Goal: Task Accomplishment & Management: Complete application form

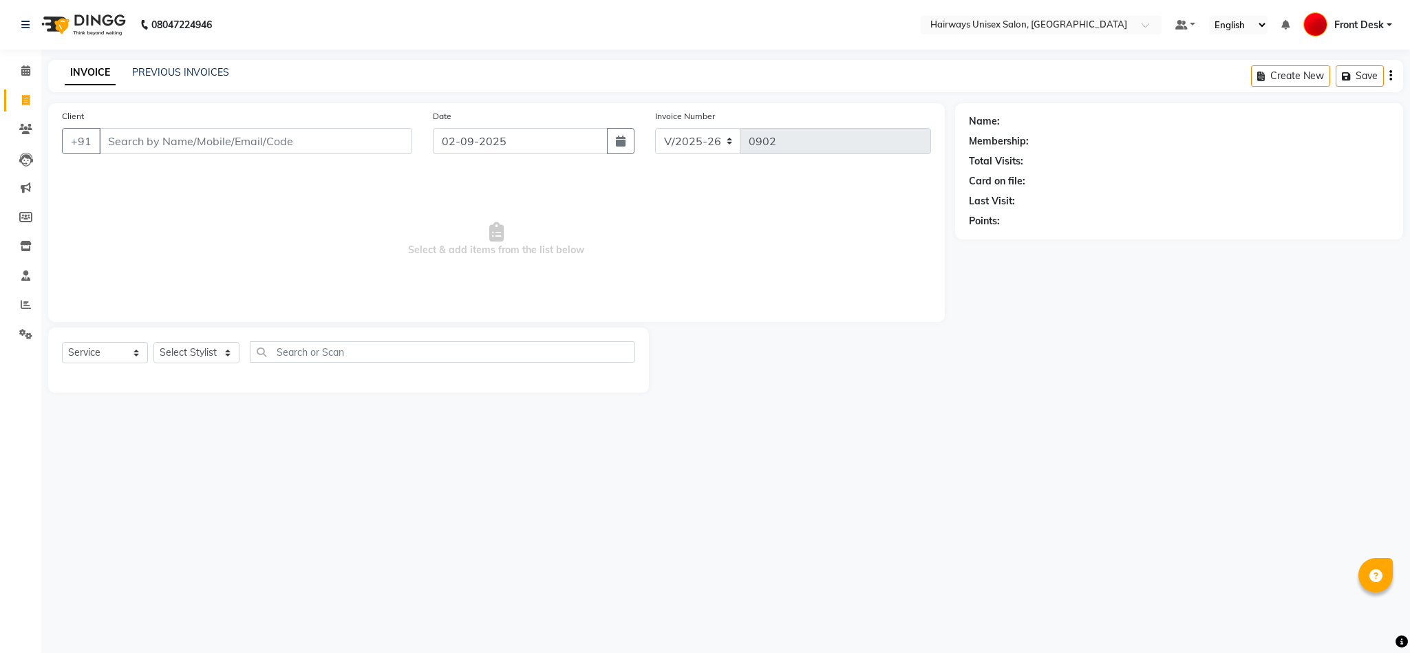
select select "786"
select select "service"
click at [184, 140] on input "Client" at bounding box center [255, 141] width 313 height 26
click at [229, 144] on input "Client" at bounding box center [255, 141] width 313 height 26
click at [265, 147] on input "Client" at bounding box center [255, 141] width 313 height 26
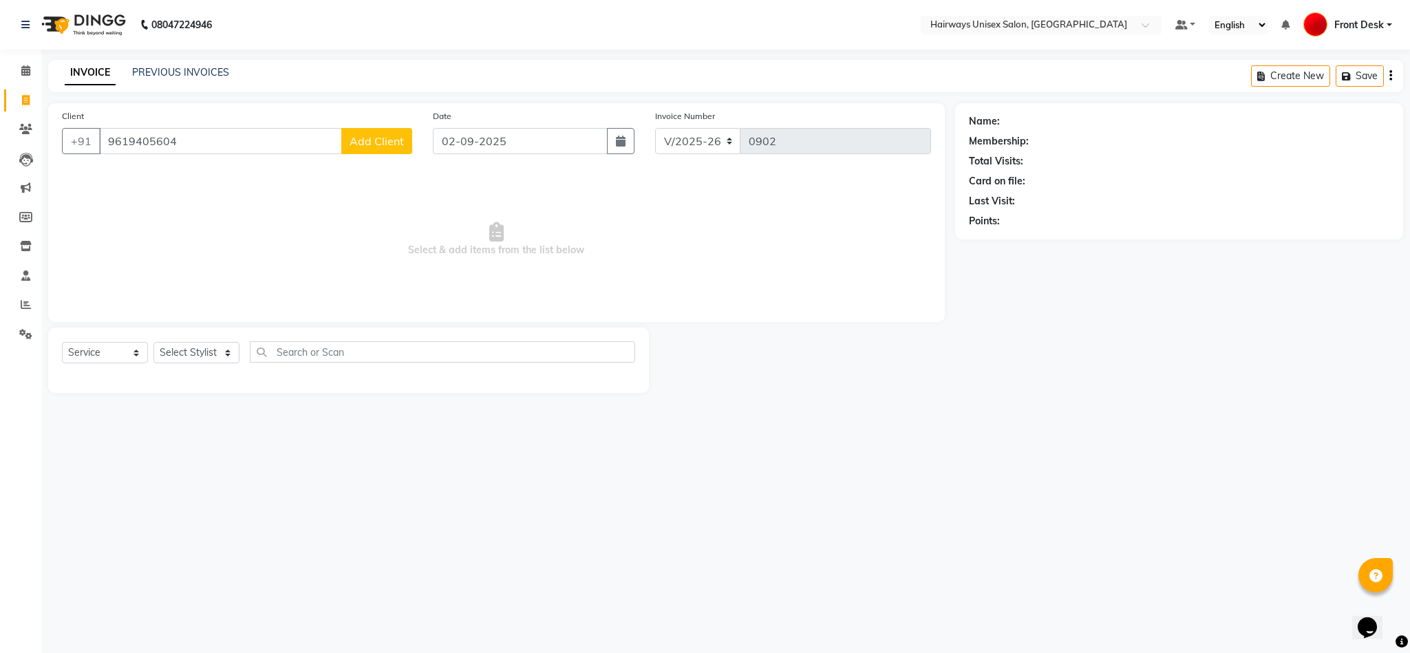
type input "9619405604"
click at [387, 139] on span "Add Client" at bounding box center [376, 141] width 54 height 14
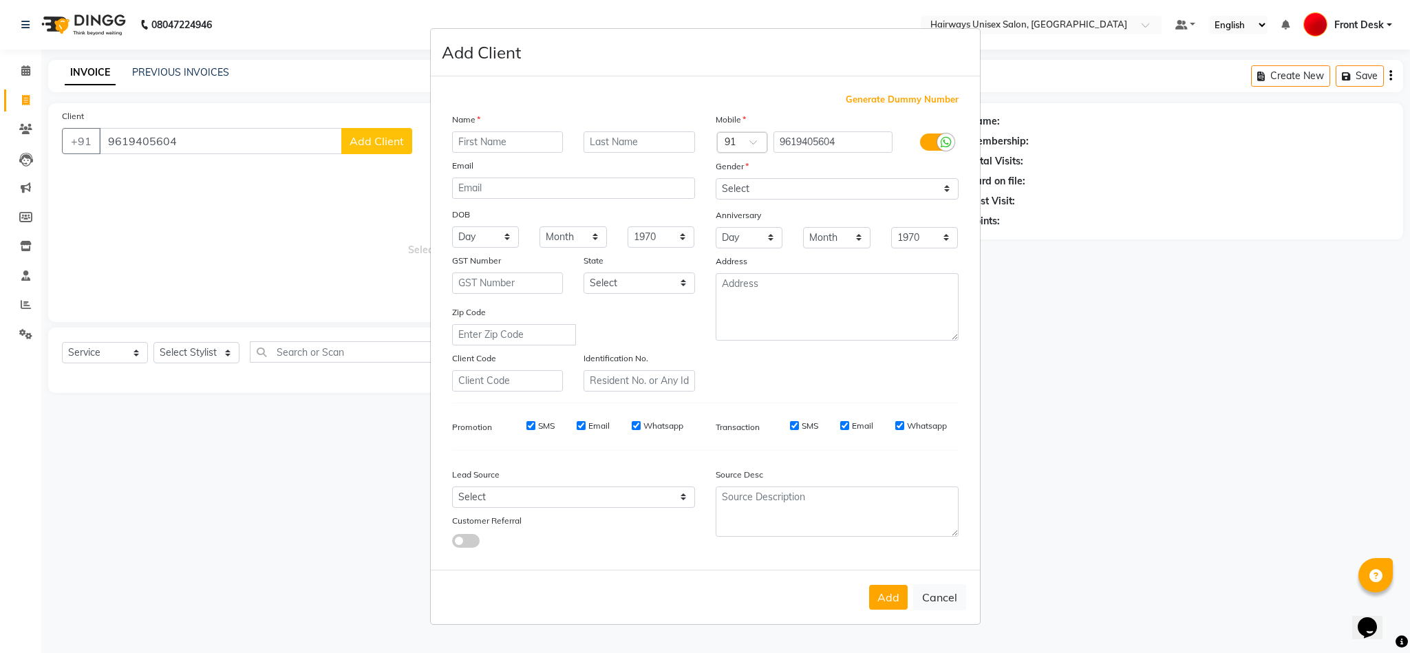
click at [547, 144] on input "text" at bounding box center [507, 141] width 111 height 21
type input "DHRUVI"
click at [775, 186] on select "Select Male Female Other Prefer Not To Say" at bounding box center [836, 188] width 243 height 21
click at [715, 179] on select "Select Male Female Other Prefer Not To Say" at bounding box center [836, 188] width 243 height 21
click at [873, 193] on select "Select Male Female Other Prefer Not To Say" at bounding box center [836, 188] width 243 height 21
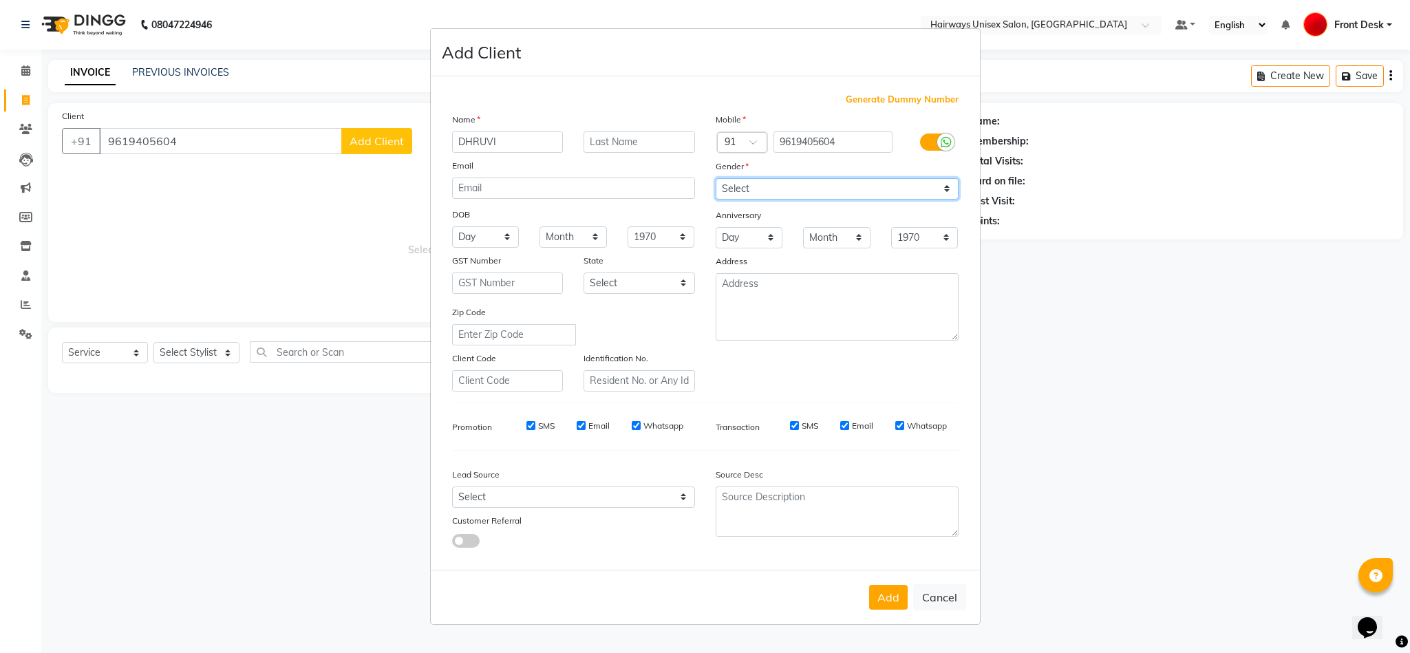
select select "female"
click at [715, 179] on select "Select Male Female Other Prefer Not To Say" at bounding box center [836, 188] width 243 height 21
click at [896, 598] on button "Add" at bounding box center [888, 597] width 39 height 25
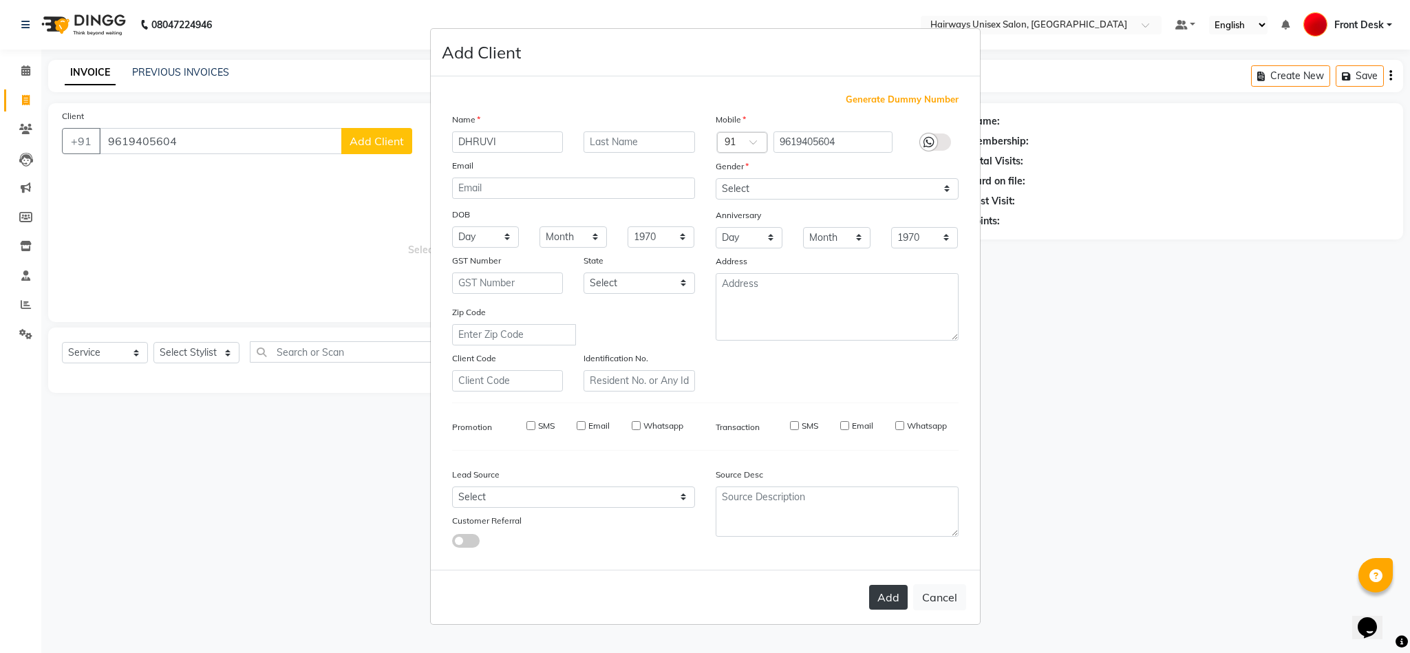
type input "96******04"
select select
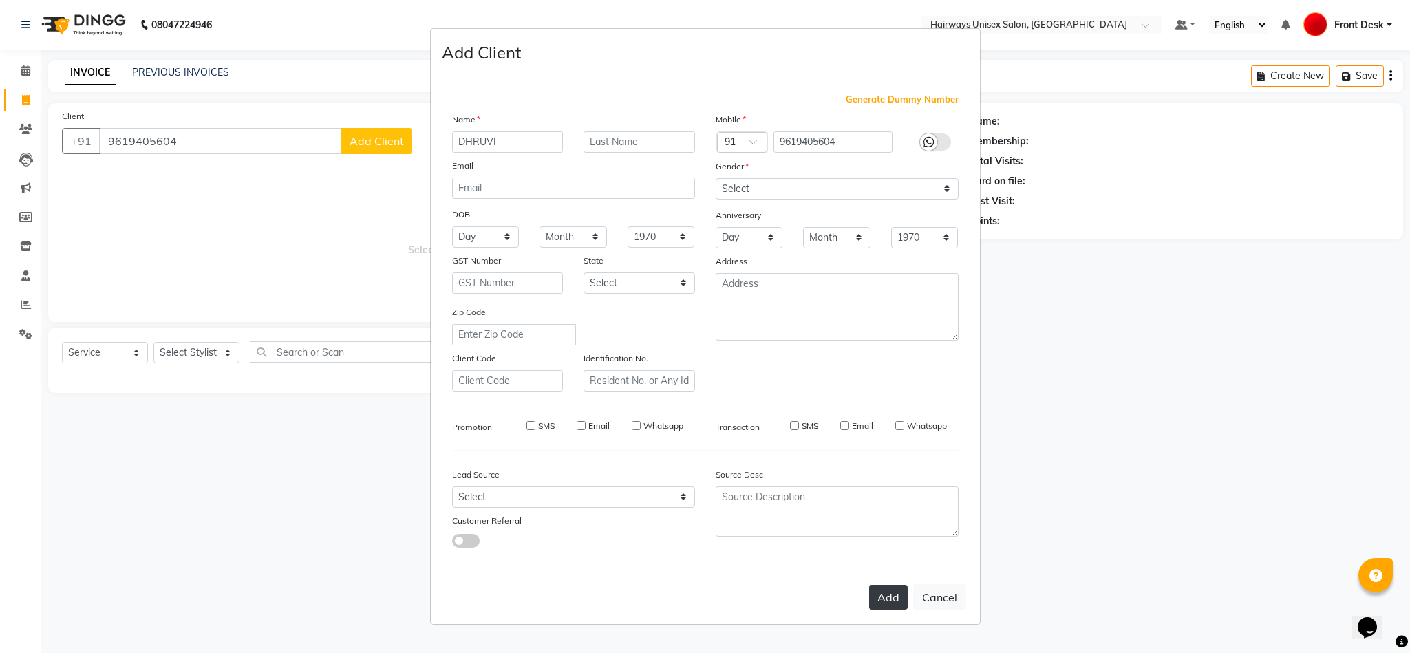
select select
checkbox input "false"
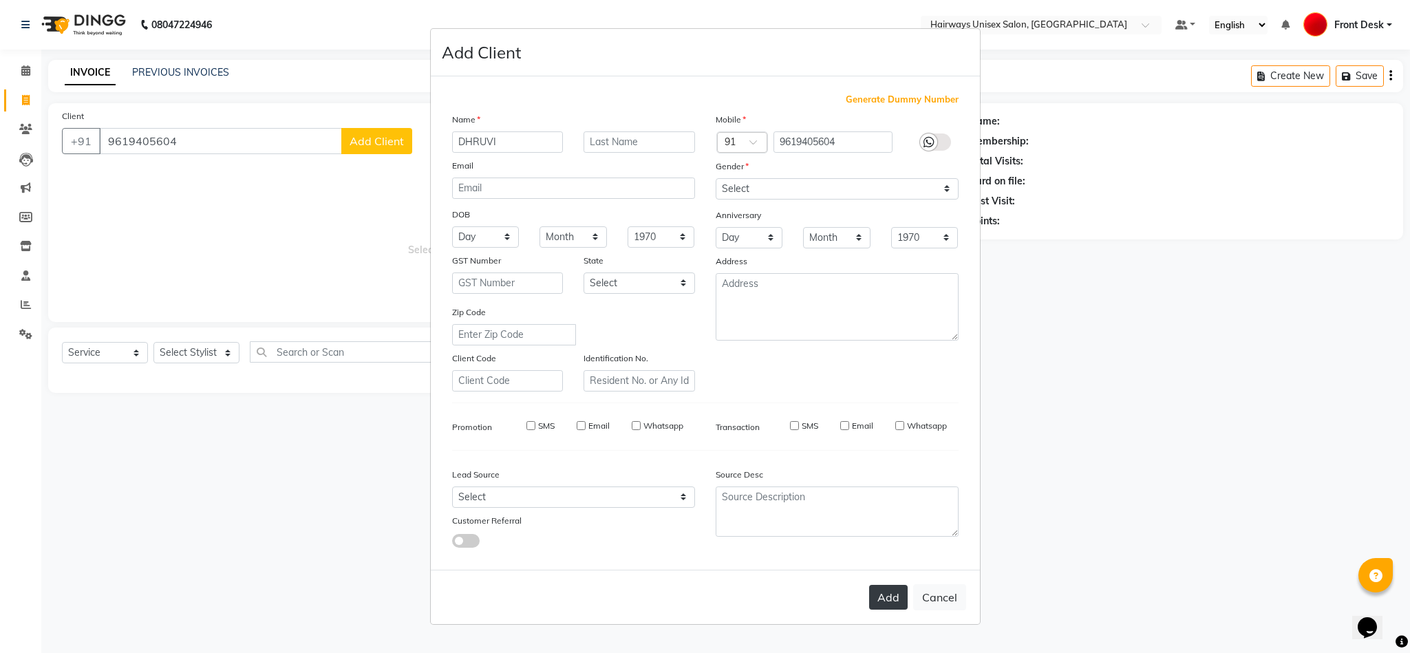
checkbox input "false"
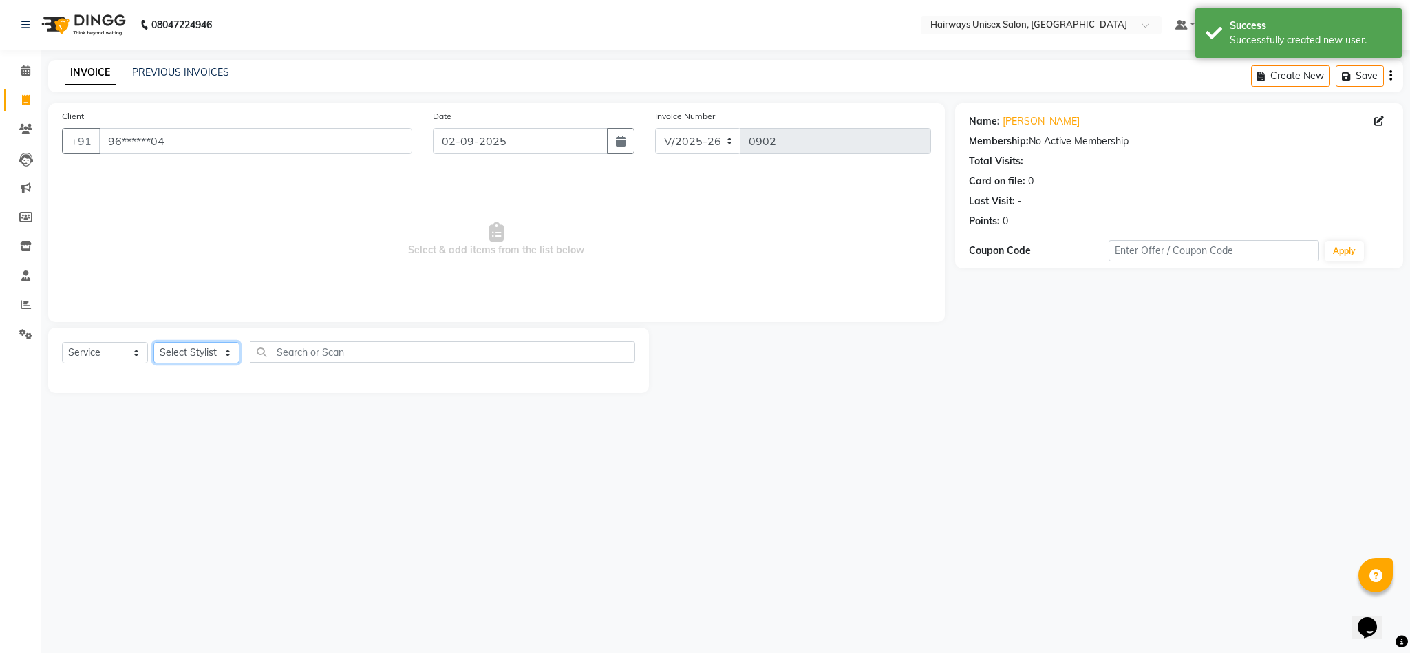
click at [209, 347] on select "Select Stylist AHSAAN ALI MALIK ALIM ANSARI bablu DANISH EMRAN Front Desk GULFA…" at bounding box center [196, 352] width 86 height 21
select select "85236"
click at [153, 343] on select "Select Stylist AHSAAN ALI MALIK ALIM ANSARI bablu DANISH EMRAN Front Desk GULFA…" at bounding box center [196, 352] width 86 height 21
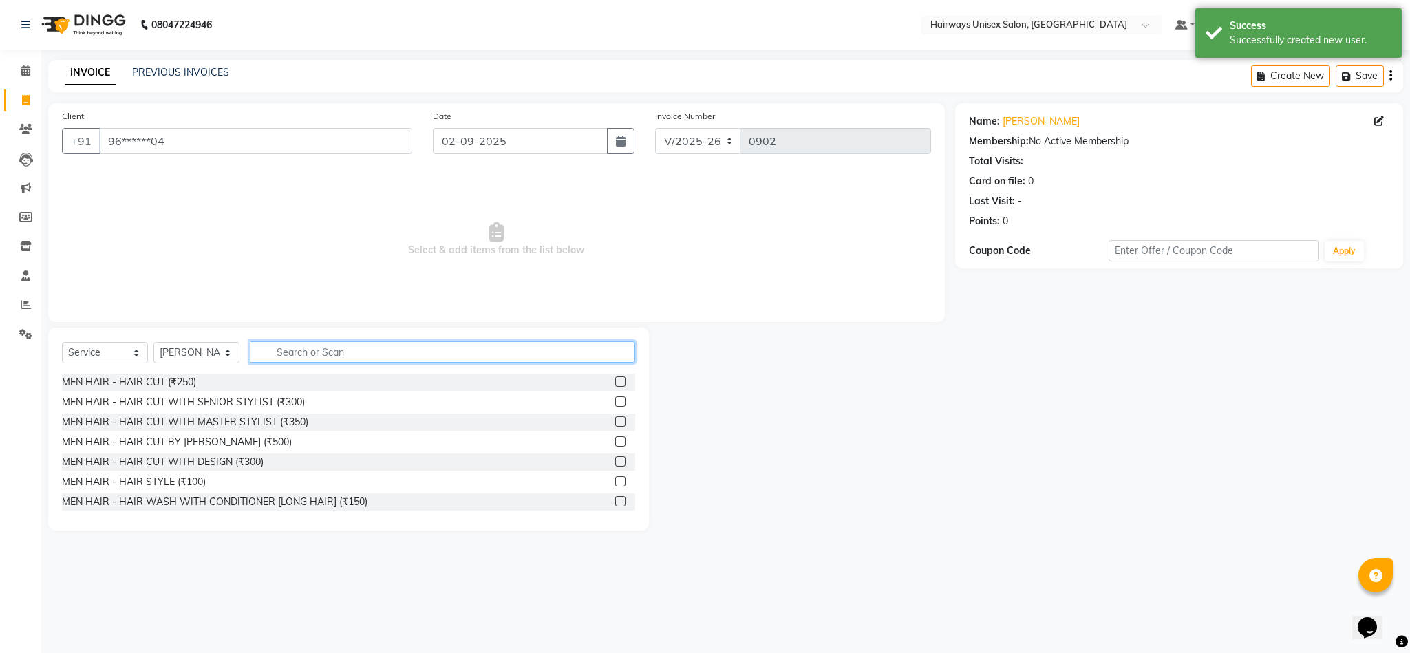
click at [558, 355] on input "text" at bounding box center [442, 351] width 385 height 21
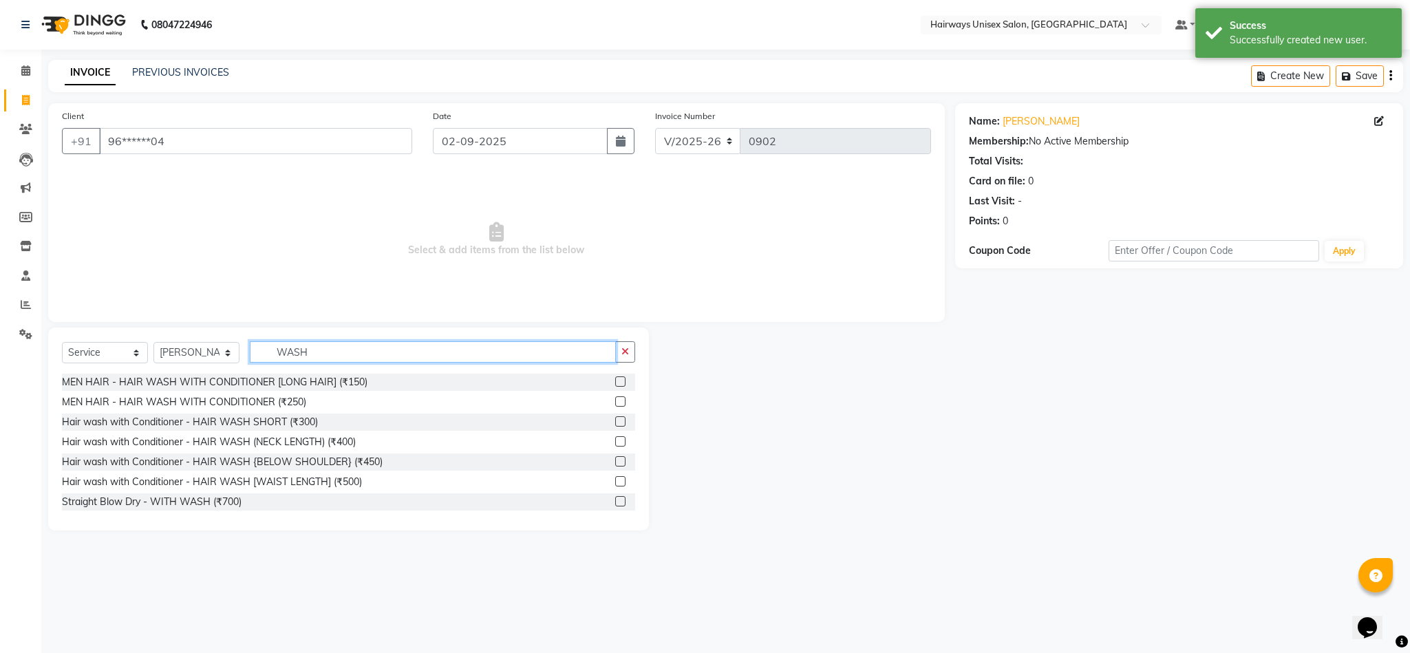
type input "WASH"
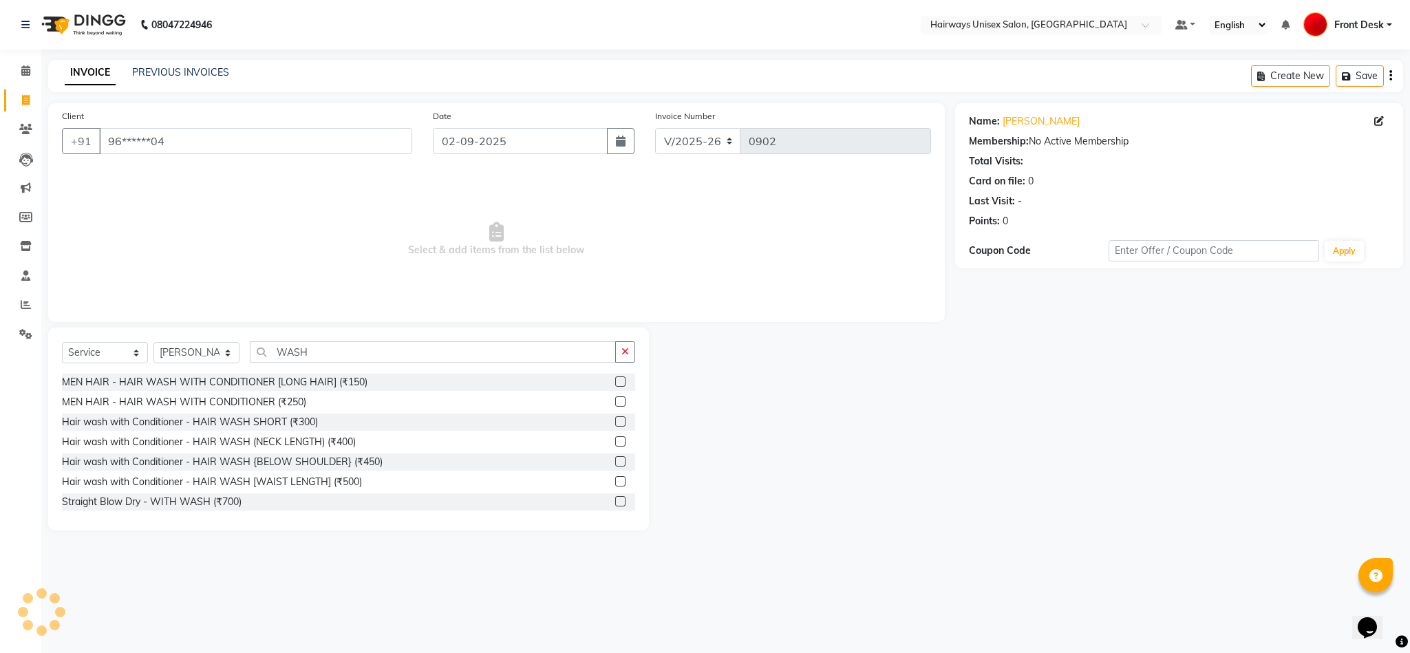
click at [615, 446] on label at bounding box center [620, 441] width 10 height 10
click at [615, 446] on input "checkbox" at bounding box center [619, 442] width 9 height 9
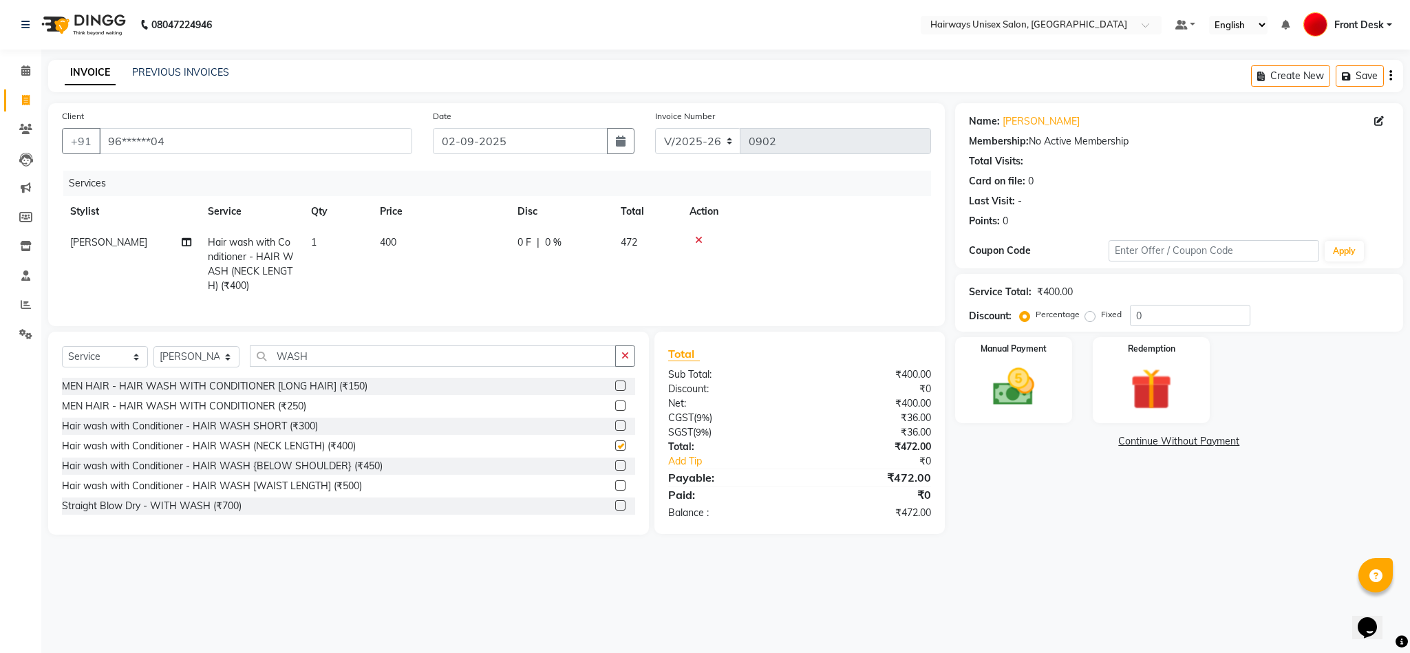
checkbox input "false"
click at [683, 136] on select "INV/25-26 V/2025-26" at bounding box center [698, 141] width 86 height 26
select select "6958"
click at [655, 128] on select "INV/25-26 V/2025-26" at bounding box center [698, 141] width 86 height 26
type input "0660"
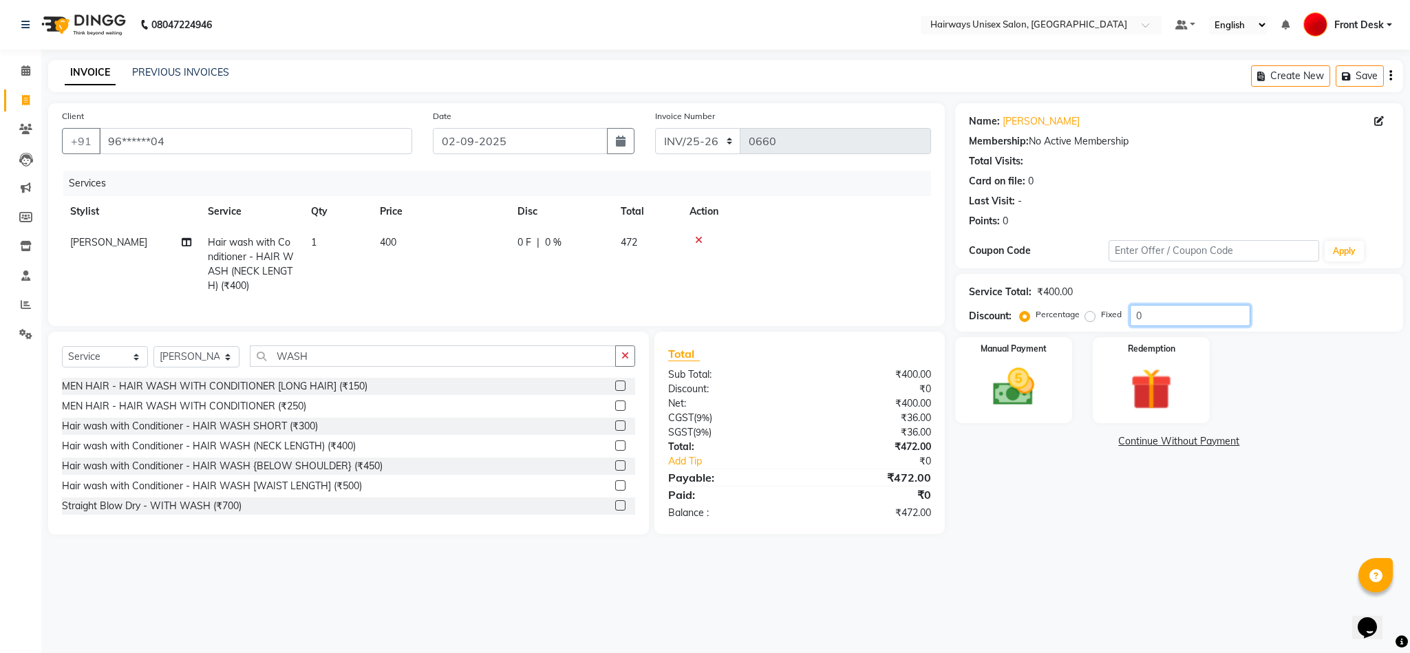
click at [1130, 316] on input "0" at bounding box center [1190, 315] width 120 height 21
type input "20"
click at [1108, 422] on div "Redemption" at bounding box center [1151, 380] width 122 height 89
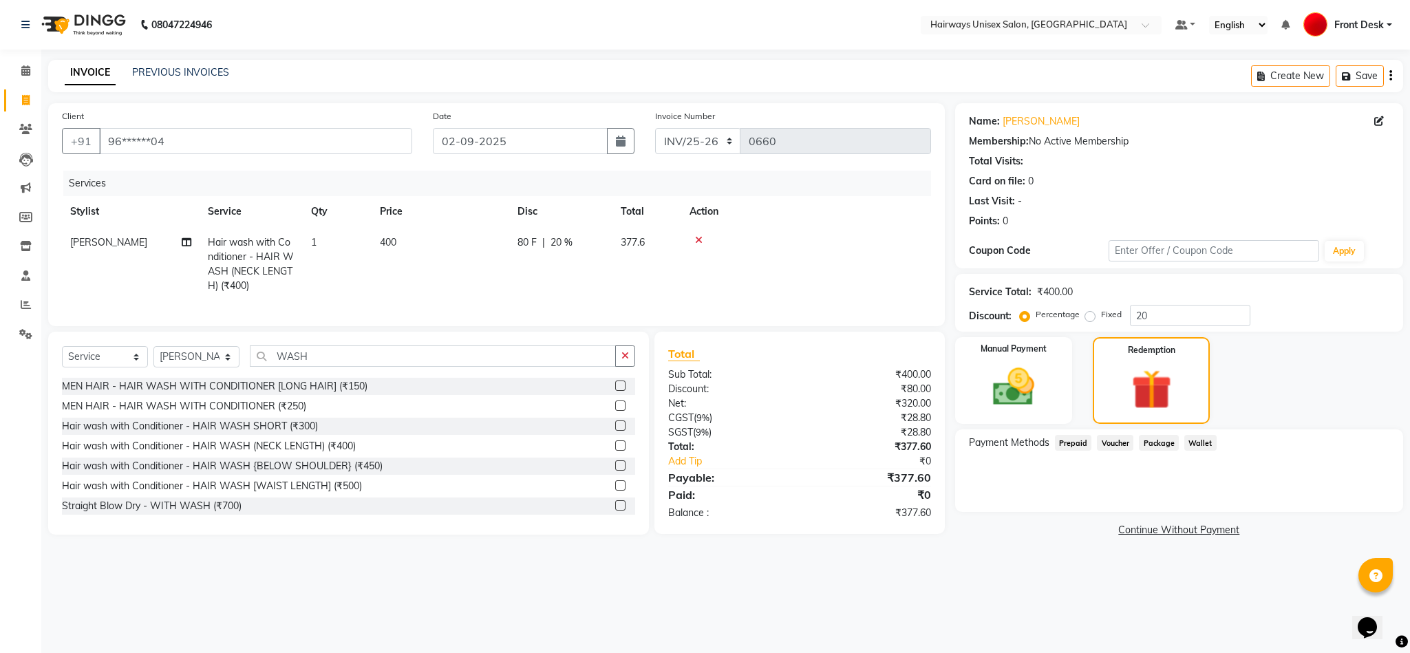
click at [1389, 83] on button "button" at bounding box center [1390, 76] width 3 height 32
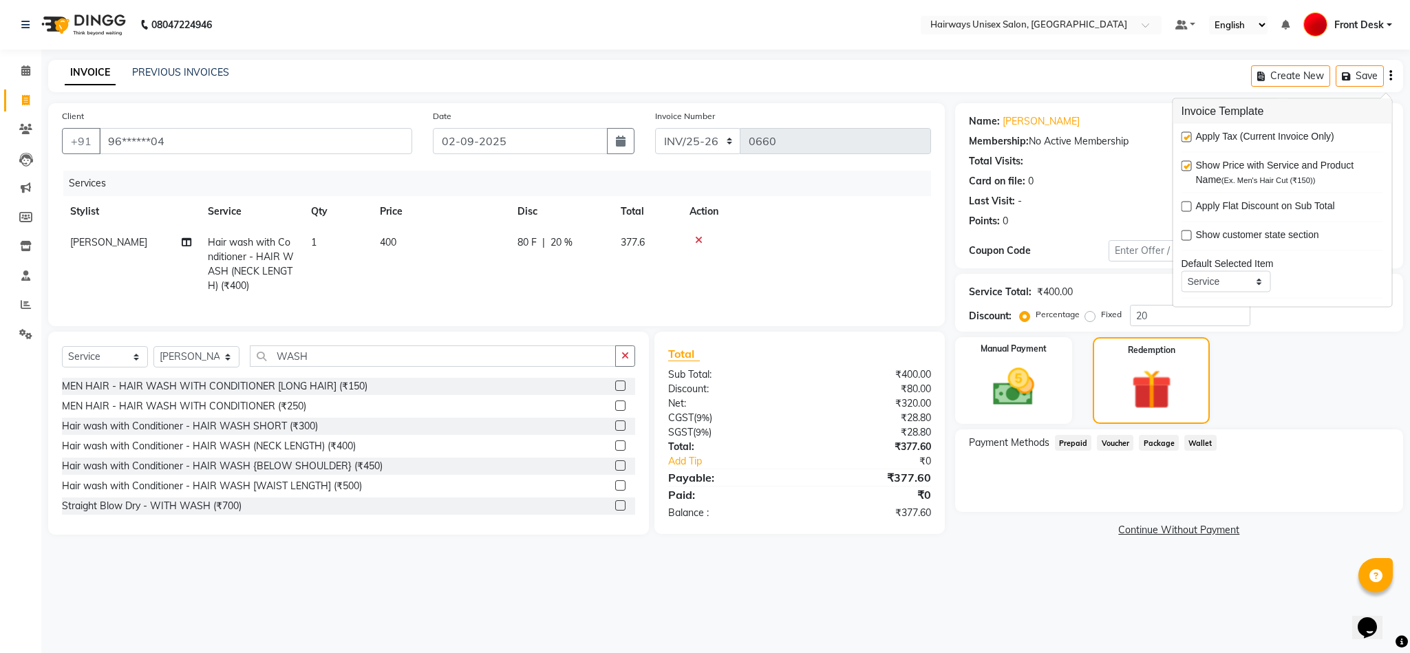
click at [1189, 137] on label at bounding box center [1186, 137] width 10 height 10
click at [1189, 137] on input "checkbox" at bounding box center [1185, 137] width 9 height 9
checkbox input "false"
click at [976, 396] on div "Manual Payment" at bounding box center [1013, 380] width 122 height 90
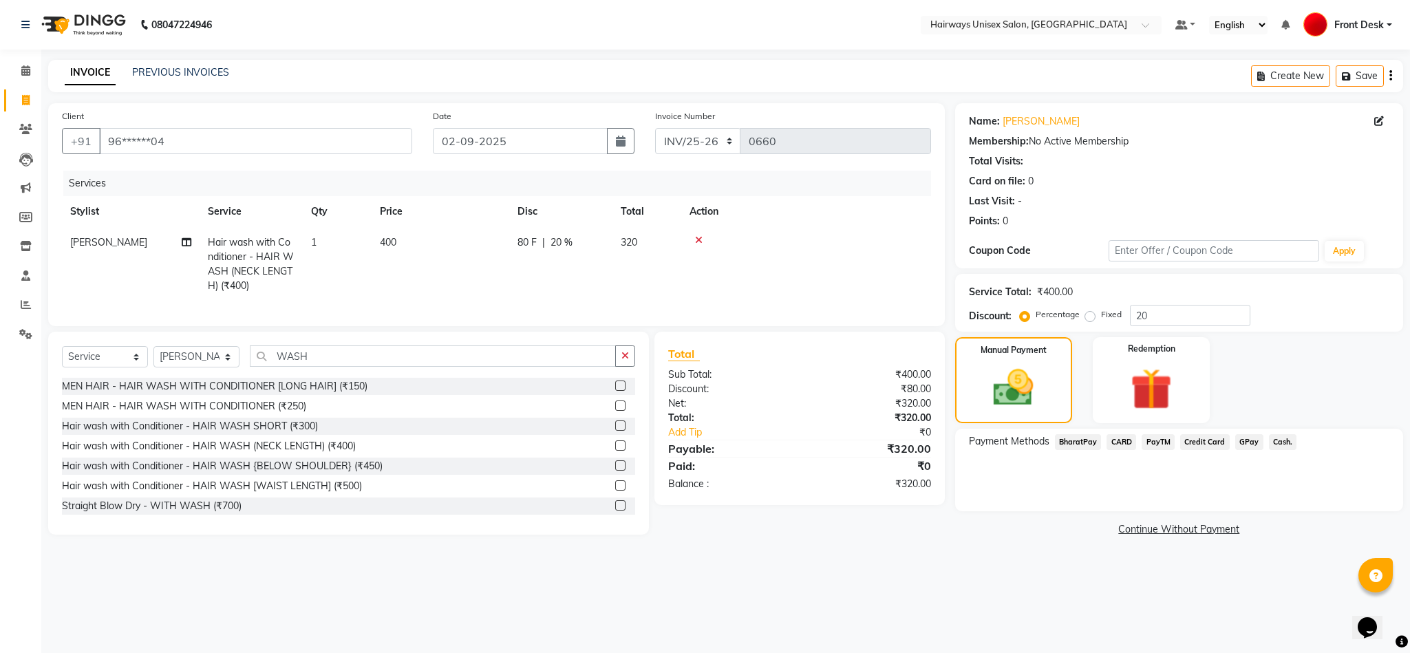
click at [1282, 444] on span "Cash." at bounding box center [1283, 442] width 28 height 16
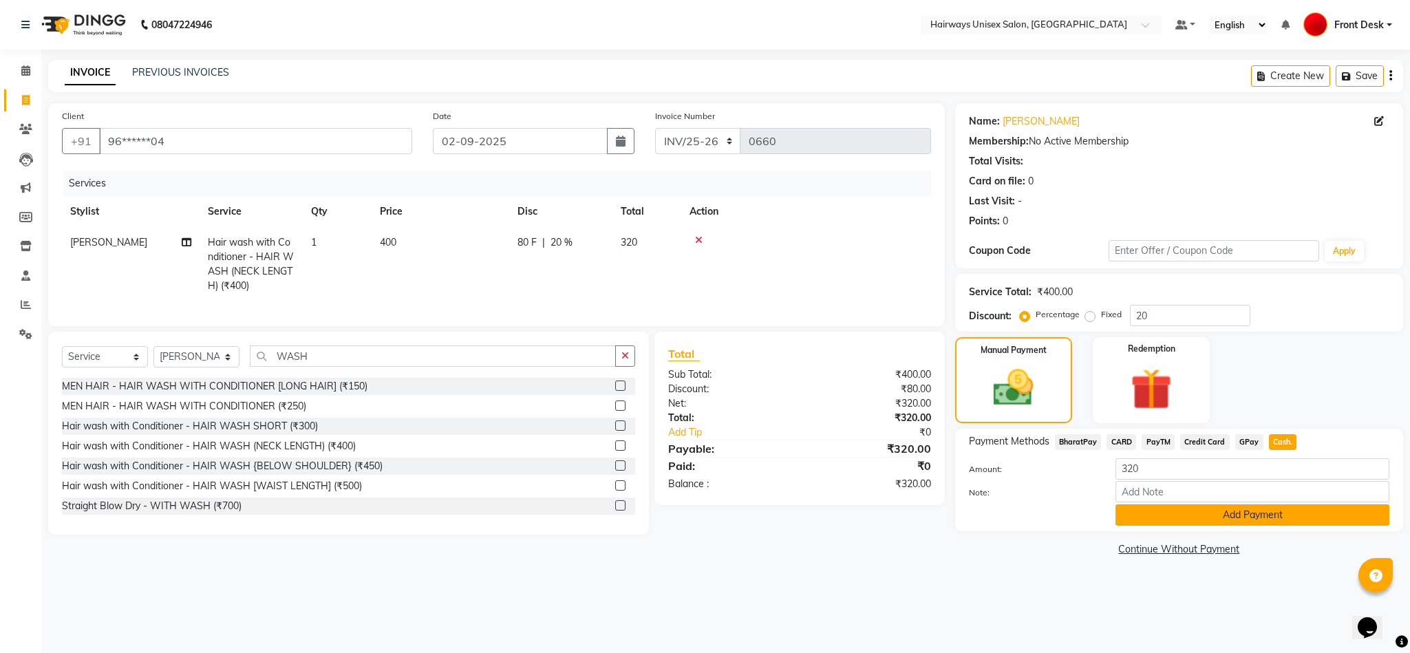
click at [1268, 518] on button "Add Payment" at bounding box center [1252, 514] width 274 height 21
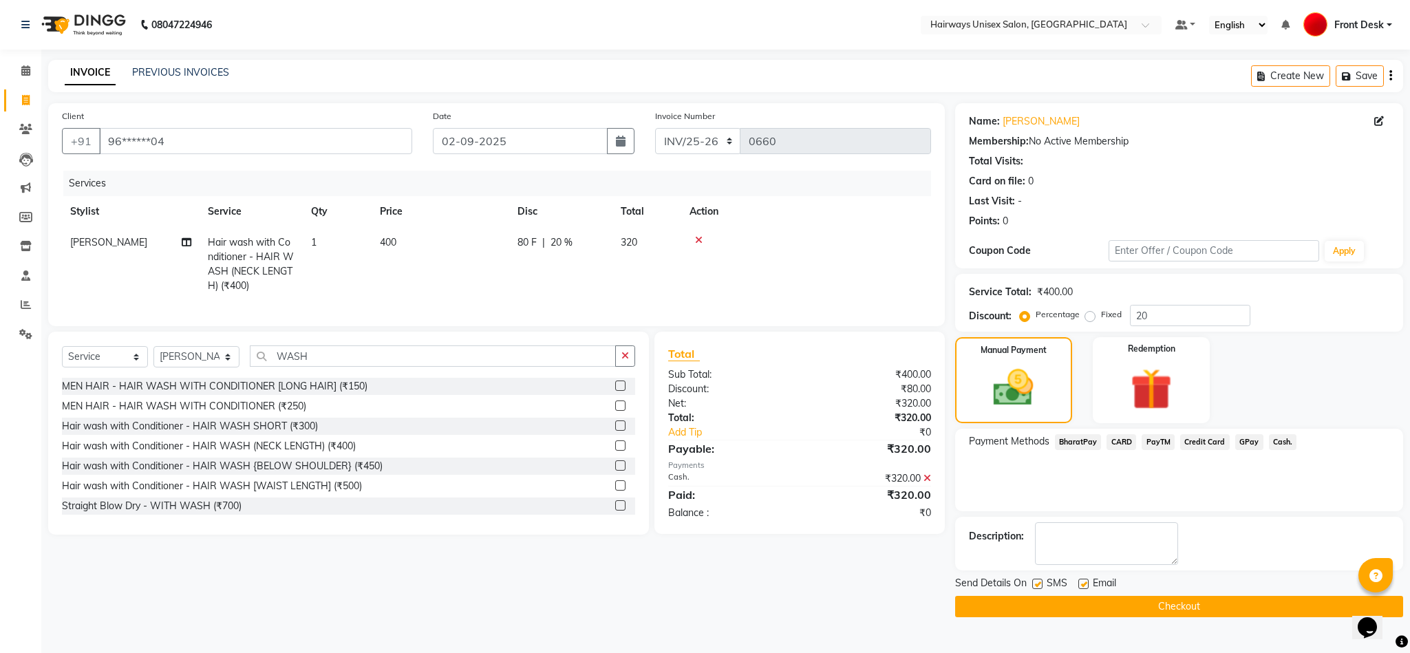
click at [1038, 581] on label at bounding box center [1037, 584] width 10 height 10
click at [1038, 581] on input "checkbox" at bounding box center [1036, 584] width 9 height 9
checkbox input "false"
click at [1038, 607] on button "Checkout" at bounding box center [1179, 606] width 448 height 21
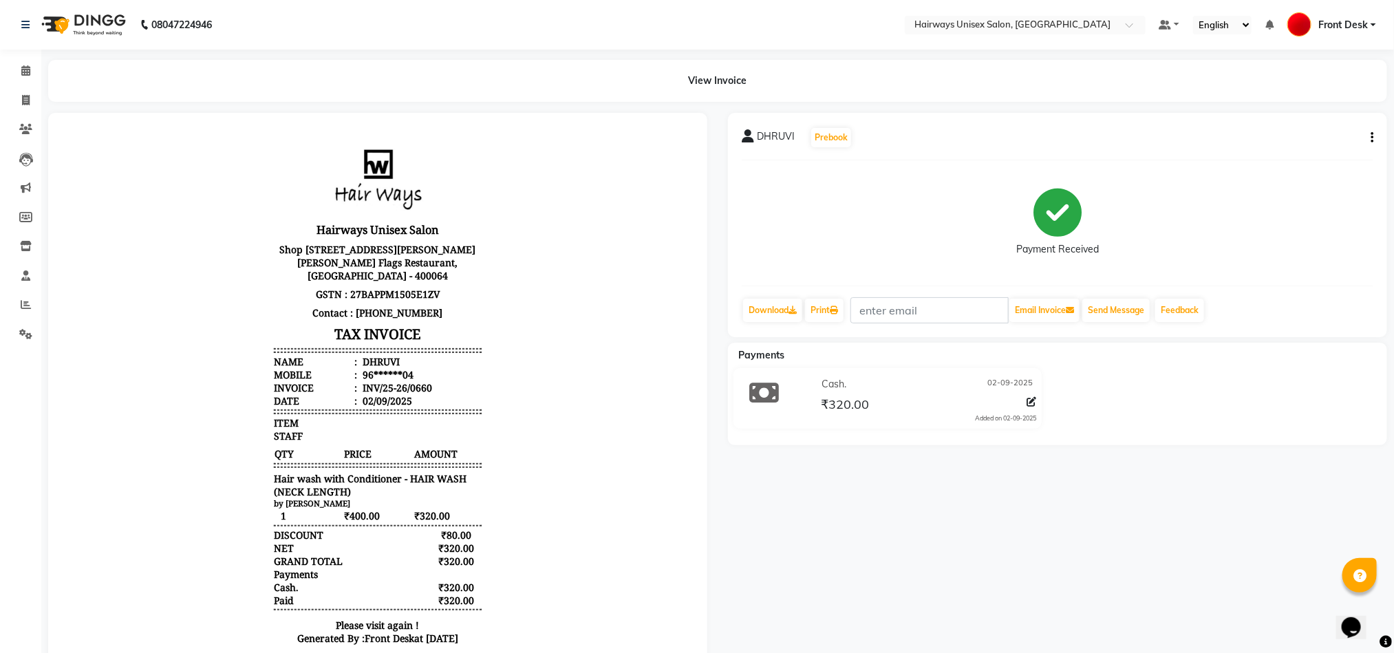
click at [885, 524] on div "DHRUVI Prebook Payment Received Download Print Email Invoice Send Message Feedb…" at bounding box center [1057, 399] width 680 height 572
click at [25, 101] on icon at bounding box center [26, 100] width 8 height 10
select select "786"
select select "service"
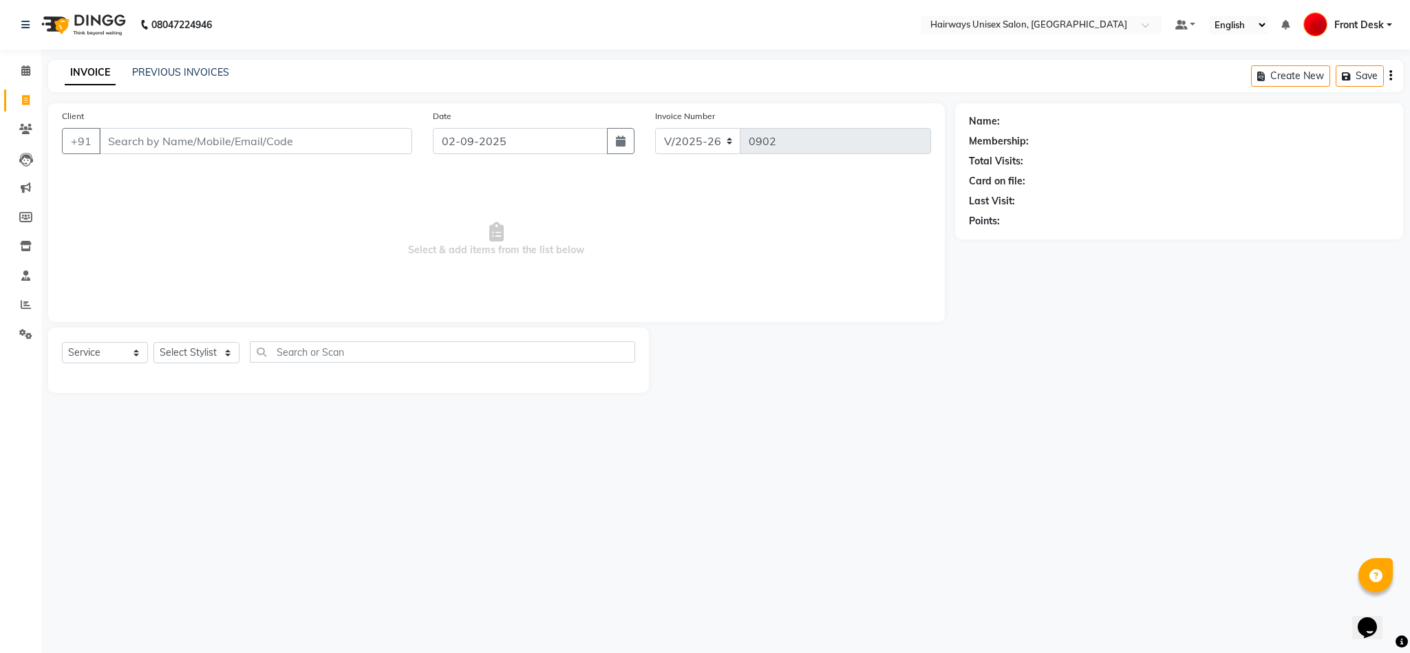
click at [196, 153] on input "Client" at bounding box center [255, 141] width 313 height 26
click at [177, 178] on ngb-highlight "98******42" at bounding box center [186, 173] width 56 height 14
type input "98******42"
select select "1: Object"
click at [170, 354] on select "Select Stylist AHSAAN ALI MALIK ALIM ANSARI bablu DANISH EMRAN Front Desk GULFA…" at bounding box center [196, 352] width 86 height 21
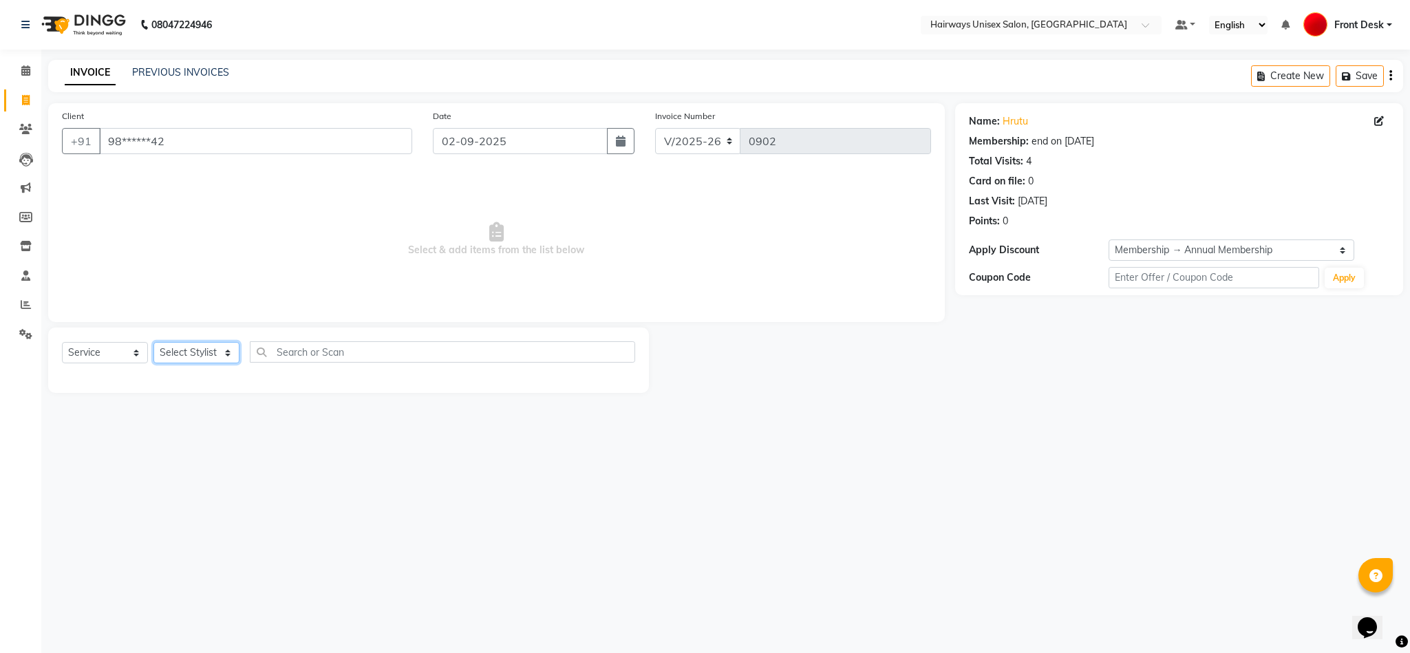
select select "13248"
click at [153, 343] on select "Select Stylist AHSAAN ALI MALIK ALIM ANSARI bablu DANISH EMRAN Front Desk GULFA…" at bounding box center [196, 352] width 86 height 21
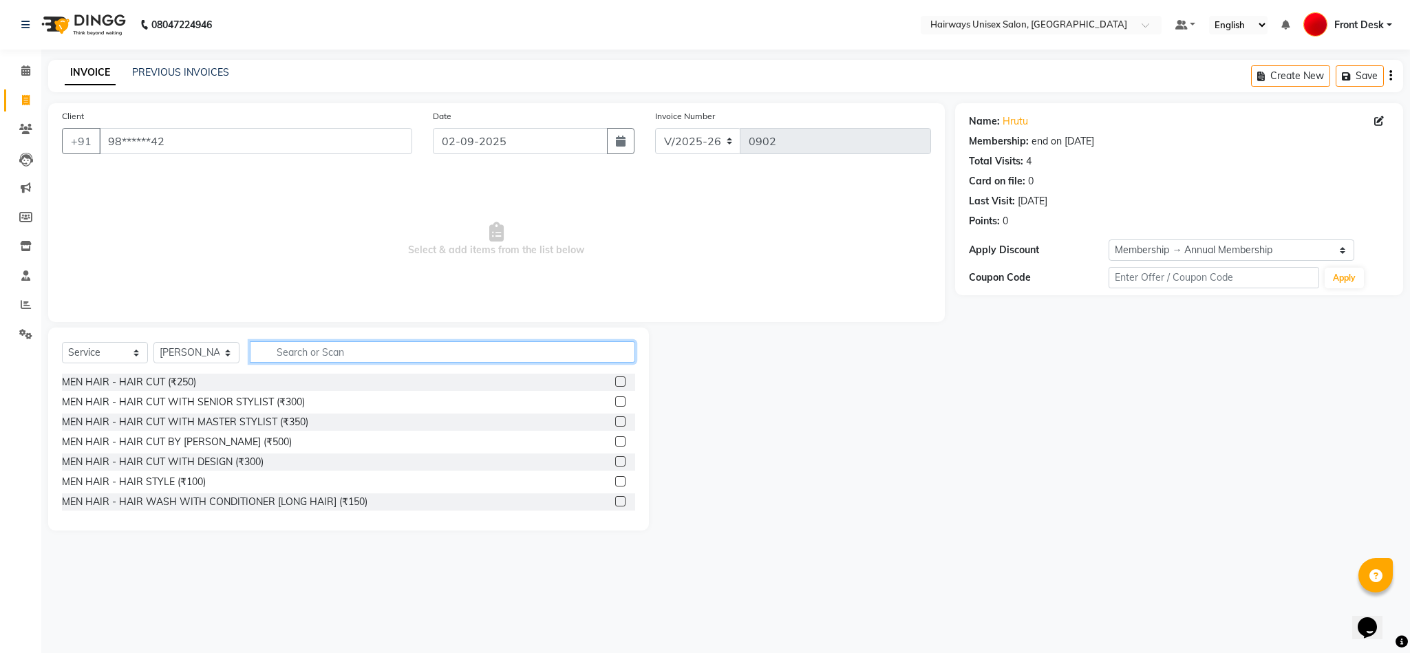
click at [401, 354] on input "text" at bounding box center [442, 351] width 385 height 21
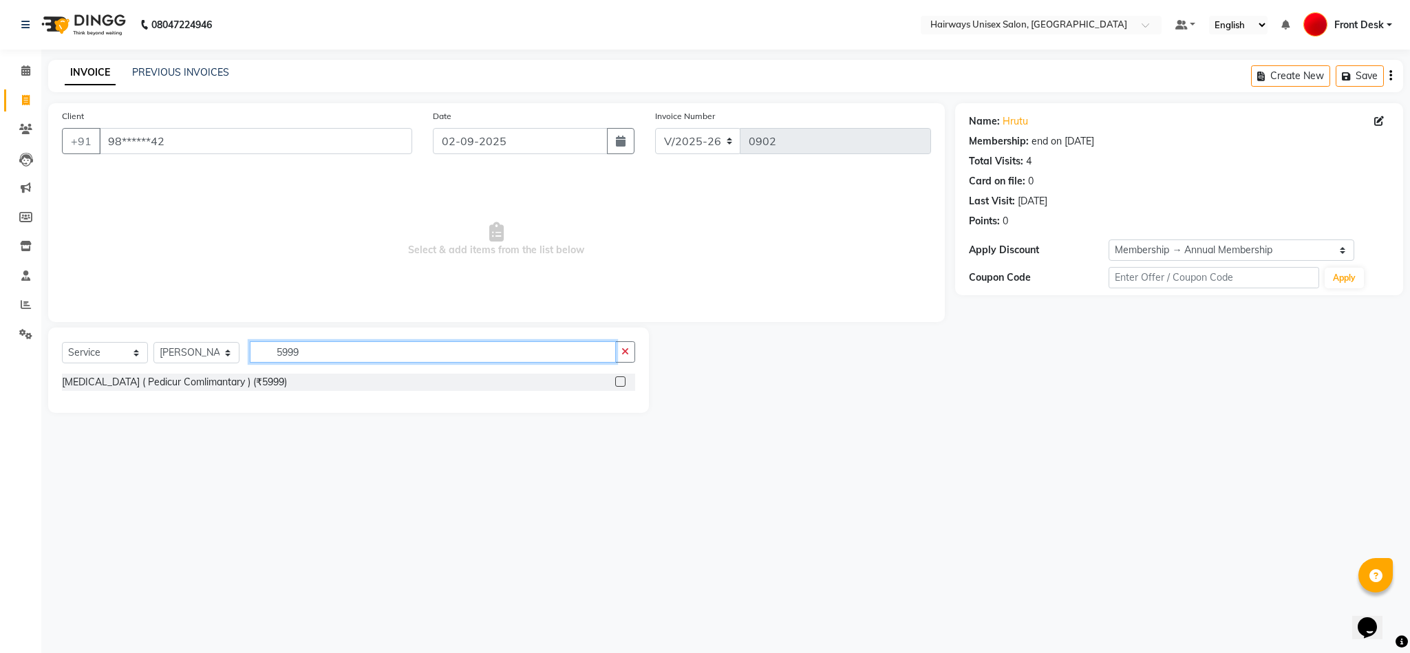
type input "5999"
click at [622, 380] on label at bounding box center [620, 381] width 10 height 10
click at [622, 380] on input "checkbox" at bounding box center [619, 382] width 9 height 9
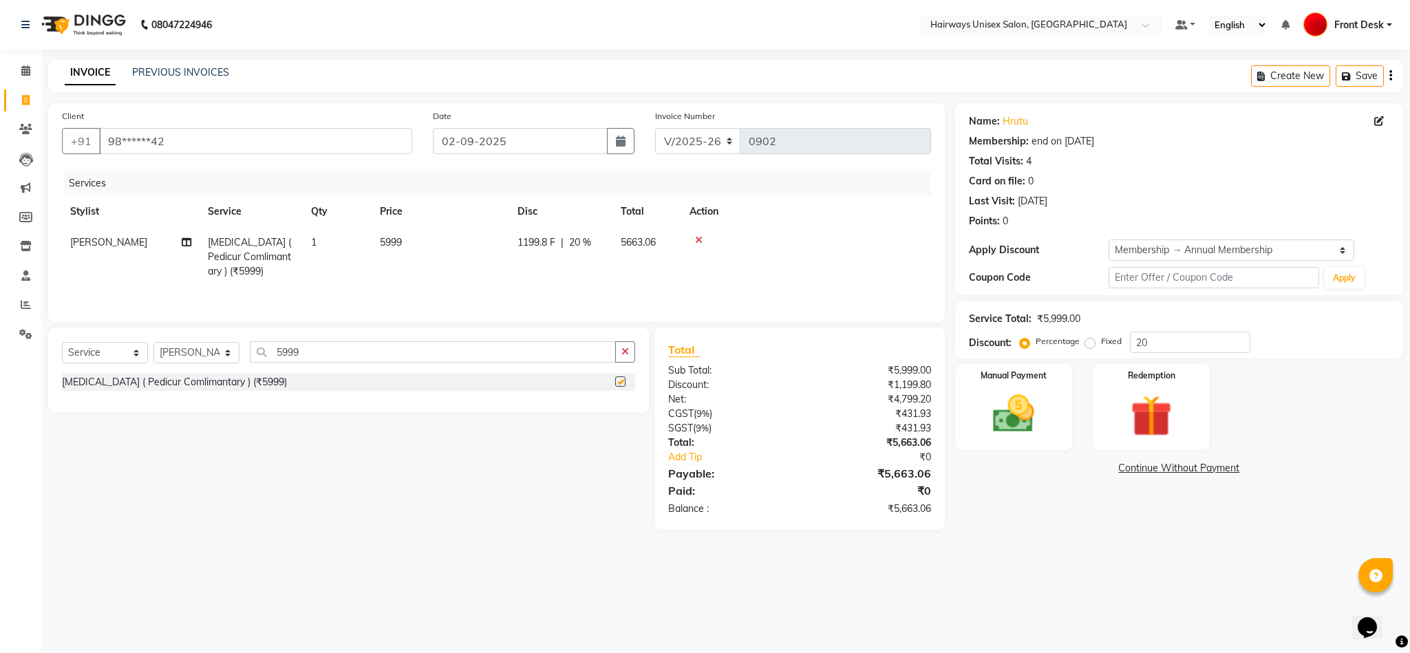
checkbox input "false"
click at [1196, 337] on input "20" at bounding box center [1190, 342] width 120 height 21
drag, startPoint x: 1193, startPoint y: 337, endPoint x: 1071, endPoint y: 364, distance: 124.7
click at [1071, 364] on div "Name: Hrutu Membership: end on 21-09-2025 Total Visits: 4 Card on file: 0 Last …" at bounding box center [1184, 316] width 458 height 427
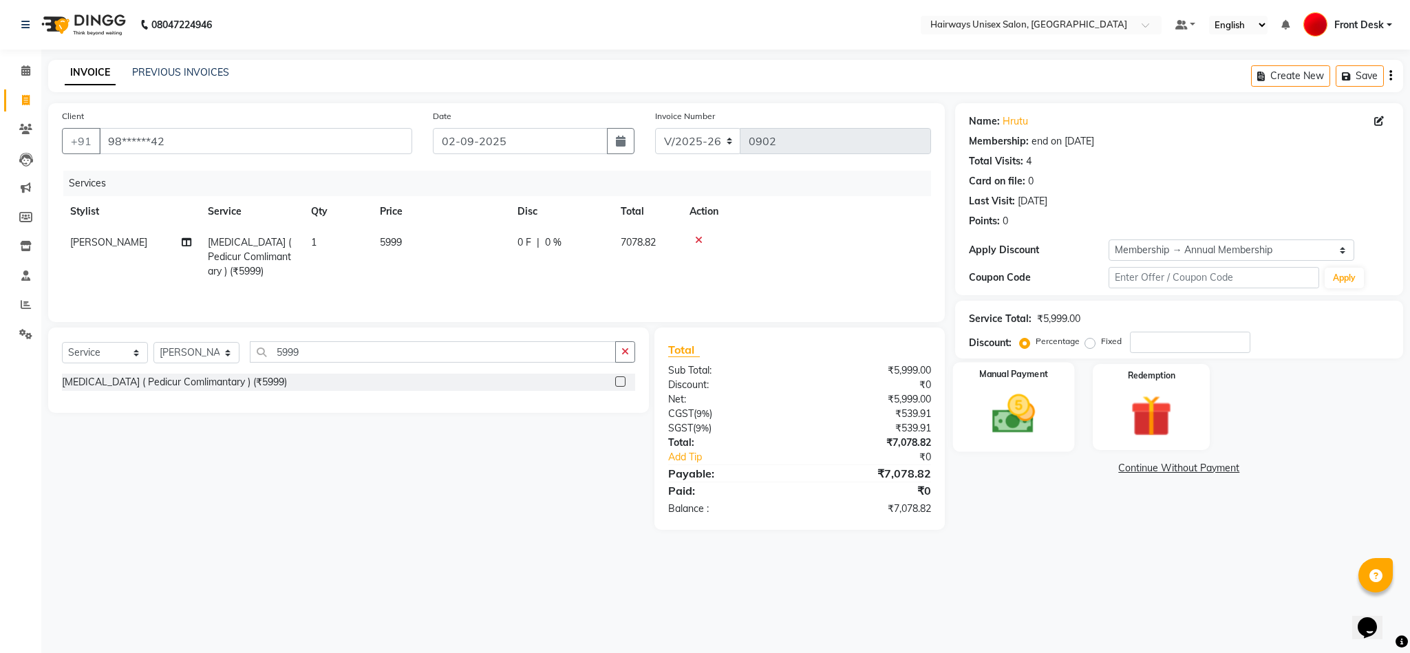
click at [1007, 397] on img at bounding box center [1013, 414] width 70 height 50
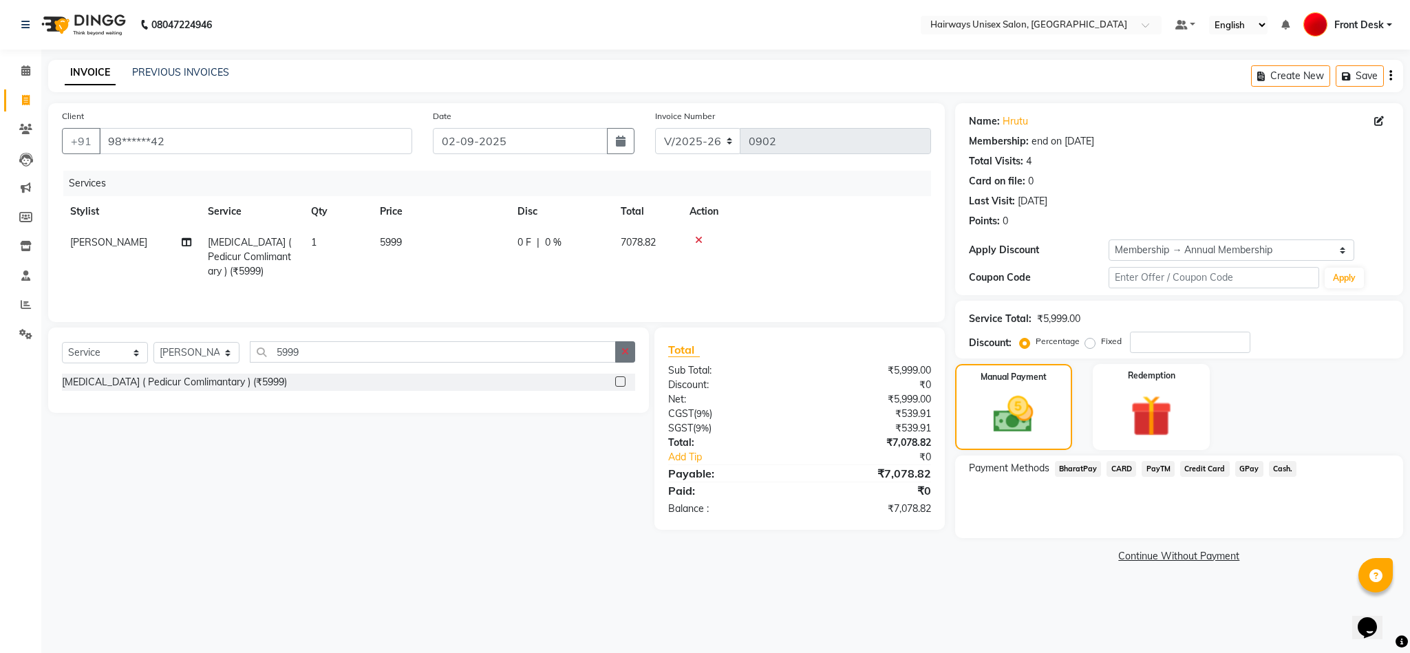
click at [621, 362] on button "button" at bounding box center [625, 351] width 20 height 21
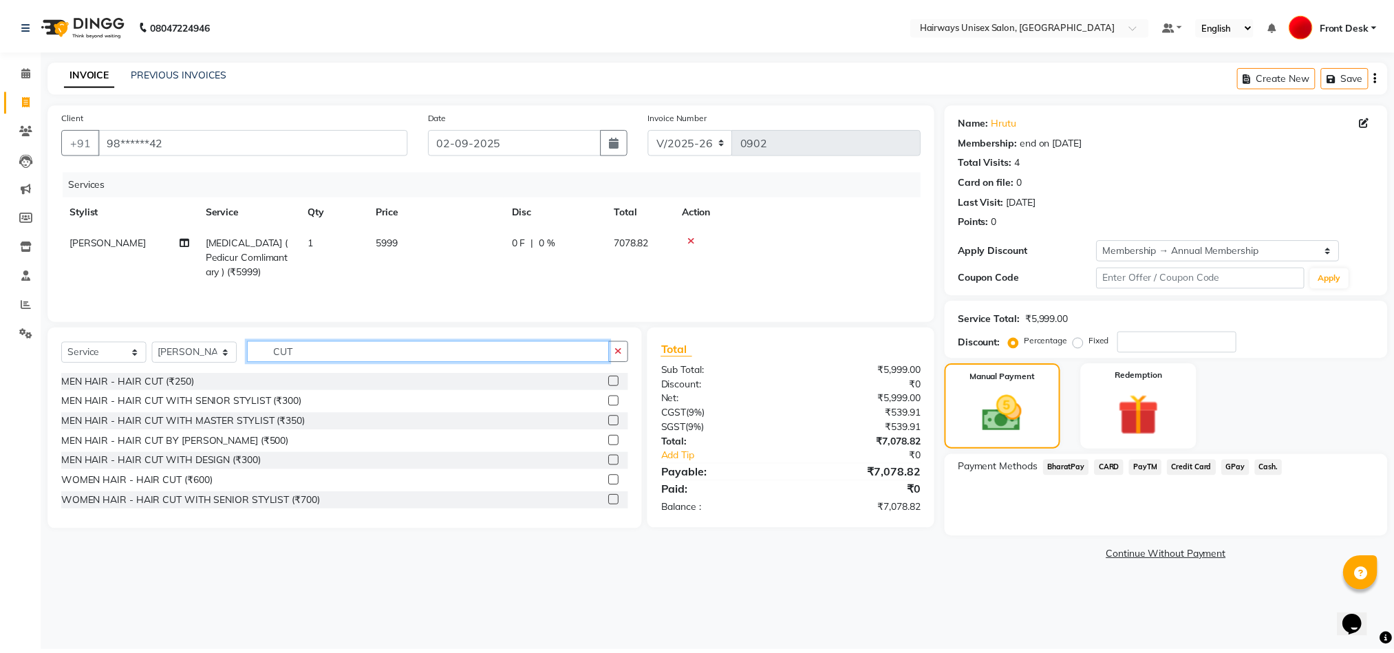
scroll to position [103, 0]
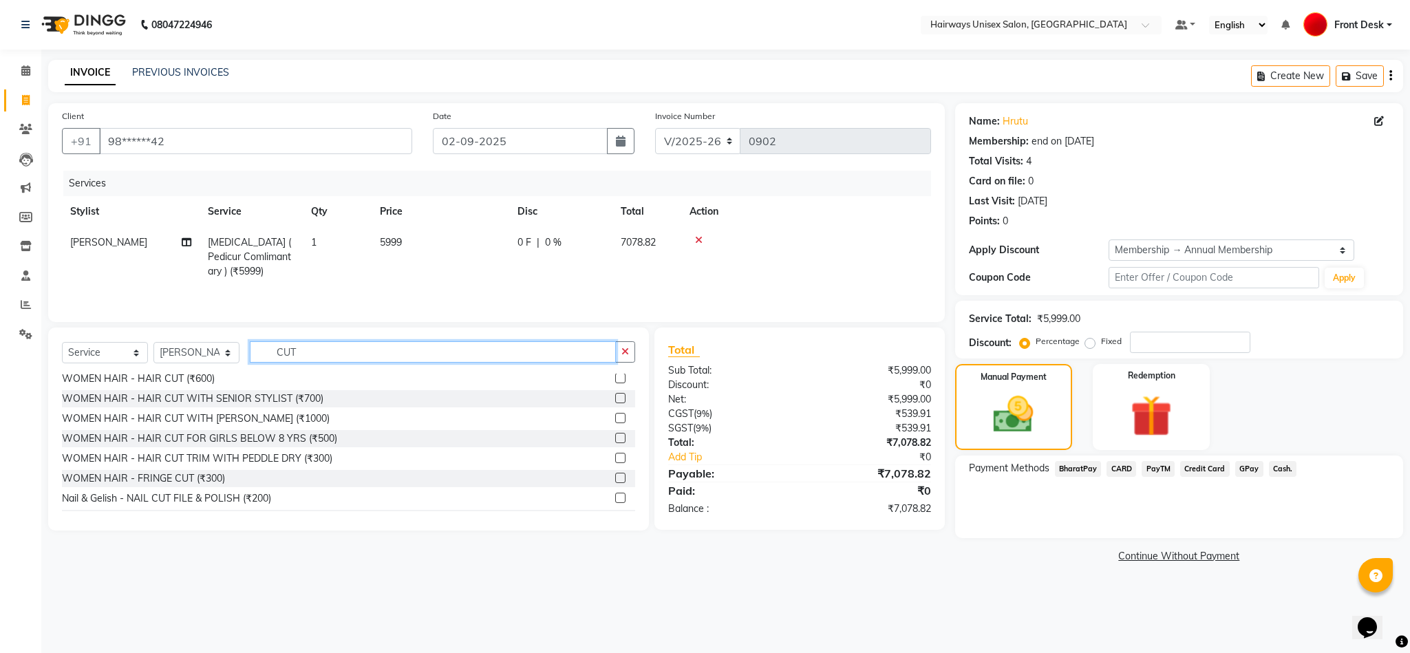
type input "CUT"
click at [615, 423] on label at bounding box center [620, 418] width 10 height 10
click at [615, 423] on input "checkbox" at bounding box center [619, 418] width 9 height 9
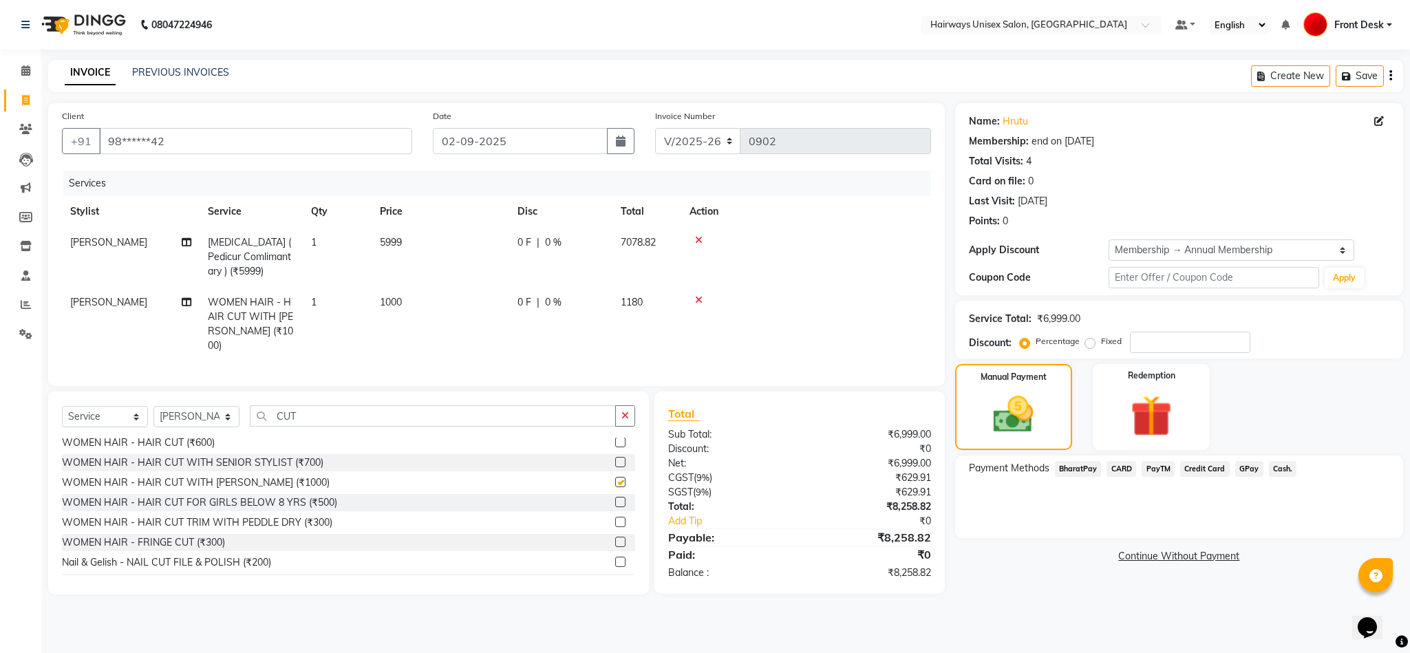
checkbox input "false"
click at [407, 304] on td "1000" at bounding box center [440, 324] width 138 height 74
select select "13248"
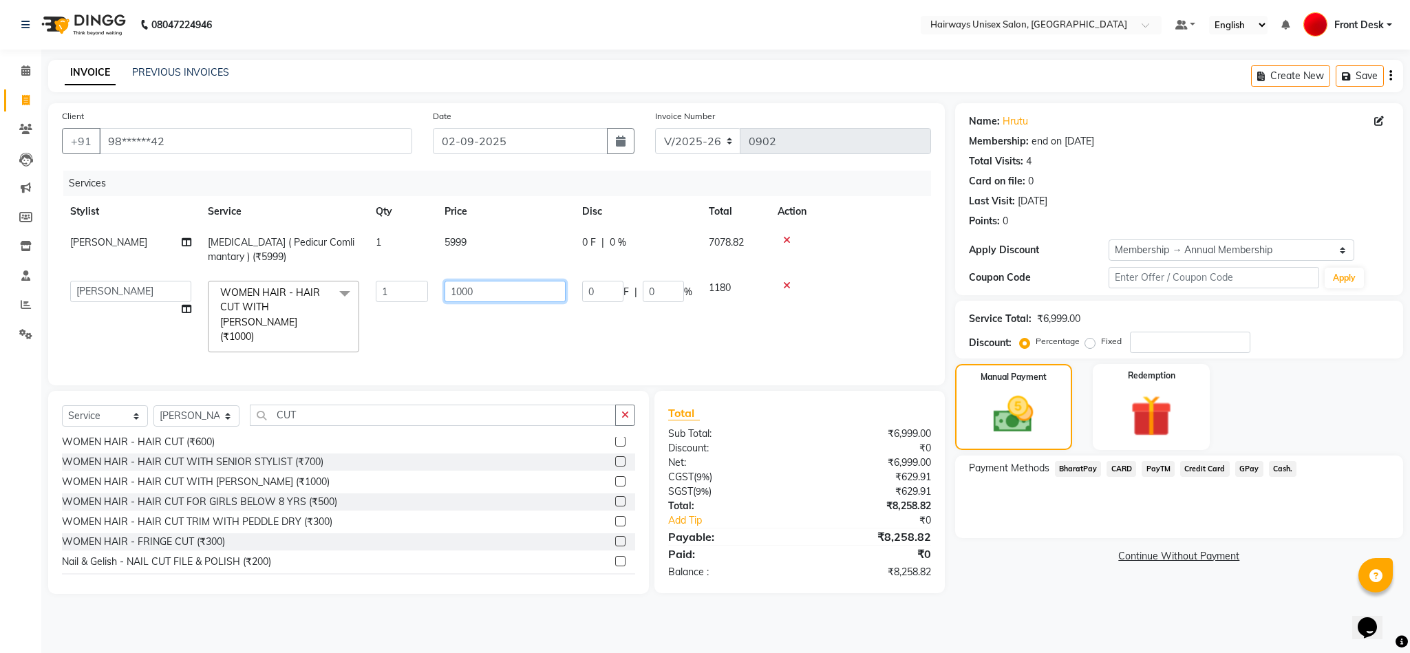
drag, startPoint x: 493, startPoint y: 294, endPoint x: 432, endPoint y: 285, distance: 61.9
click at [432, 285] on tr "AHSAAN ALI MALIK ALIM ANSARI bablu DANISH EMRAN Front Desk GULFAM Kamal Salmani…" at bounding box center [496, 316] width 869 height 88
type input "800"
click at [465, 331] on td "800" at bounding box center [505, 316] width 138 height 88
select select "13248"
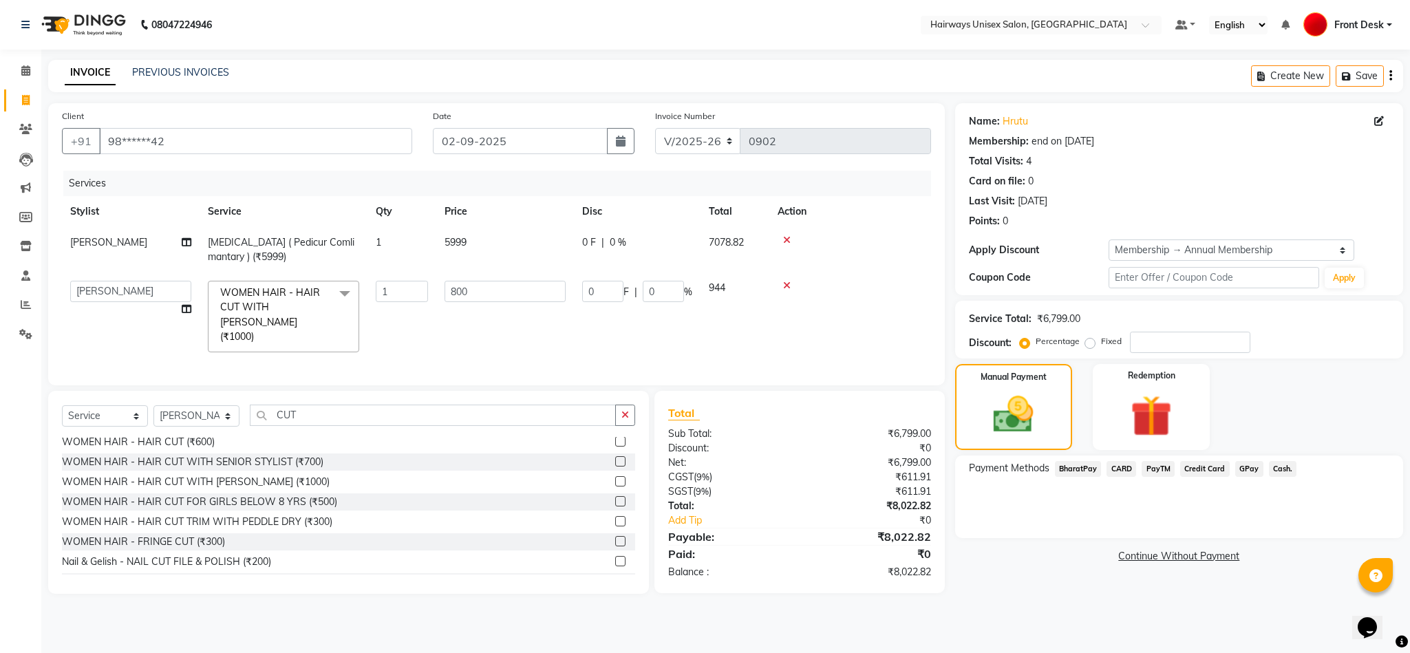
click at [1199, 475] on span "Credit Card" at bounding box center [1205, 469] width 50 height 16
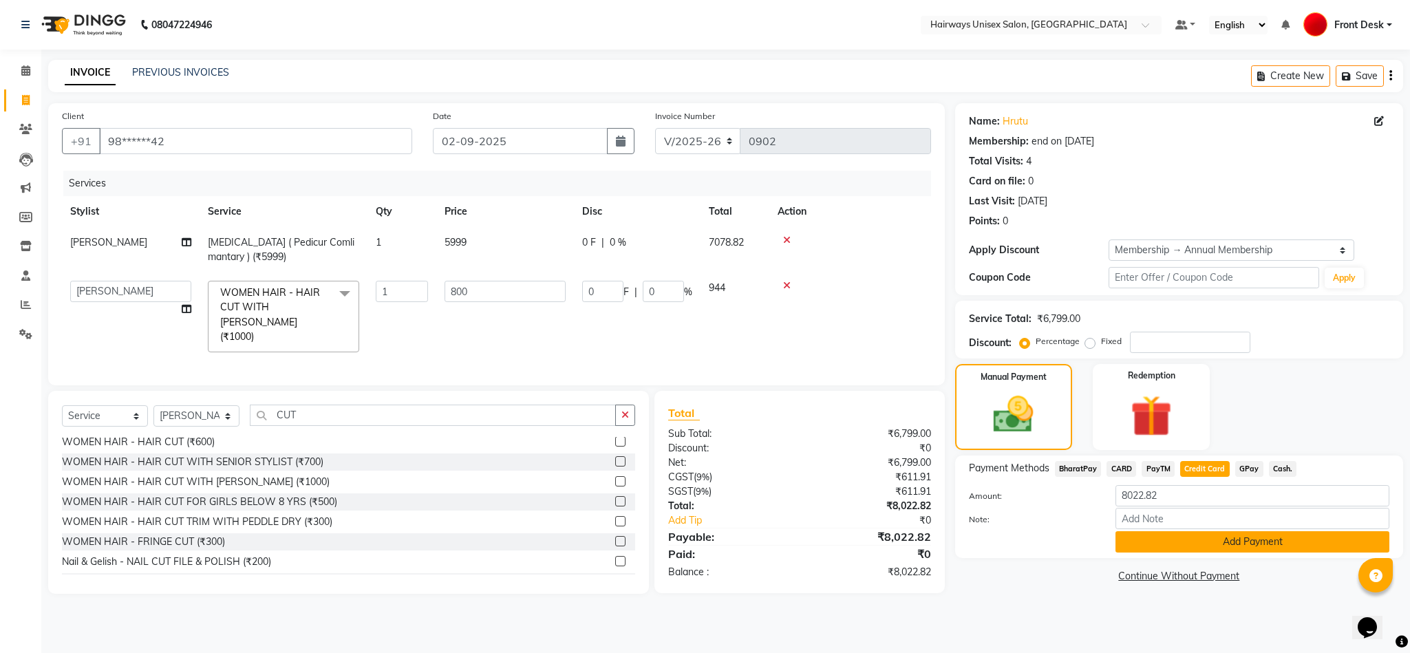
click at [1191, 546] on button "Add Payment" at bounding box center [1252, 541] width 274 height 21
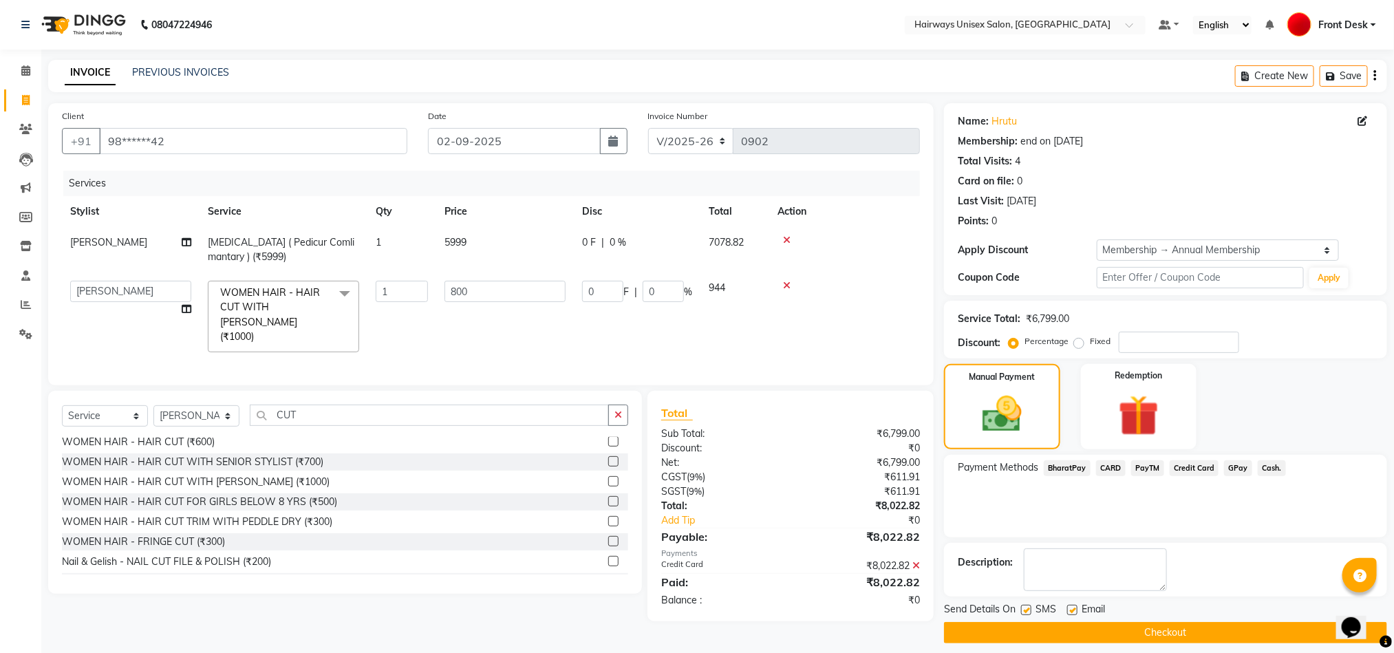
click at [1028, 612] on label at bounding box center [1026, 610] width 10 height 10
click at [1028, 612] on input "checkbox" at bounding box center [1025, 610] width 9 height 9
checkbox input "false"
click at [1053, 629] on button "Checkout" at bounding box center [1165, 632] width 443 height 21
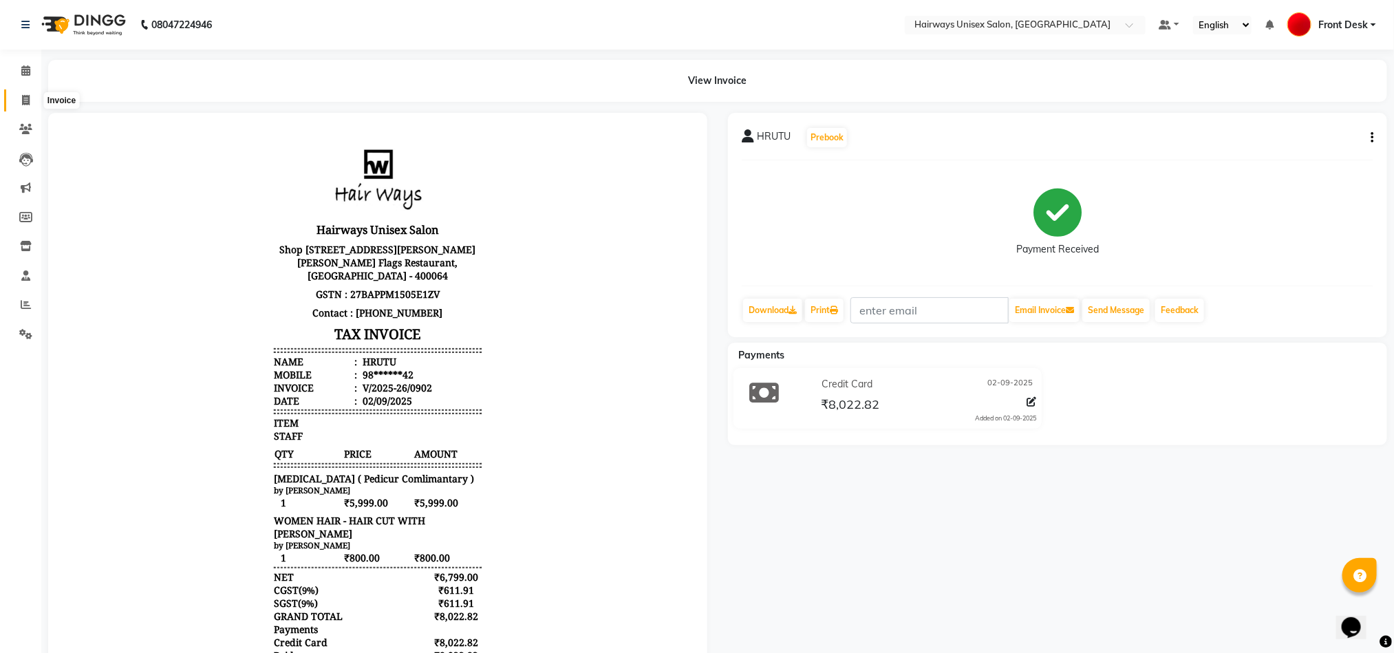
click at [23, 97] on icon at bounding box center [26, 100] width 8 height 10
select select "786"
select select "service"
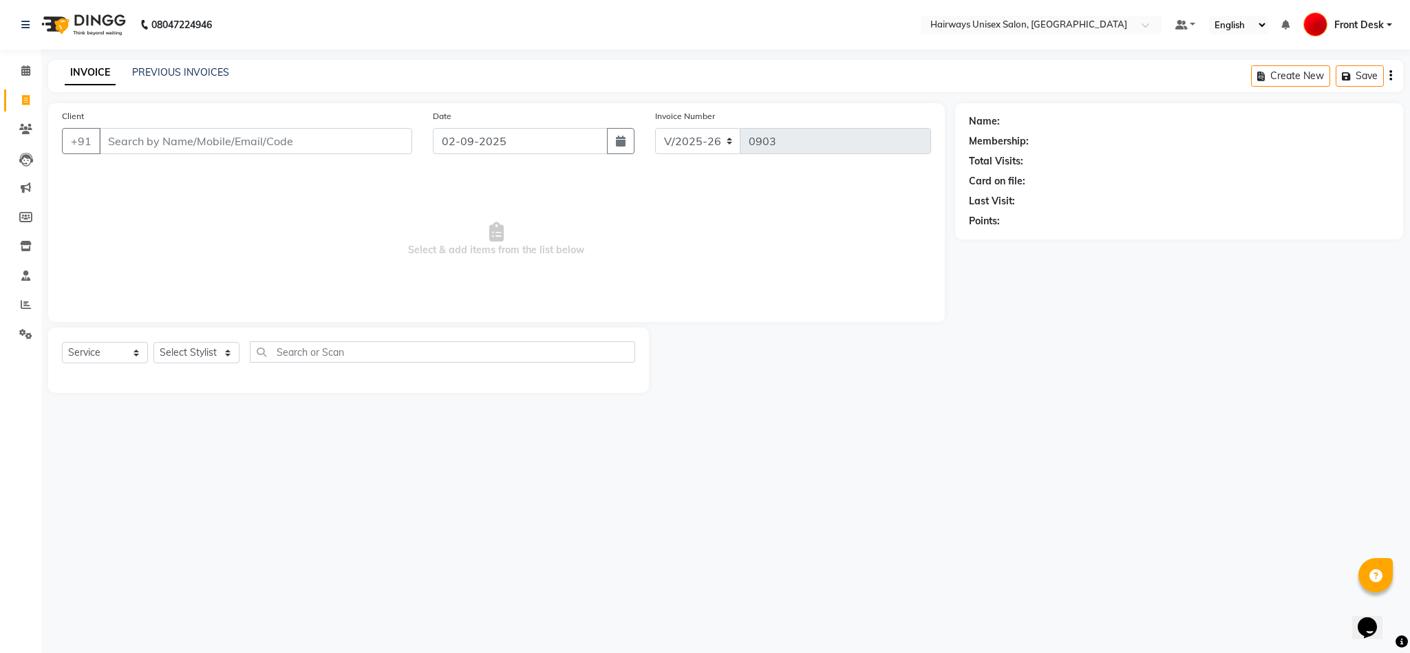
click at [149, 135] on input "Client" at bounding box center [255, 141] width 313 height 26
click at [130, 141] on input "Client" at bounding box center [255, 141] width 313 height 26
click at [140, 174] on span "ANSH" at bounding box center [132, 173] width 32 height 14
type input "97******69"
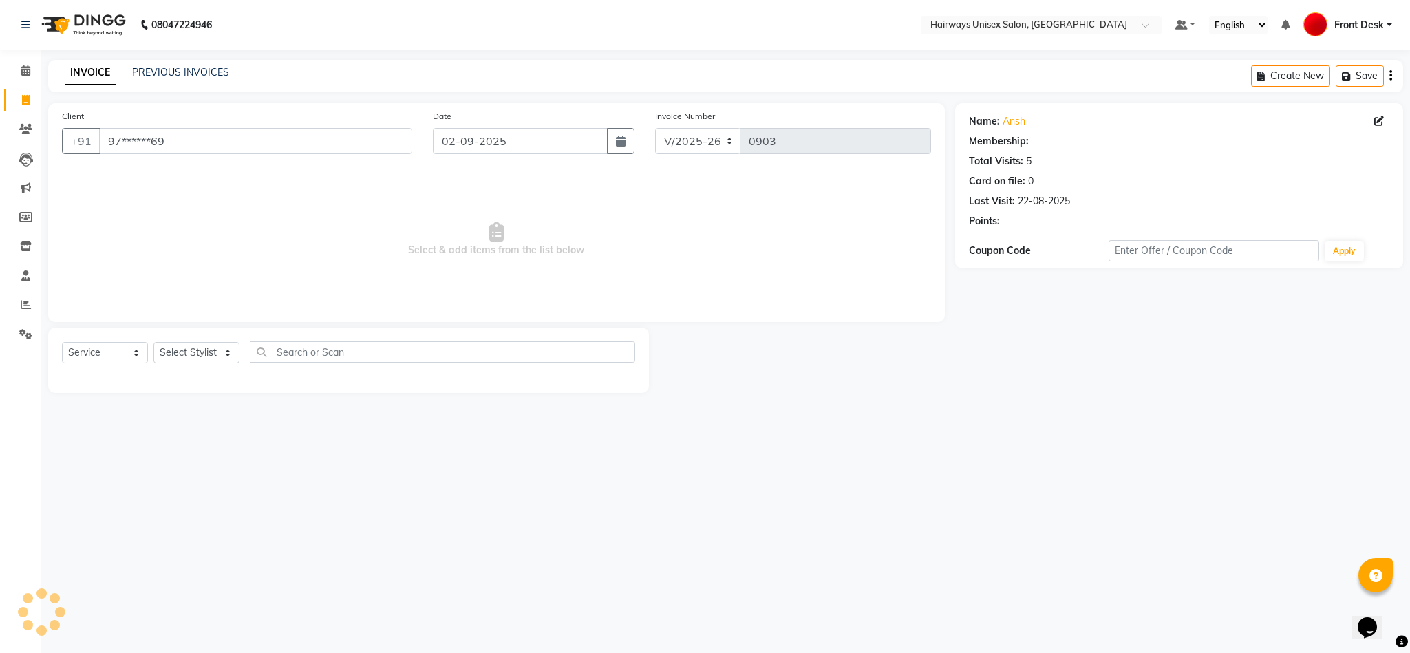
select select "1: Object"
click at [173, 352] on select "Select Stylist AHSAAN ALI MALIK ALIM ANSARI bablu DANISH EMRAN Front Desk GULFA…" at bounding box center [196, 352] width 86 height 21
select select "13184"
click at [153, 343] on select "Select Stylist AHSAAN ALI MALIK ALIM ANSARI bablu DANISH EMRAN Front Desk GULFA…" at bounding box center [196, 352] width 86 height 21
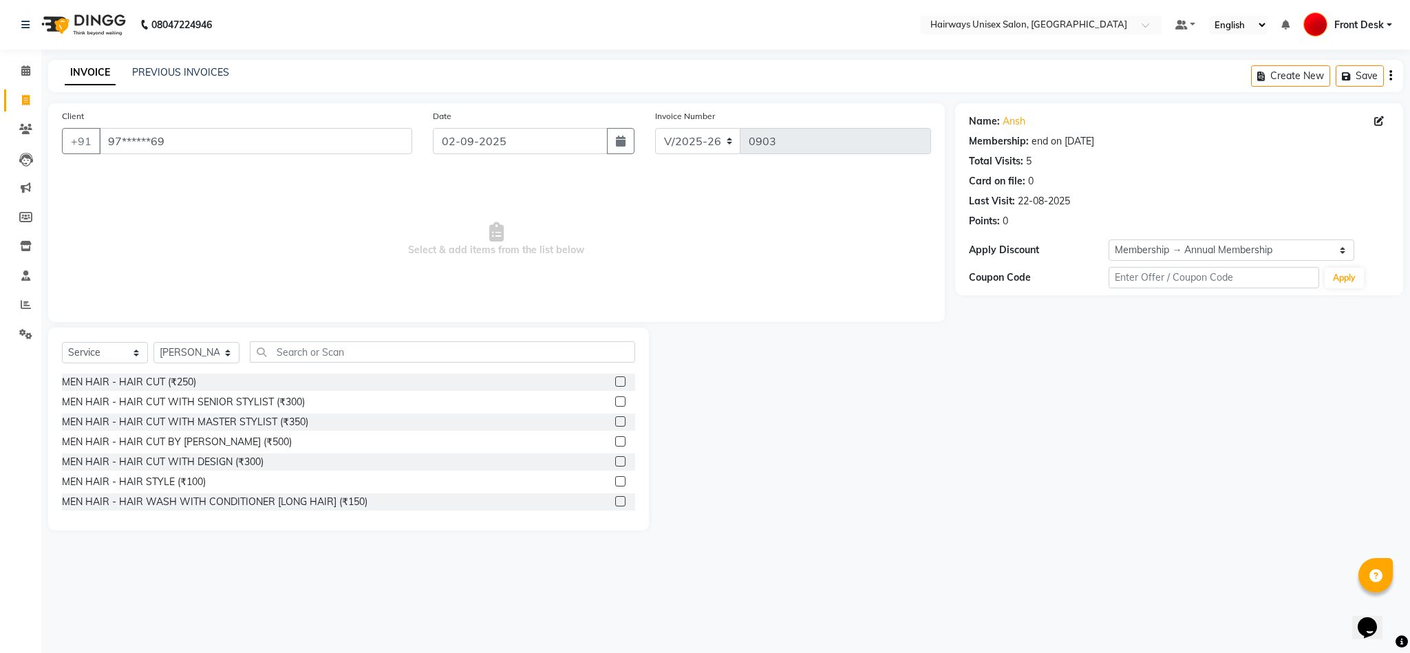
click at [615, 398] on label at bounding box center [620, 401] width 10 height 10
click at [615, 398] on input "checkbox" at bounding box center [619, 402] width 9 height 9
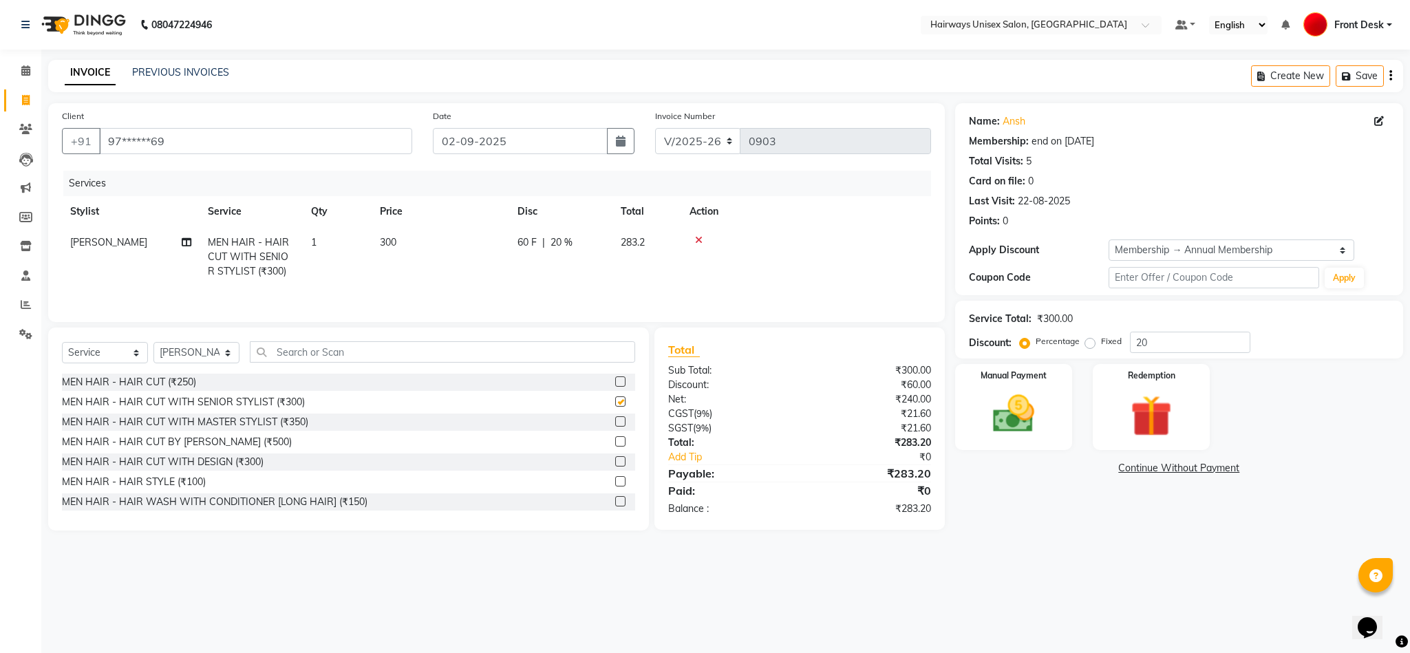
checkbox input "false"
click at [423, 240] on td "300" at bounding box center [440, 257] width 138 height 60
select select "13184"
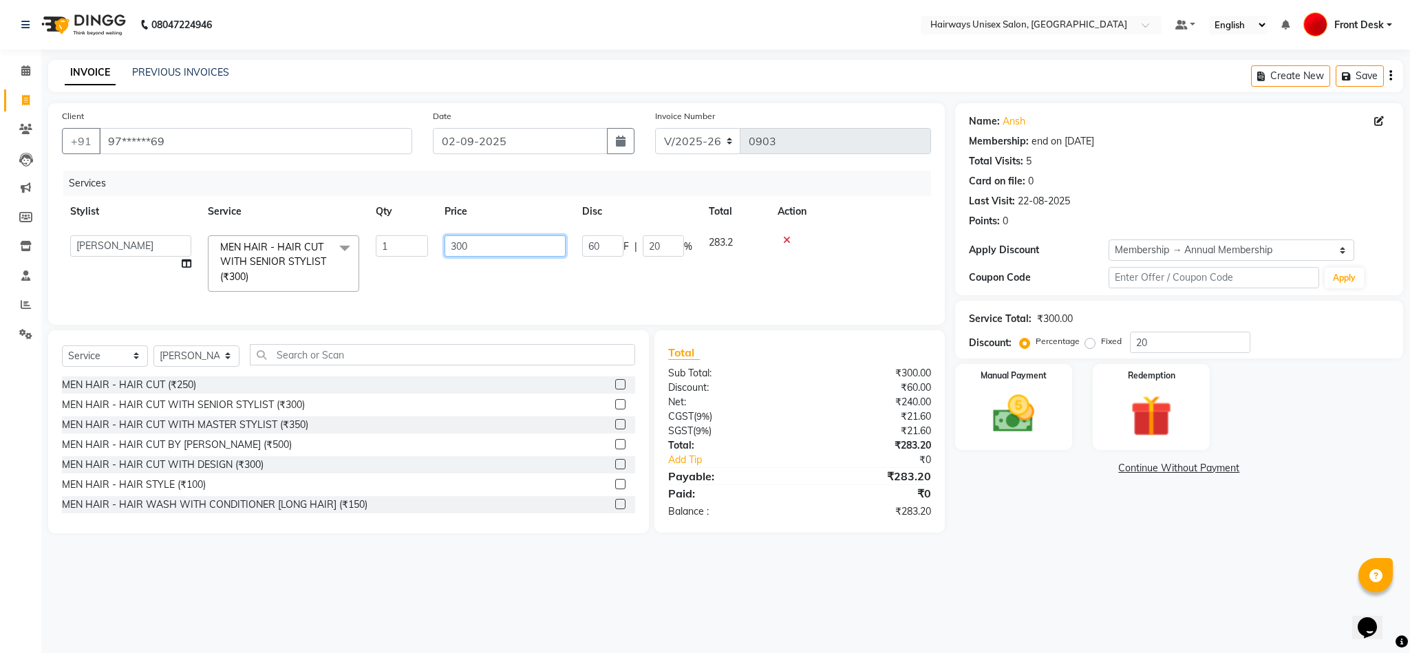
drag, startPoint x: 482, startPoint y: 244, endPoint x: 372, endPoint y: 234, distance: 109.8
click at [372, 234] on tr "AHSAAN ALI MALIK ALIM ANSARI bablu DANISH EMRAN Front Desk GULFAM Kamal Salmani…" at bounding box center [496, 263] width 869 height 73
type input "203"
click at [464, 281] on td "203" at bounding box center [505, 263] width 138 height 73
select select "13184"
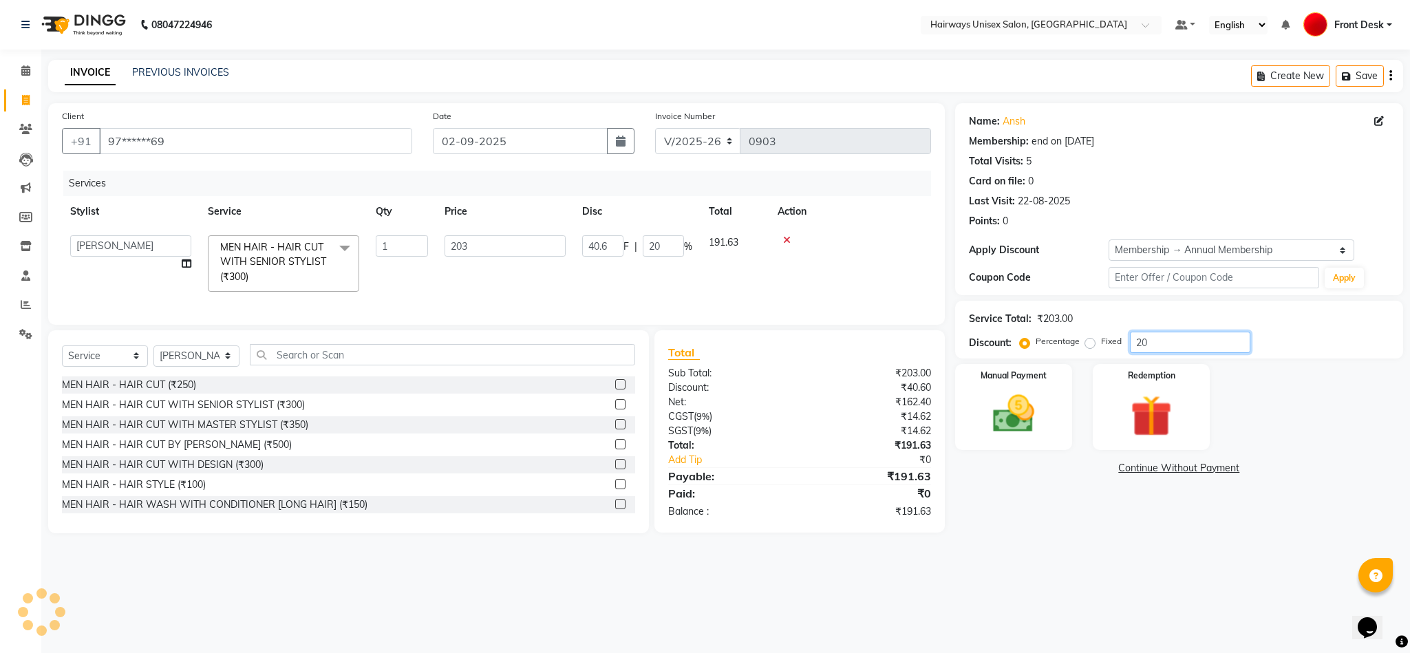
drag, startPoint x: 1191, startPoint y: 345, endPoint x: 1079, endPoint y: 347, distance: 111.5
click at [1079, 347] on div "Percentage Fixed 20" at bounding box center [1136, 342] width 228 height 21
type input "0"
click at [1074, 440] on div "Manual Payment Redemption" at bounding box center [1179, 407] width 468 height 86
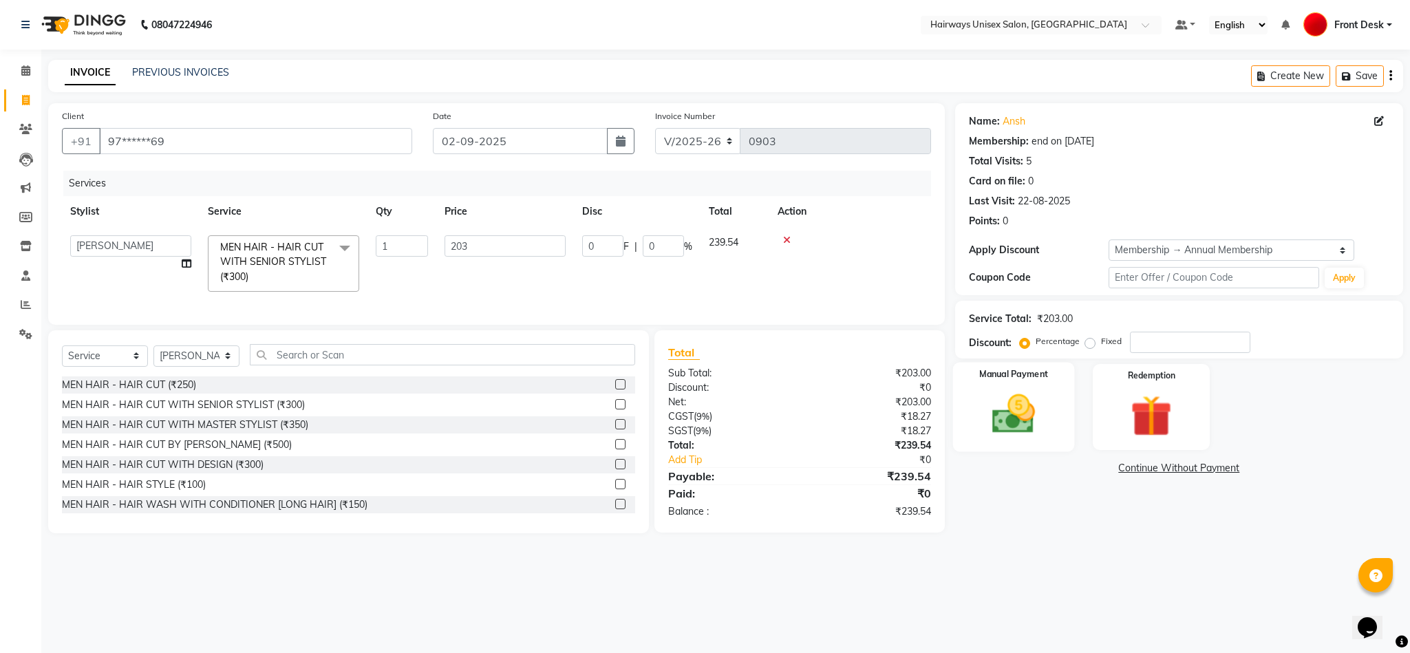
click at [1015, 420] on img at bounding box center [1013, 414] width 70 height 50
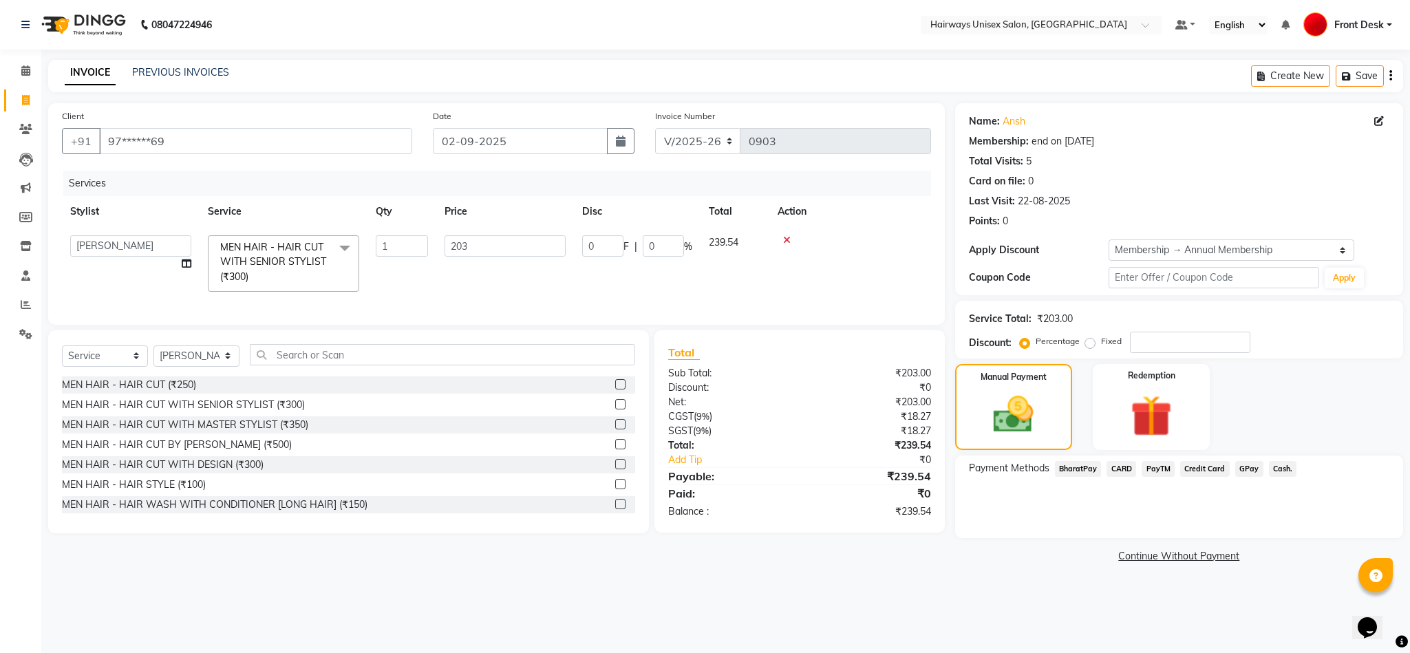
click at [1238, 471] on span "GPay" at bounding box center [1249, 469] width 28 height 16
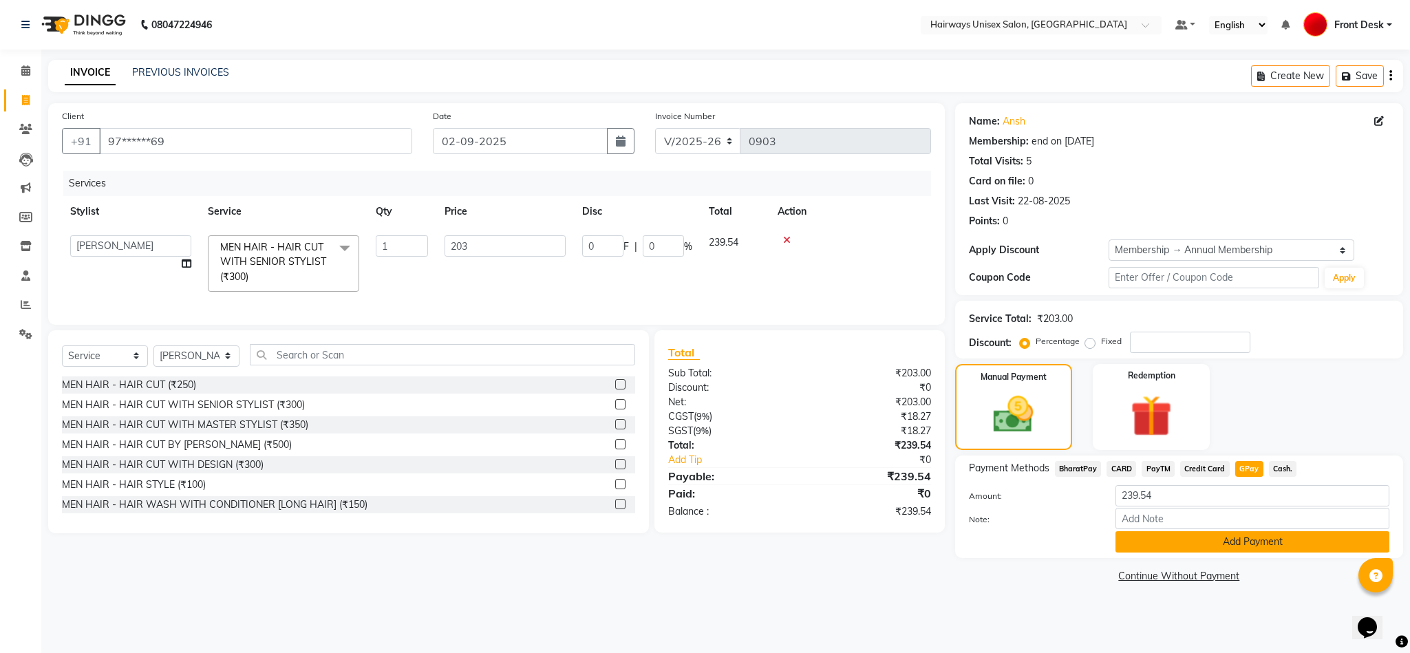
click at [1214, 543] on button "Add Payment" at bounding box center [1252, 541] width 274 height 21
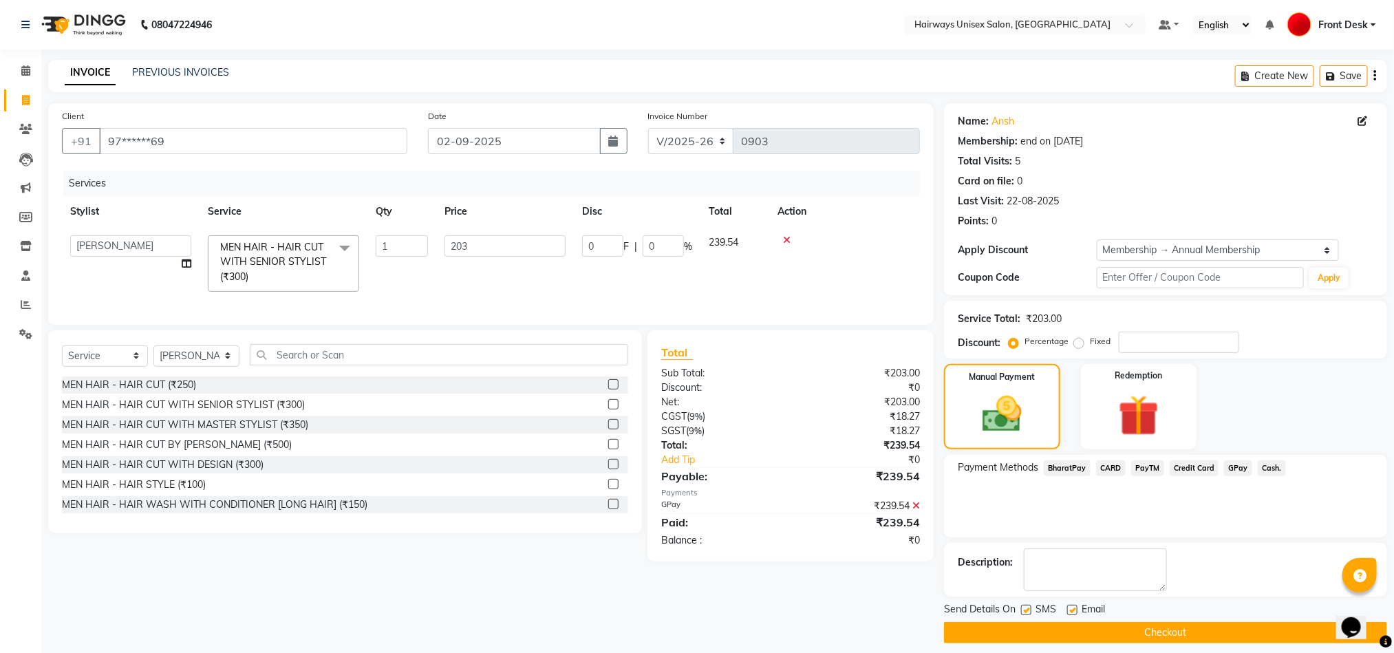
click at [1026, 614] on label at bounding box center [1026, 610] width 10 height 10
click at [1026, 614] on input "checkbox" at bounding box center [1025, 610] width 9 height 9
checkbox input "false"
click at [1030, 638] on button "Checkout" at bounding box center [1165, 632] width 443 height 21
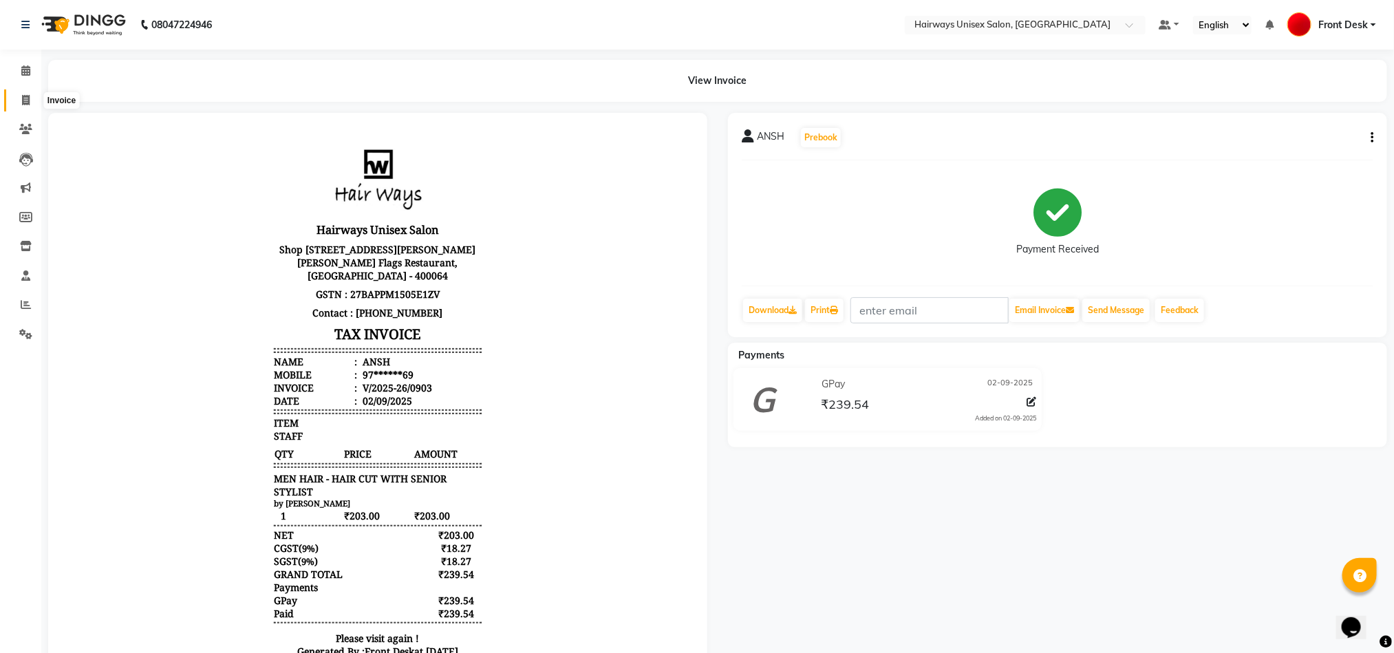
click at [23, 104] on icon at bounding box center [26, 100] width 8 height 10
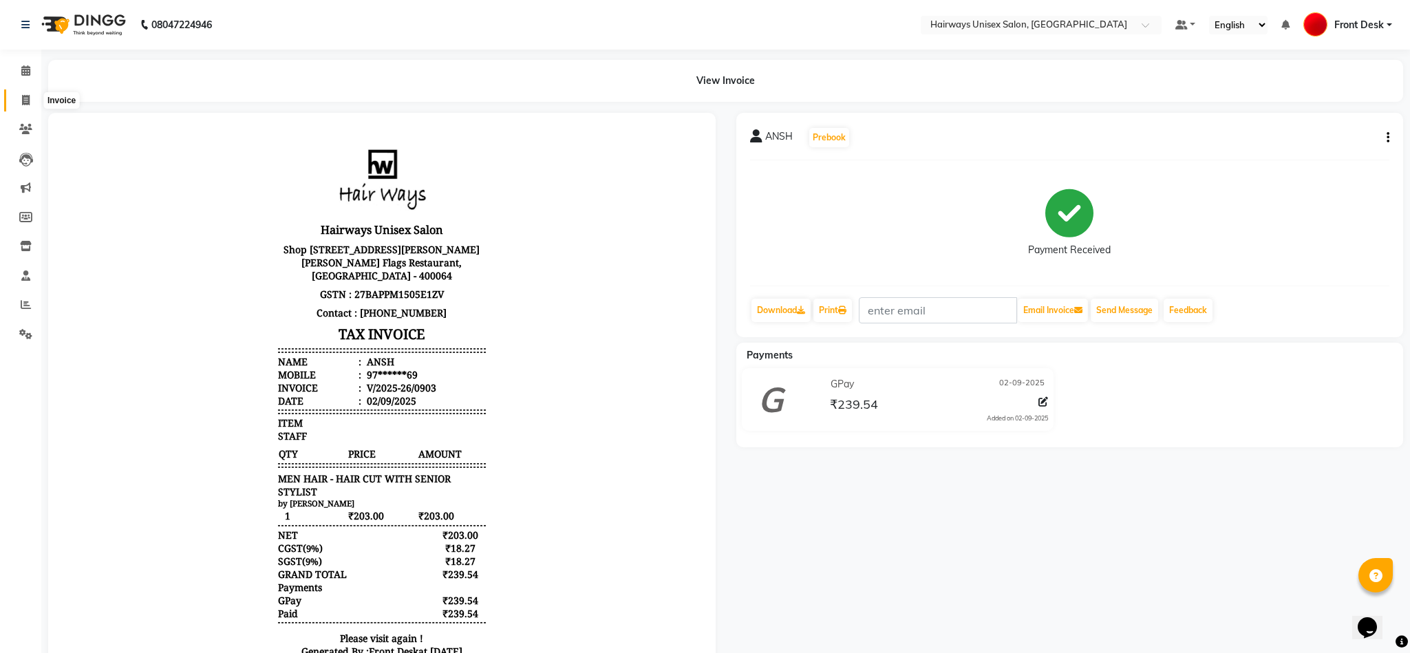
select select "786"
select select "service"
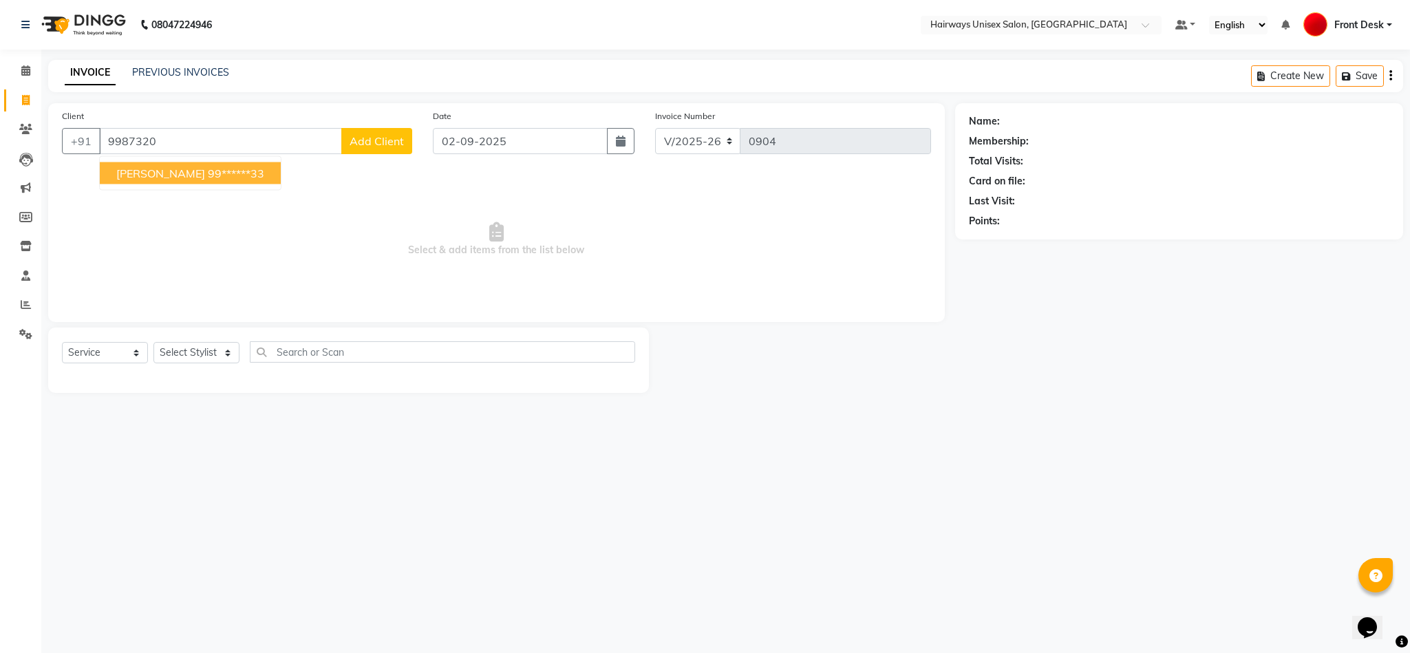
click at [217, 173] on ngb-highlight "99******33" at bounding box center [236, 173] width 56 height 14
type input "99******33"
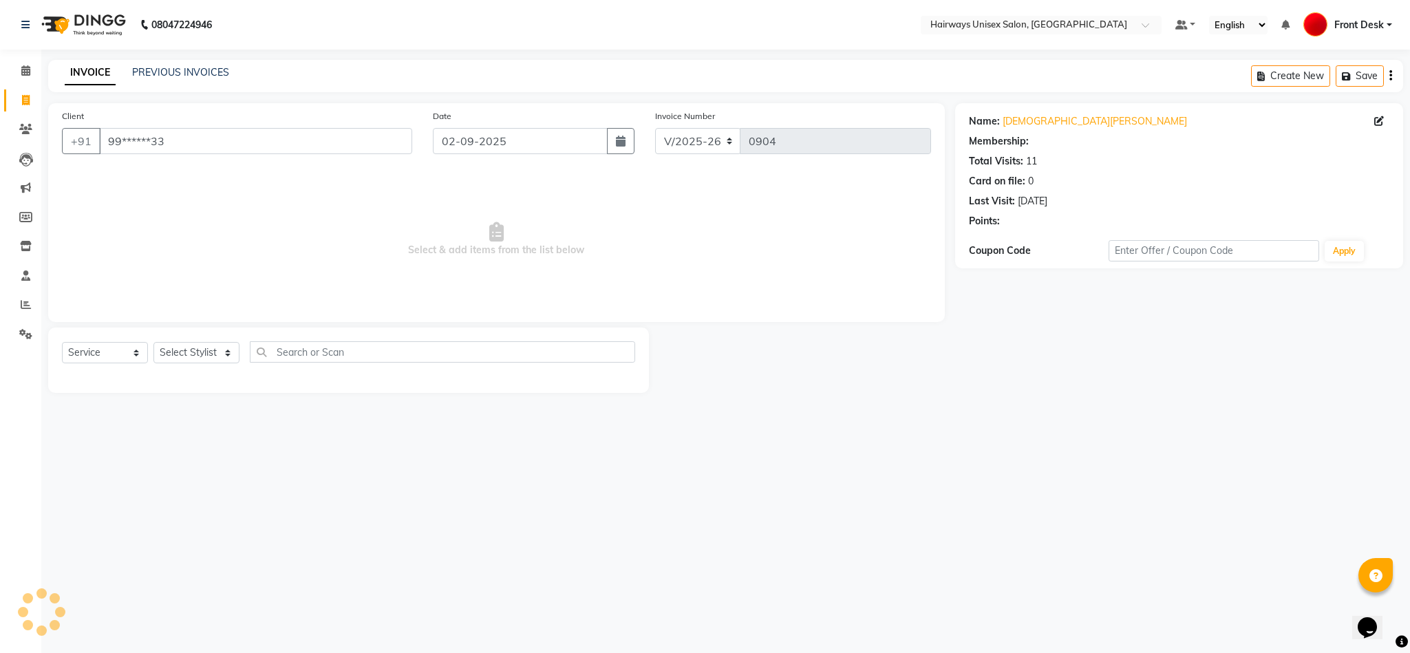
select select "1: Object"
click at [198, 357] on select "Select Stylist AHSAAN ALI MALIK ALIM ANSARI bablu DANISH EMRAN Front Desk GULFA…" at bounding box center [196, 352] width 86 height 21
select select "13248"
click at [153, 343] on select "Select Stylist AHSAAN ALI MALIK ALIM ANSARI bablu DANISH EMRAN Front Desk GULFA…" at bounding box center [196, 352] width 86 height 21
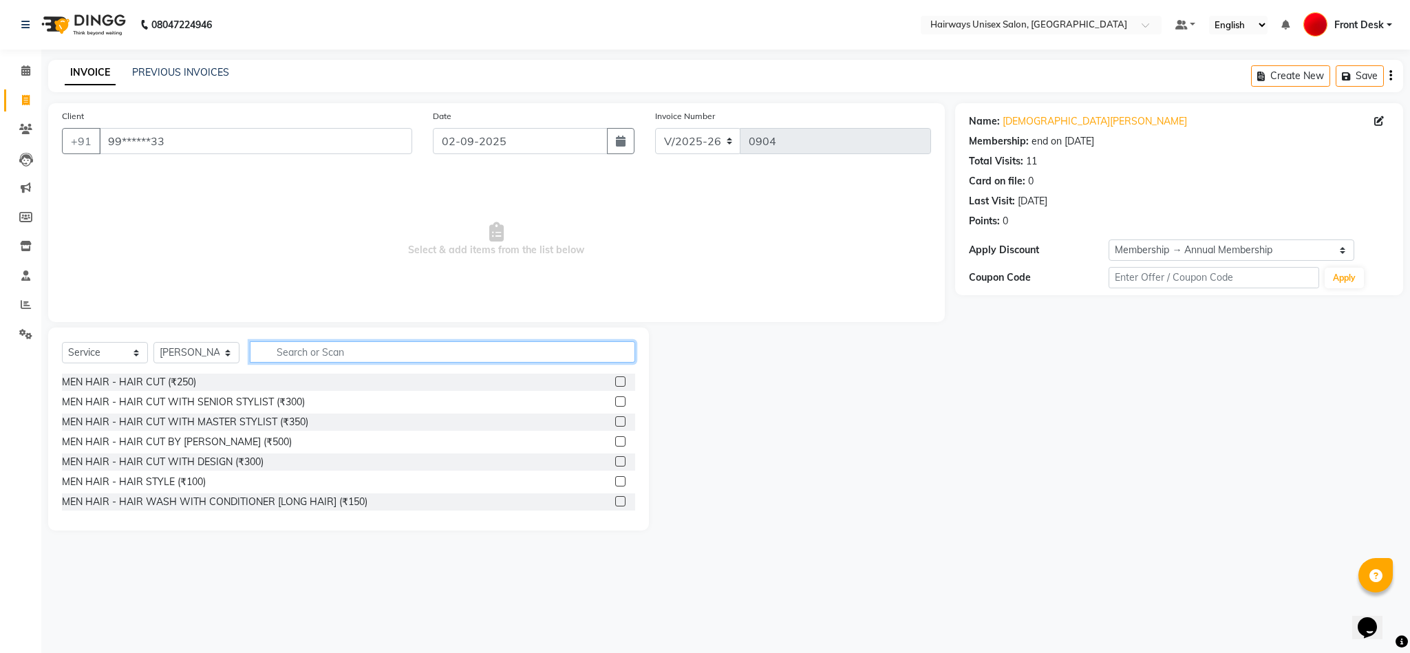
click at [446, 347] on input "text" at bounding box center [442, 351] width 385 height 21
type input "1000"
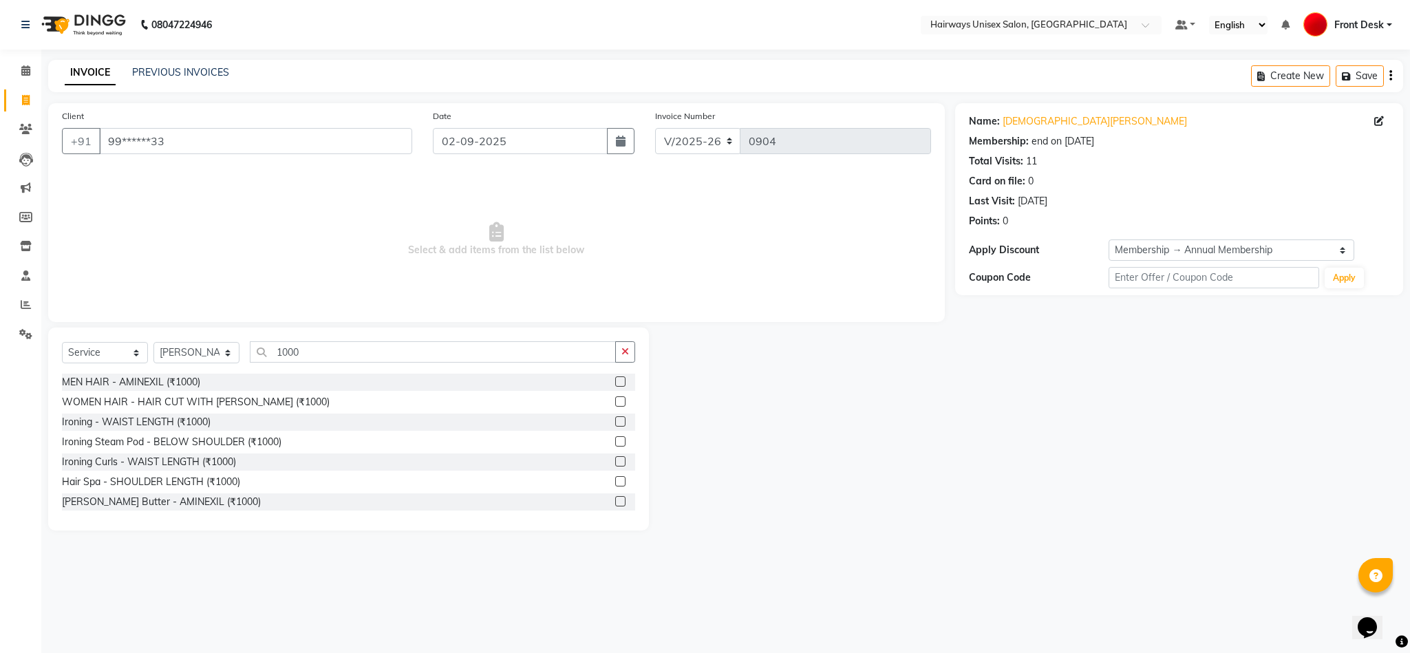
click at [615, 403] on label at bounding box center [620, 401] width 10 height 10
click at [615, 403] on input "checkbox" at bounding box center [619, 402] width 9 height 9
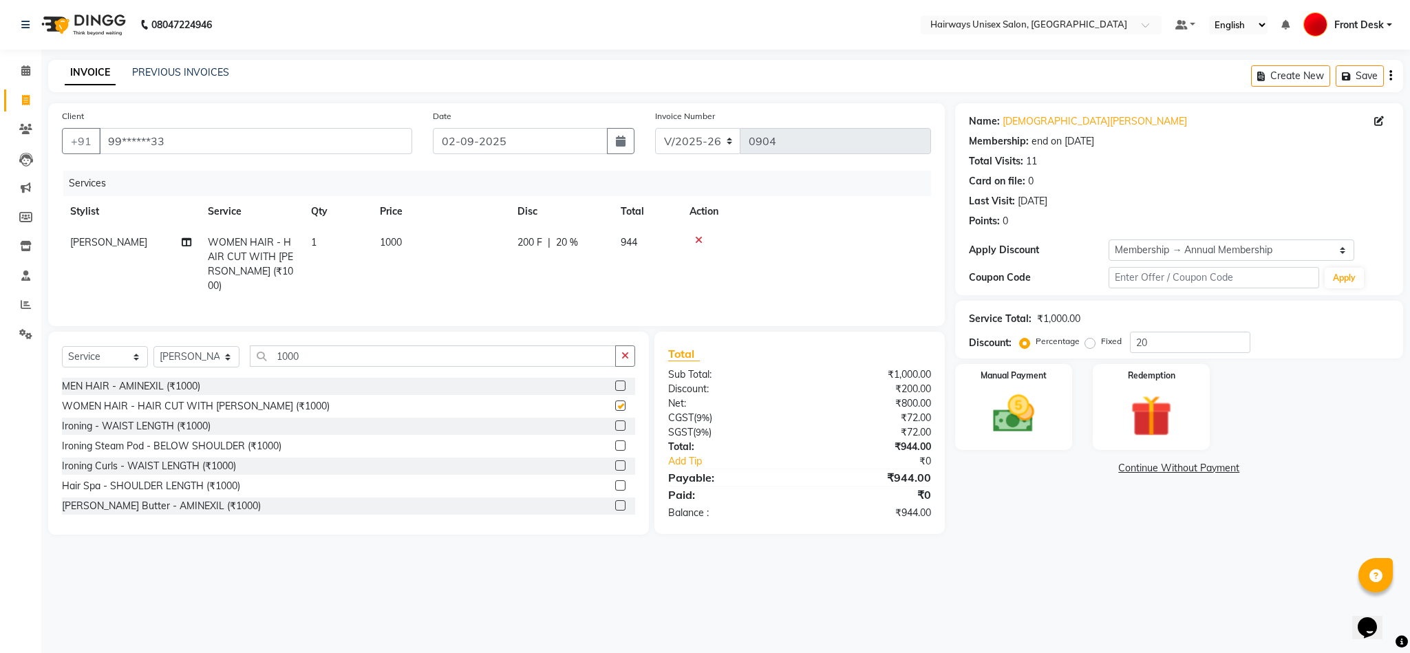
checkbox input "false"
click at [632, 367] on button "button" at bounding box center [625, 355] width 20 height 21
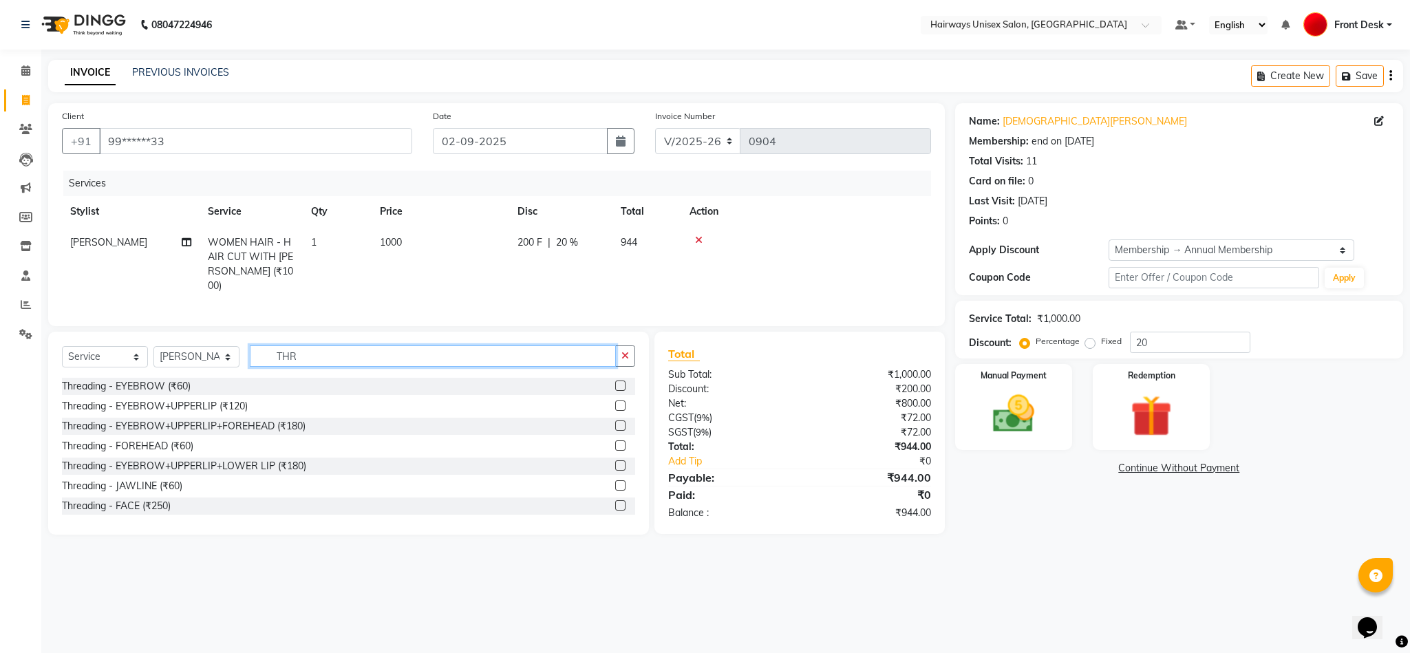
type input "THR"
click at [615, 431] on label at bounding box center [620, 425] width 10 height 10
click at [615, 431] on input "checkbox" at bounding box center [619, 426] width 9 height 9
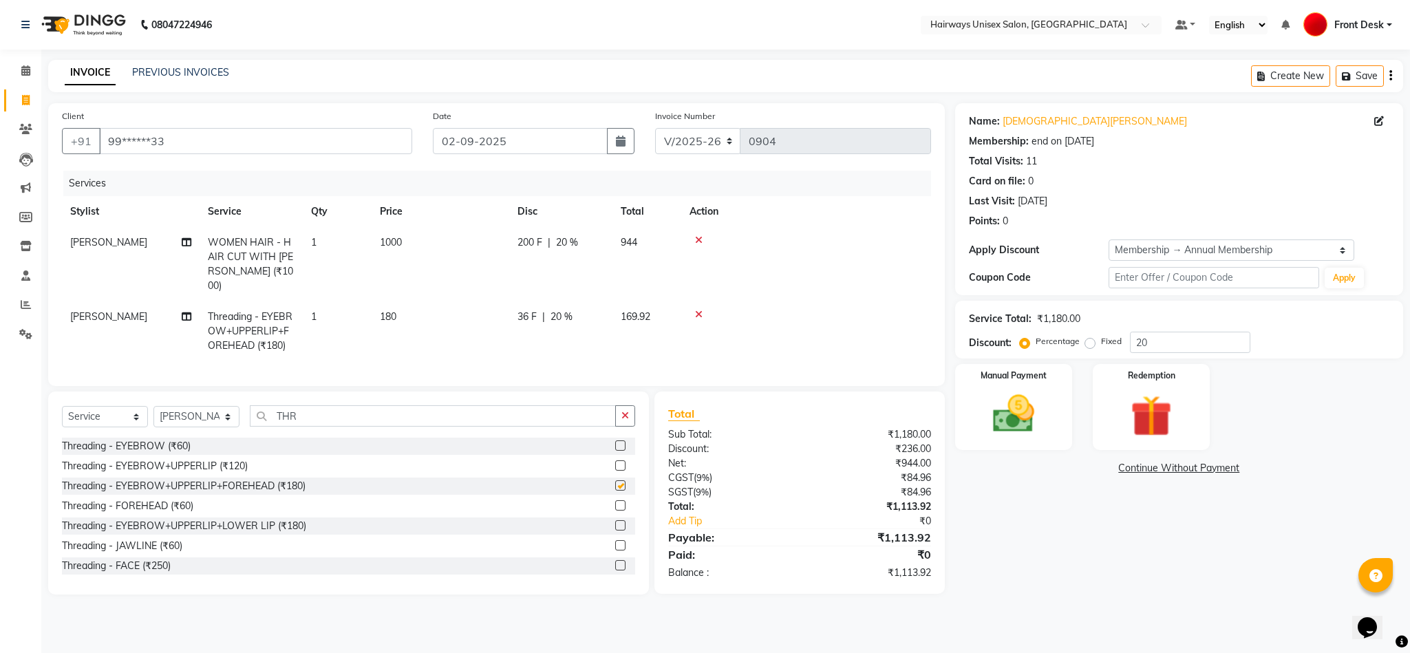
checkbox input "false"
click at [413, 234] on td "1000" at bounding box center [440, 264] width 138 height 74
select select "13248"
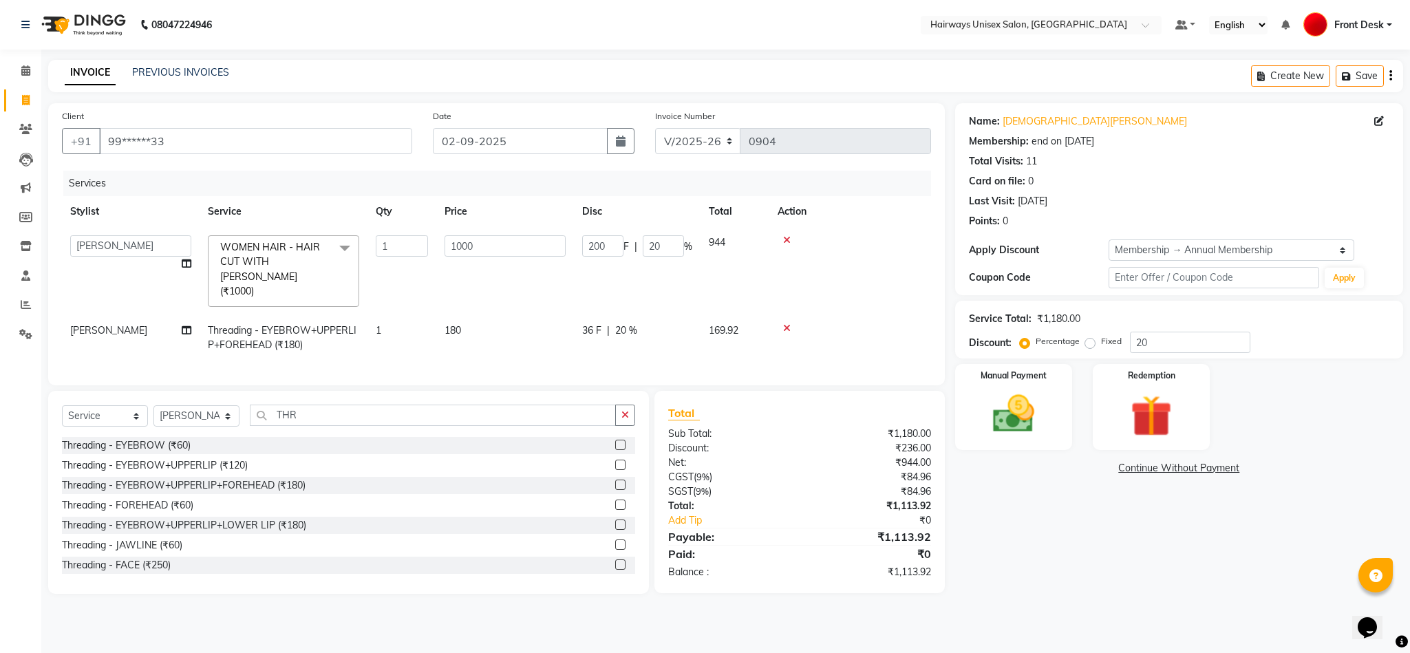
click at [786, 323] on icon at bounding box center [787, 328] width 8 height 10
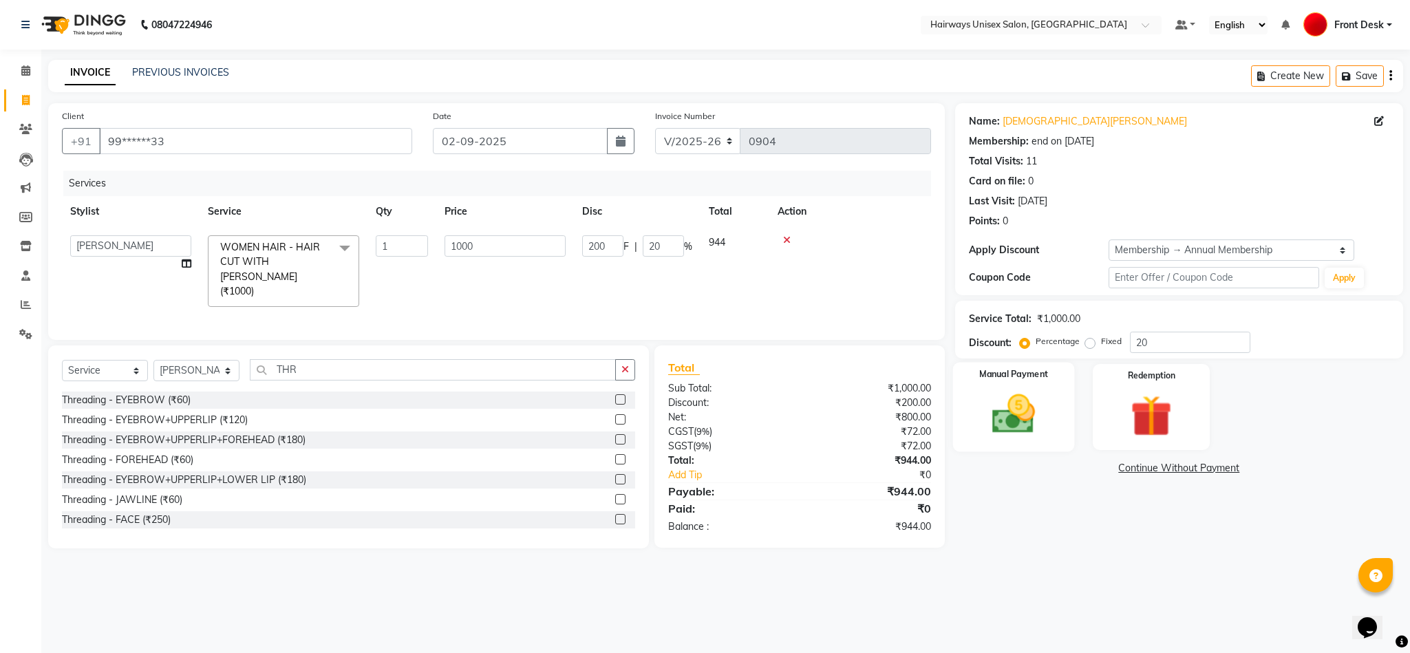
click at [1026, 419] on img at bounding box center [1013, 414] width 70 height 50
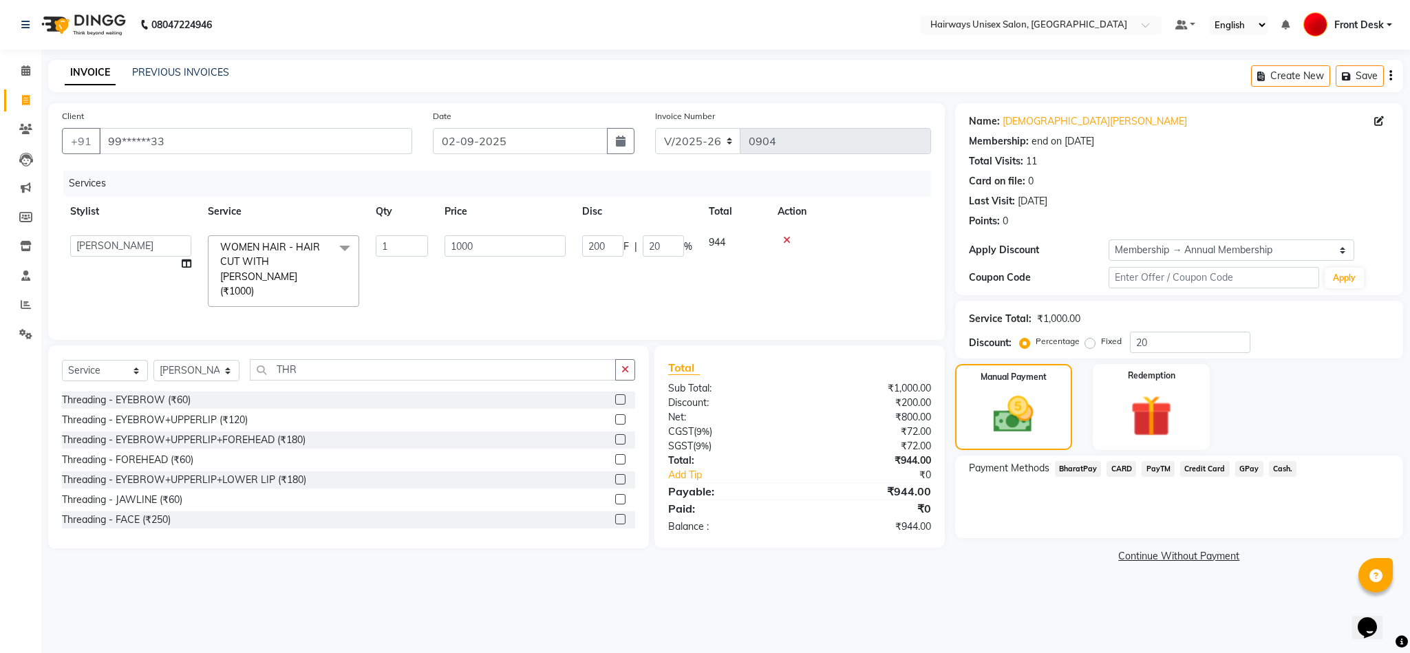
click at [1284, 471] on span "Cash." at bounding box center [1283, 469] width 28 height 16
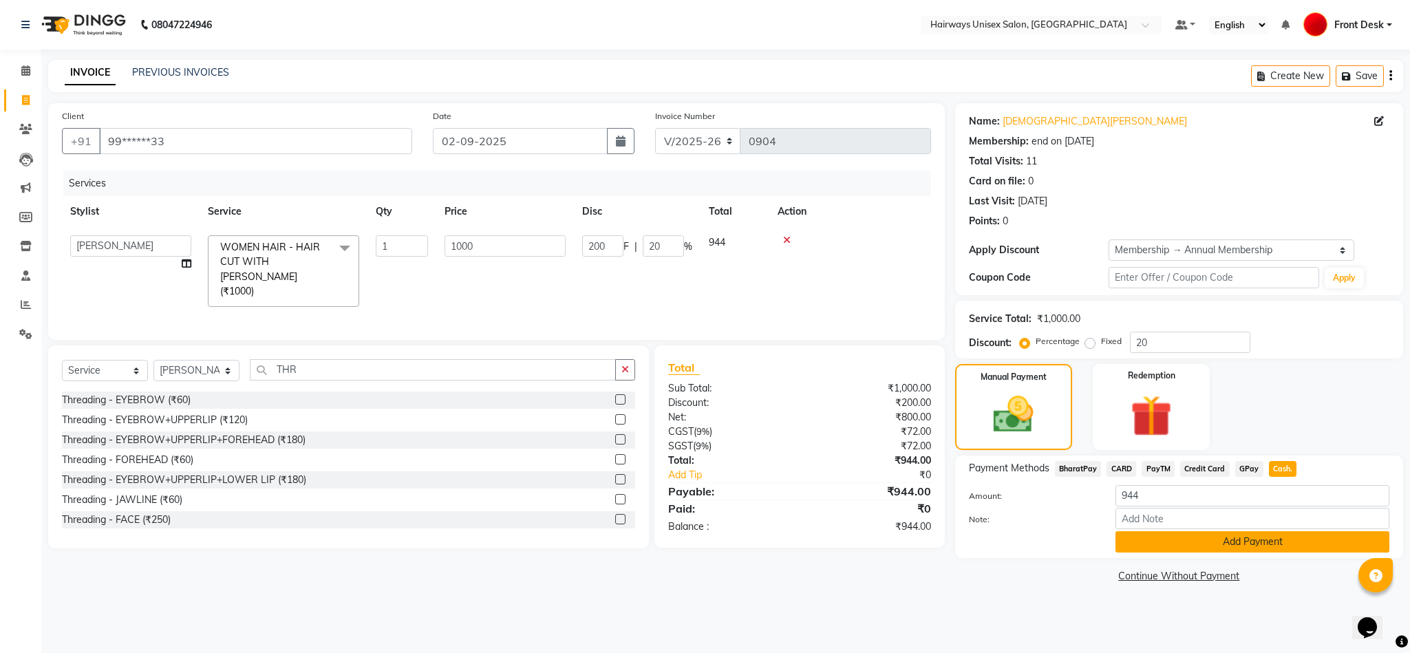
click at [1261, 541] on button "Add Payment" at bounding box center [1252, 541] width 274 height 21
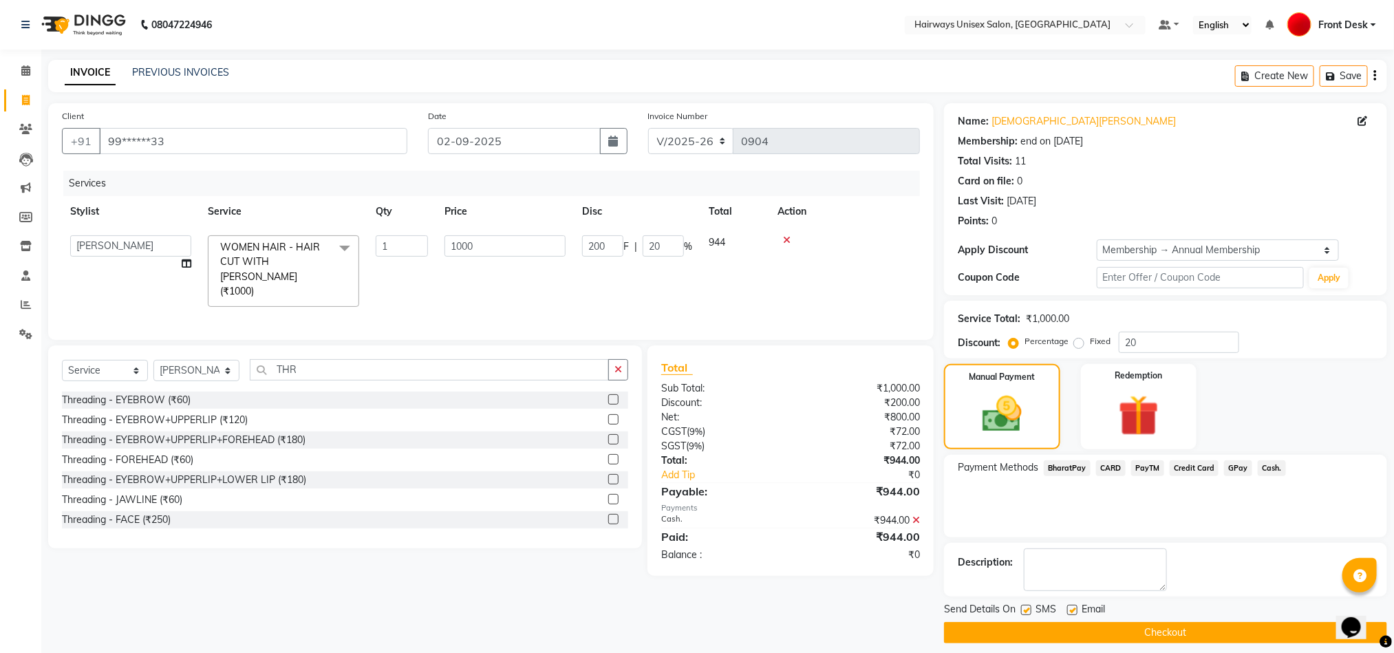
click at [1026, 609] on label at bounding box center [1026, 610] width 10 height 10
click at [1026, 609] on input "checkbox" at bounding box center [1025, 610] width 9 height 9
checkbox input "false"
click at [1028, 632] on button "Checkout" at bounding box center [1165, 632] width 443 height 21
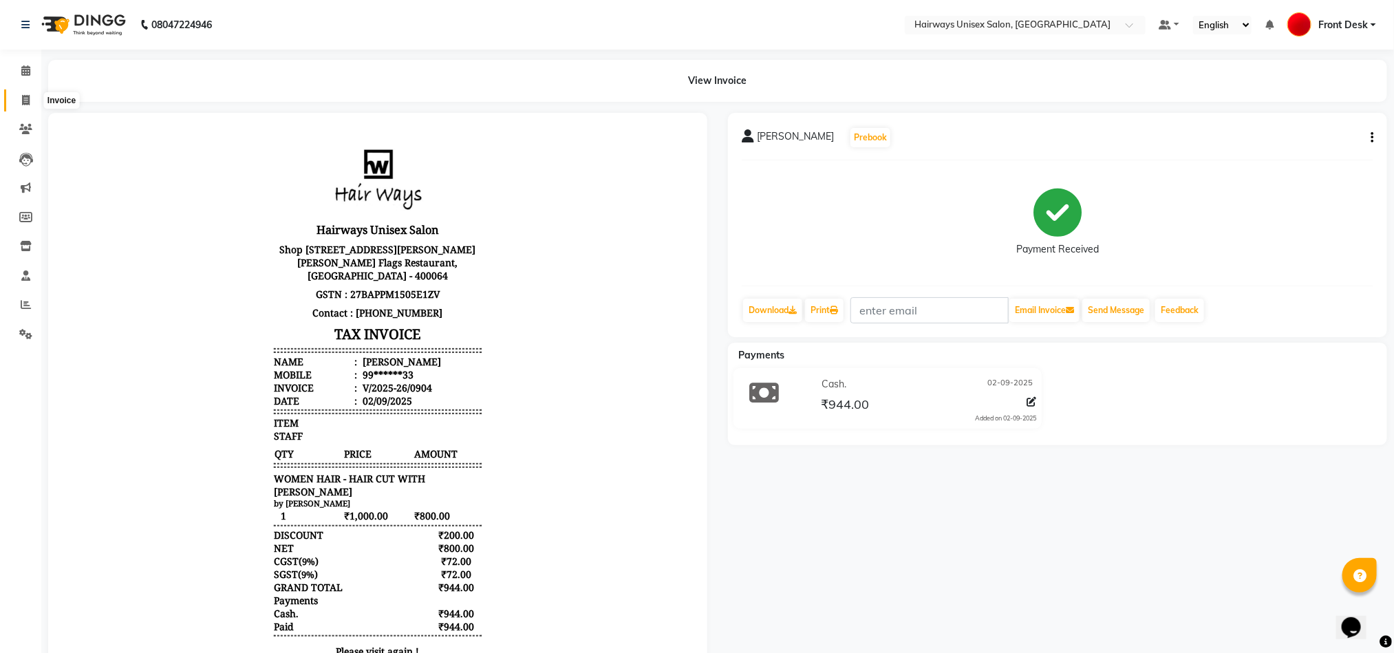
click at [29, 95] on icon at bounding box center [26, 100] width 8 height 10
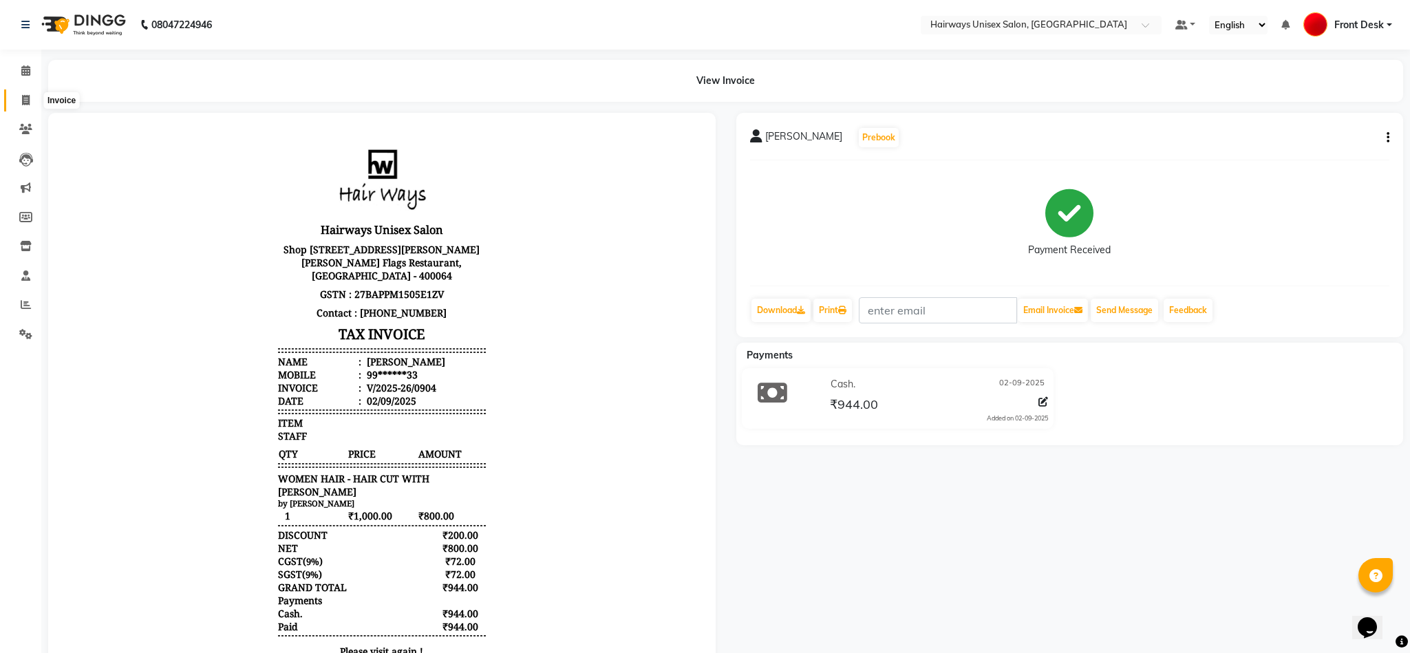
select select "786"
select select "service"
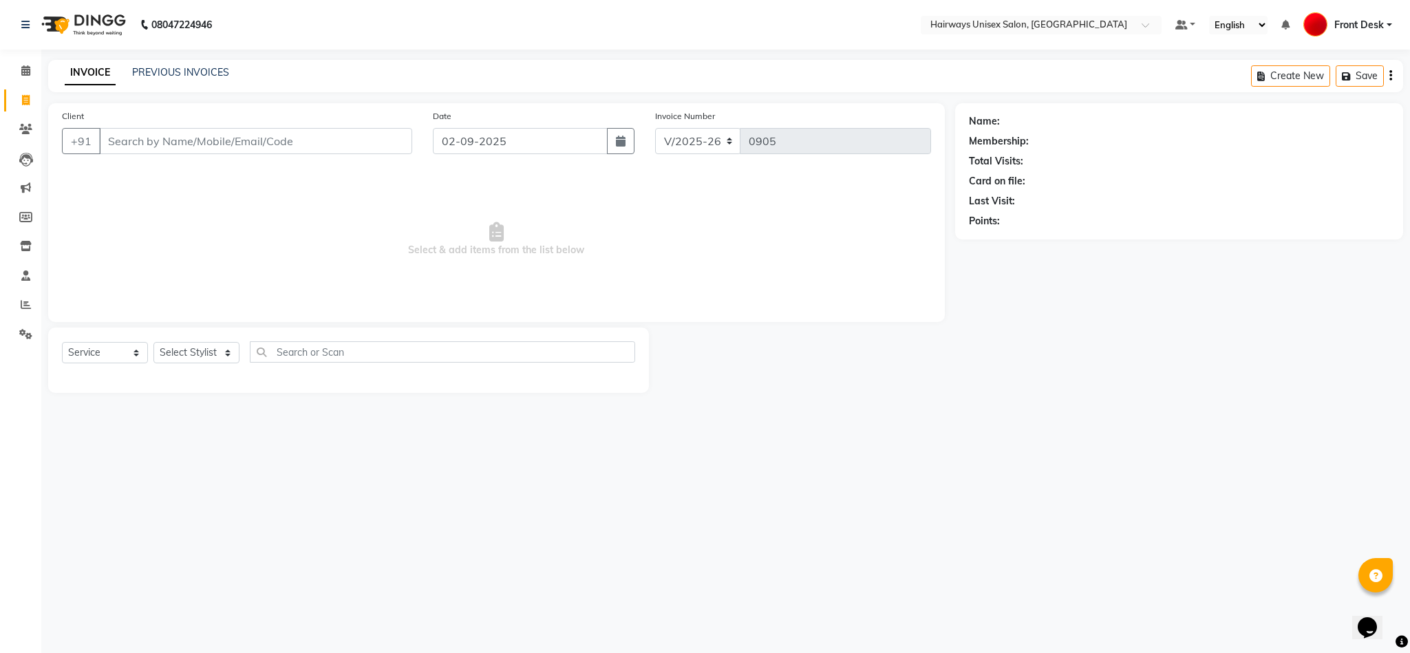
click at [209, 134] on input "Client" at bounding box center [255, 141] width 313 height 26
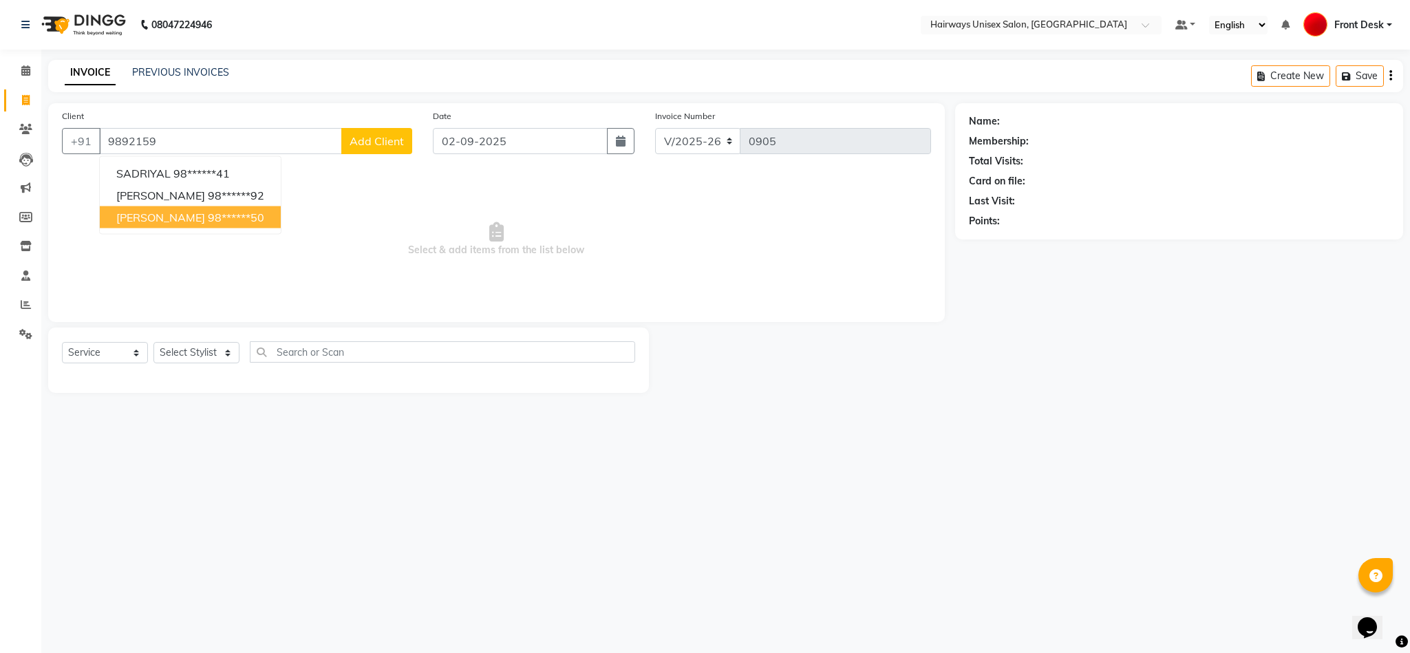
click at [208, 219] on ngb-highlight "98******50" at bounding box center [236, 218] width 56 height 14
type input "98******50"
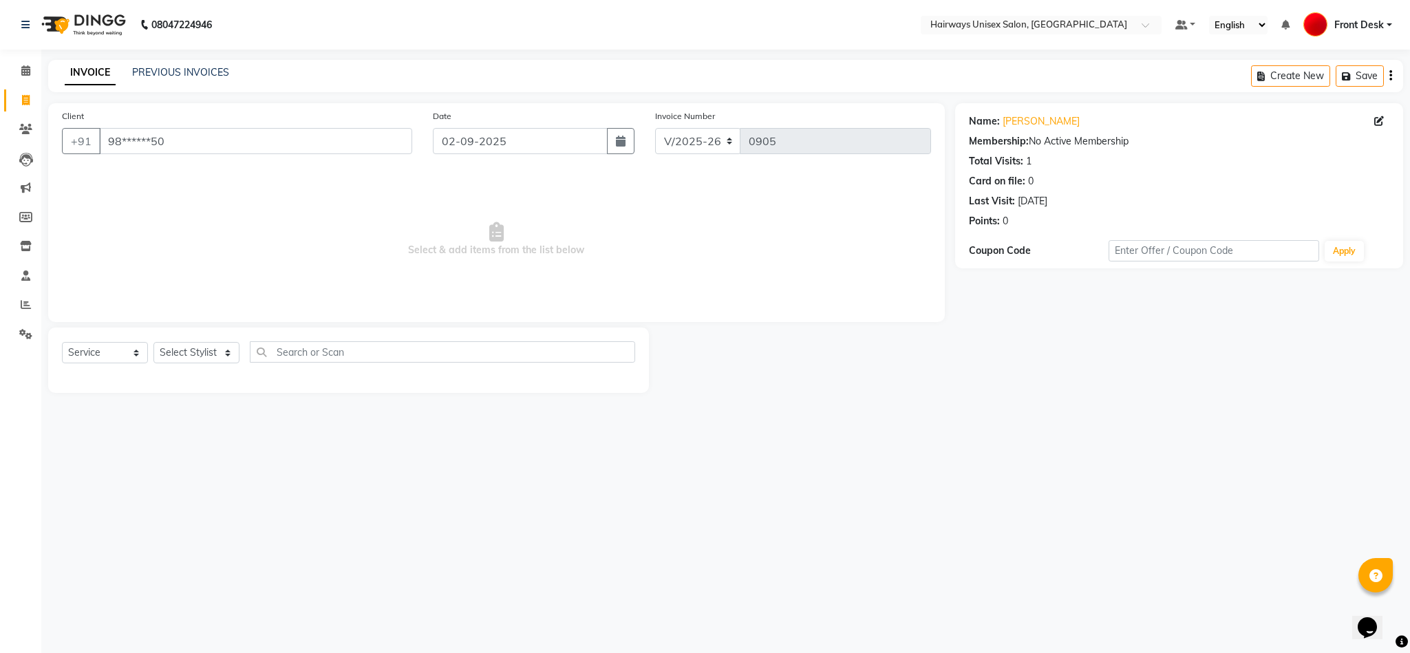
click at [570, 267] on span "Select & add items from the list below" at bounding box center [496, 240] width 869 height 138
click at [852, 45] on nav "08047224946 Select Location × Hairways Unisex Salon, Liberty Garden Default Pan…" at bounding box center [705, 25] width 1410 height 50
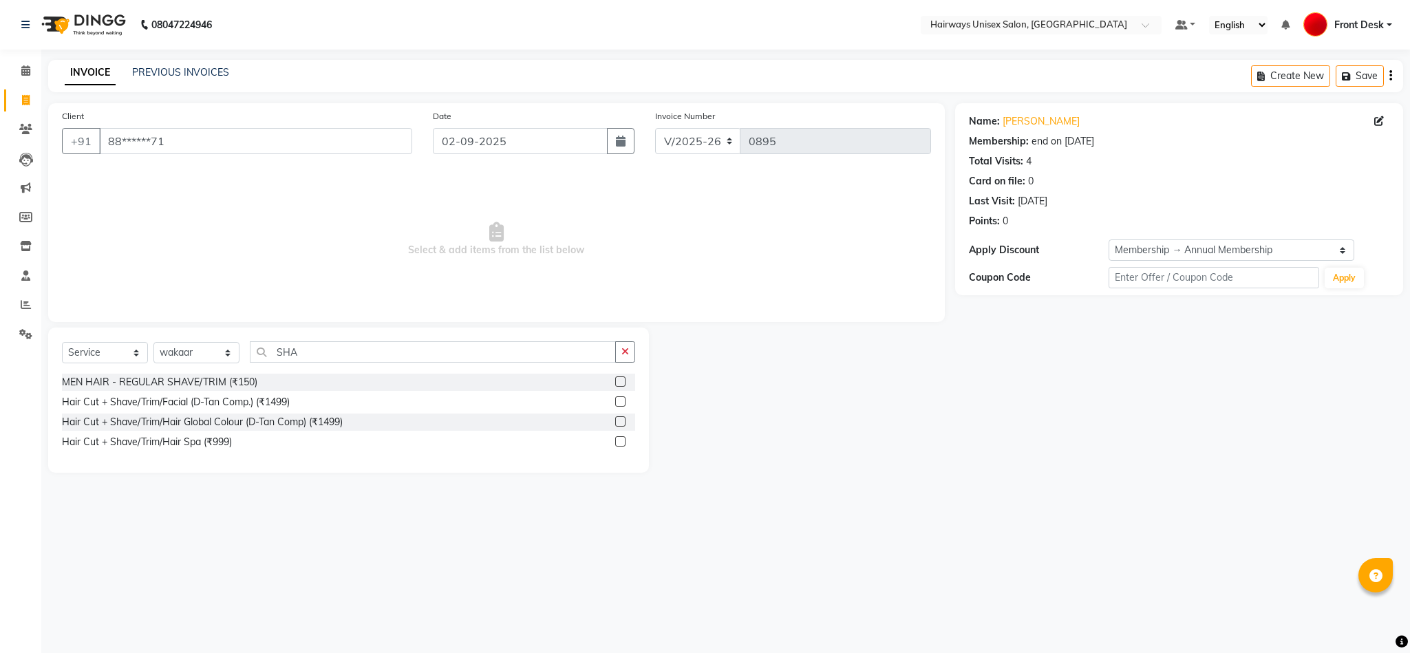
select select "786"
select select "service"
select select "89168"
select select "1: Object"
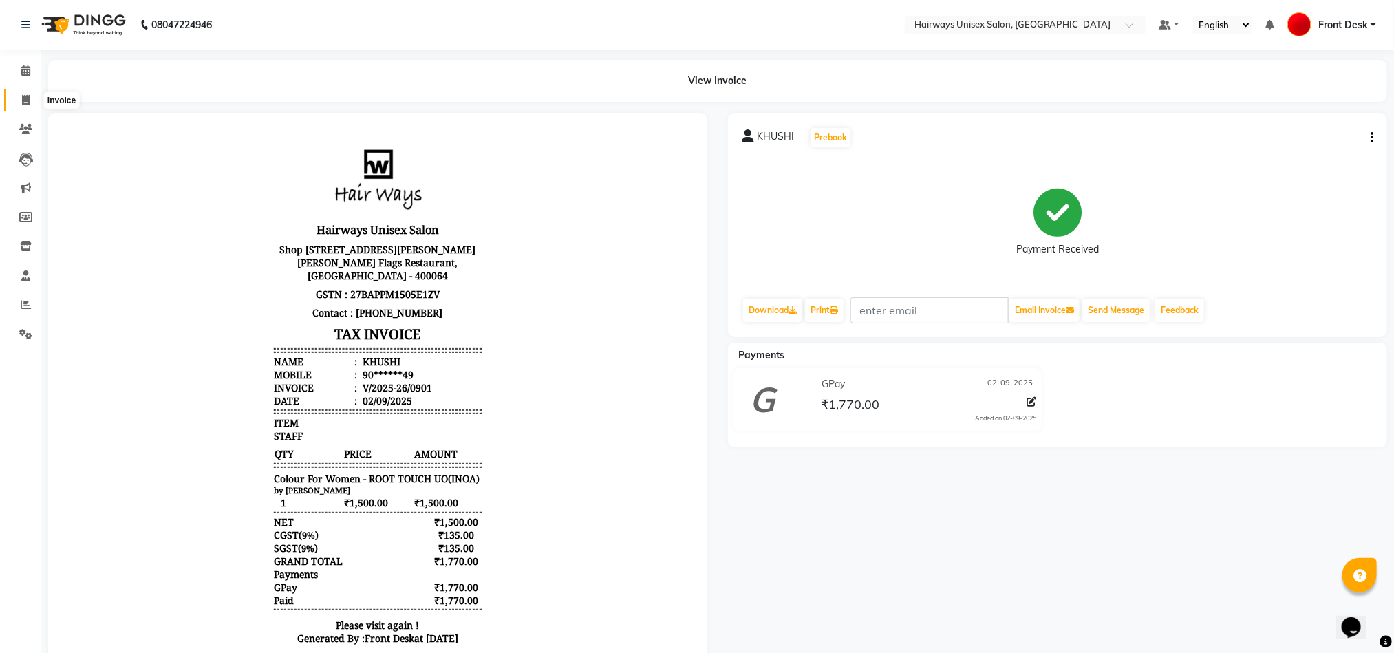
click at [19, 103] on span at bounding box center [26, 101] width 24 height 16
select select "service"
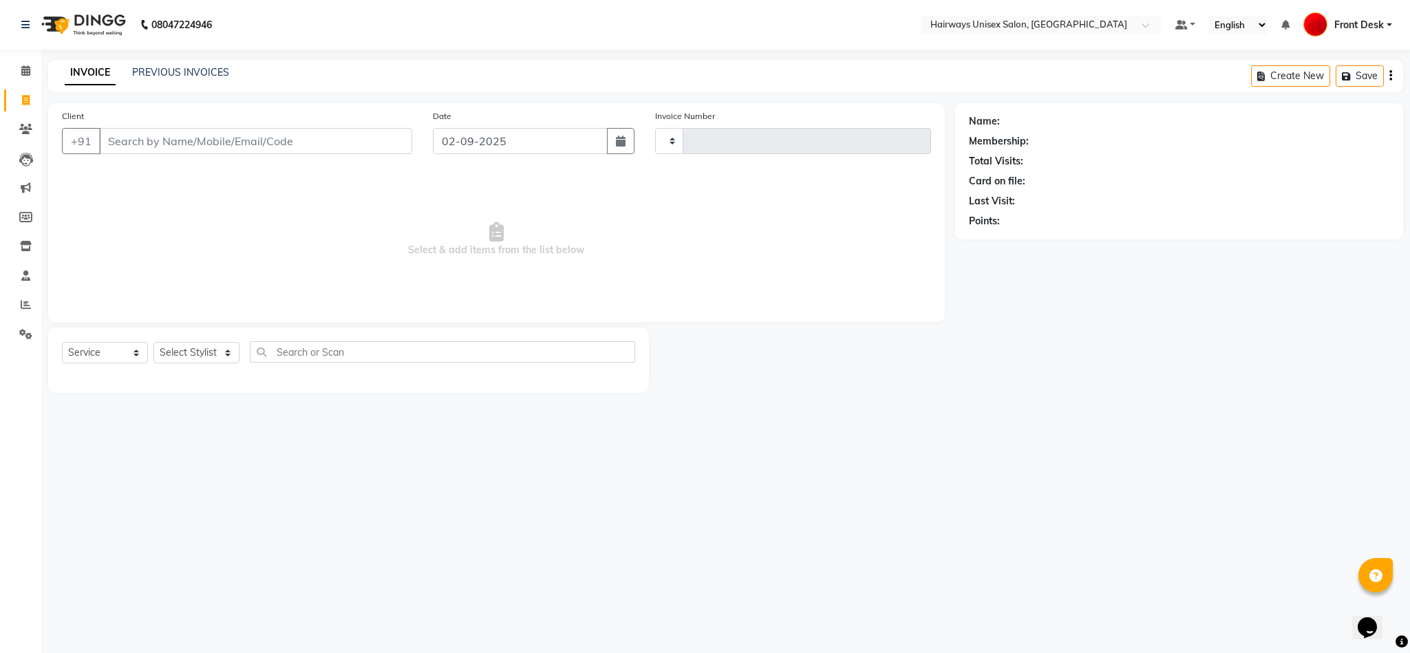
type input "0905"
select select "786"
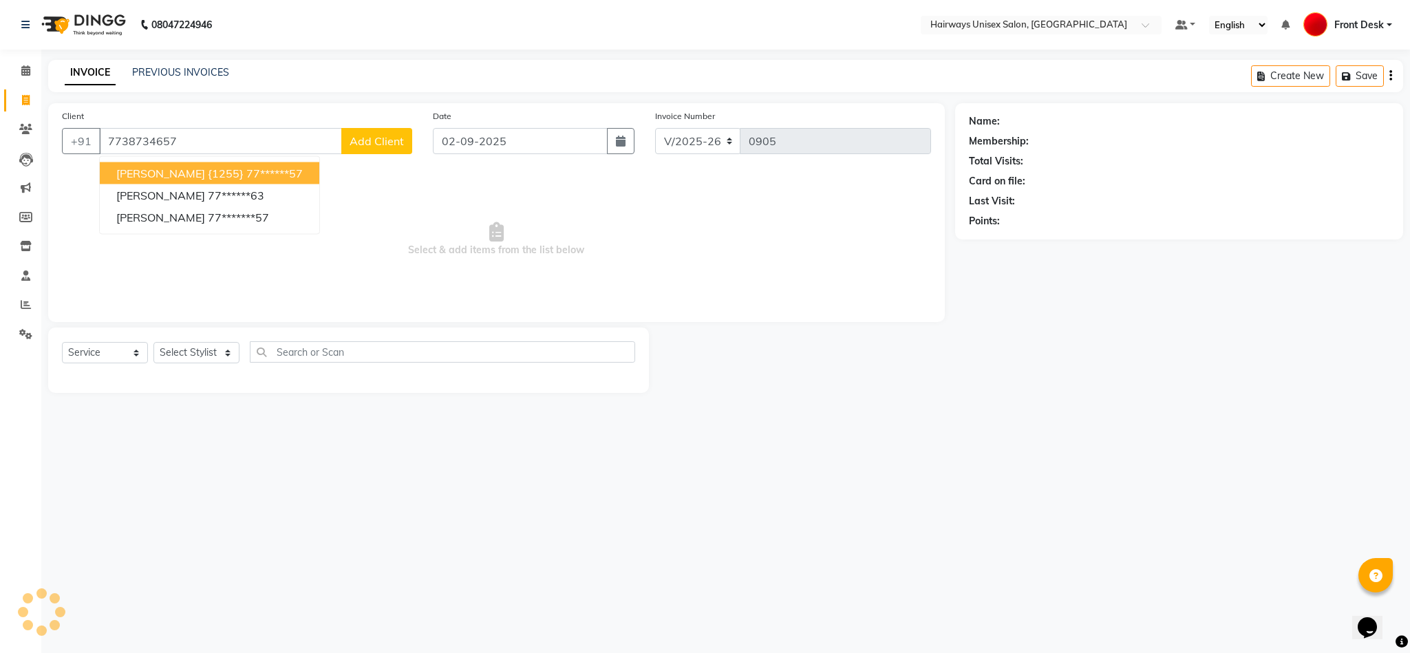
type input "7738734657"
select select "1: Object"
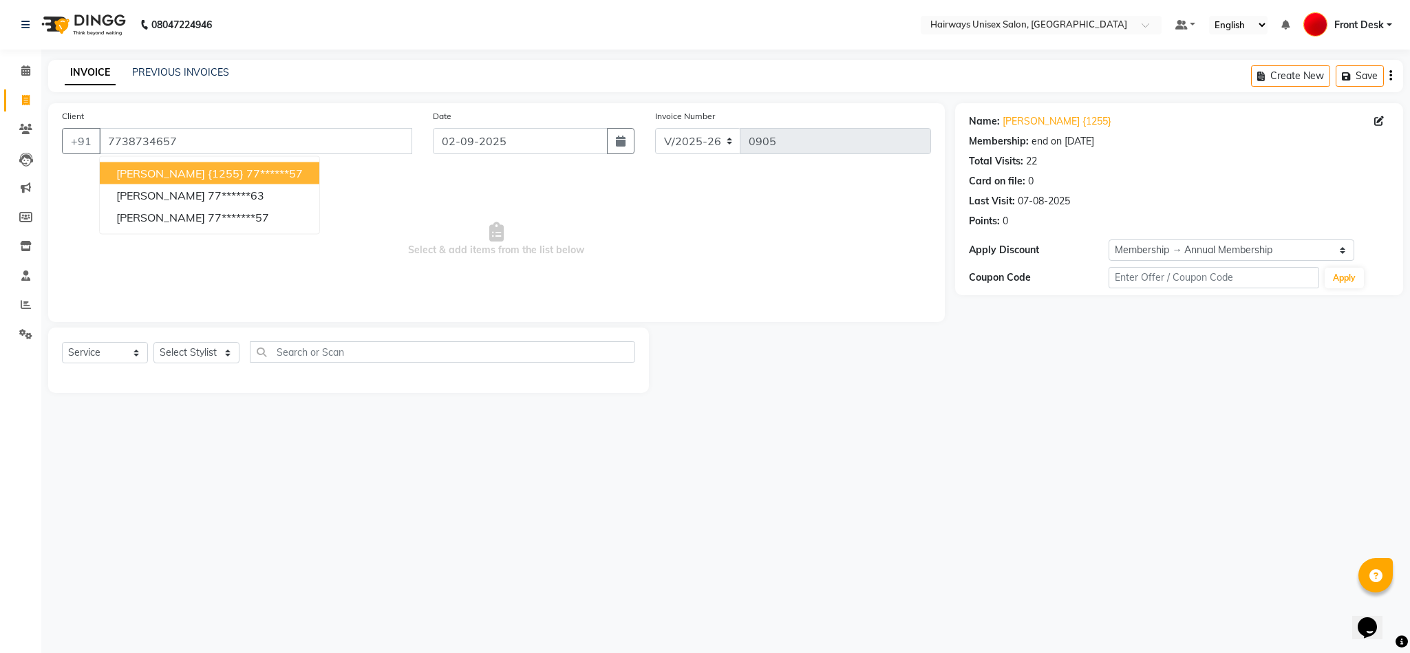
click at [300, 175] on button "DARSHIT SHAH {1255} 77******57" at bounding box center [209, 173] width 219 height 22
type input "77******57"
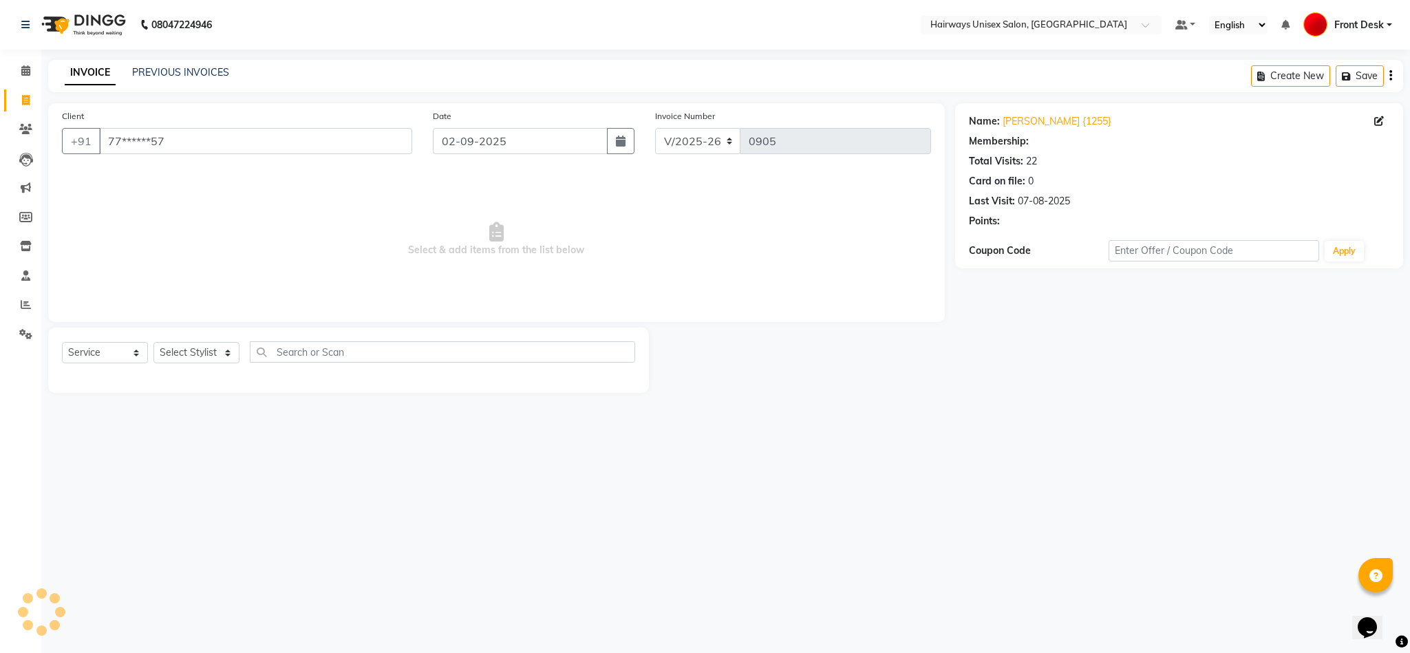
select select "1: Object"
click at [208, 347] on select "Select Stylist [PERSON_NAME] [PERSON_NAME] [PERSON_NAME] DANISH EMRAN Front Des…" at bounding box center [196, 352] width 86 height 21
select select "54462"
click at [153, 343] on select "Select Stylist [PERSON_NAME] [PERSON_NAME] [PERSON_NAME] DANISH EMRAN Front Des…" at bounding box center [196, 352] width 86 height 21
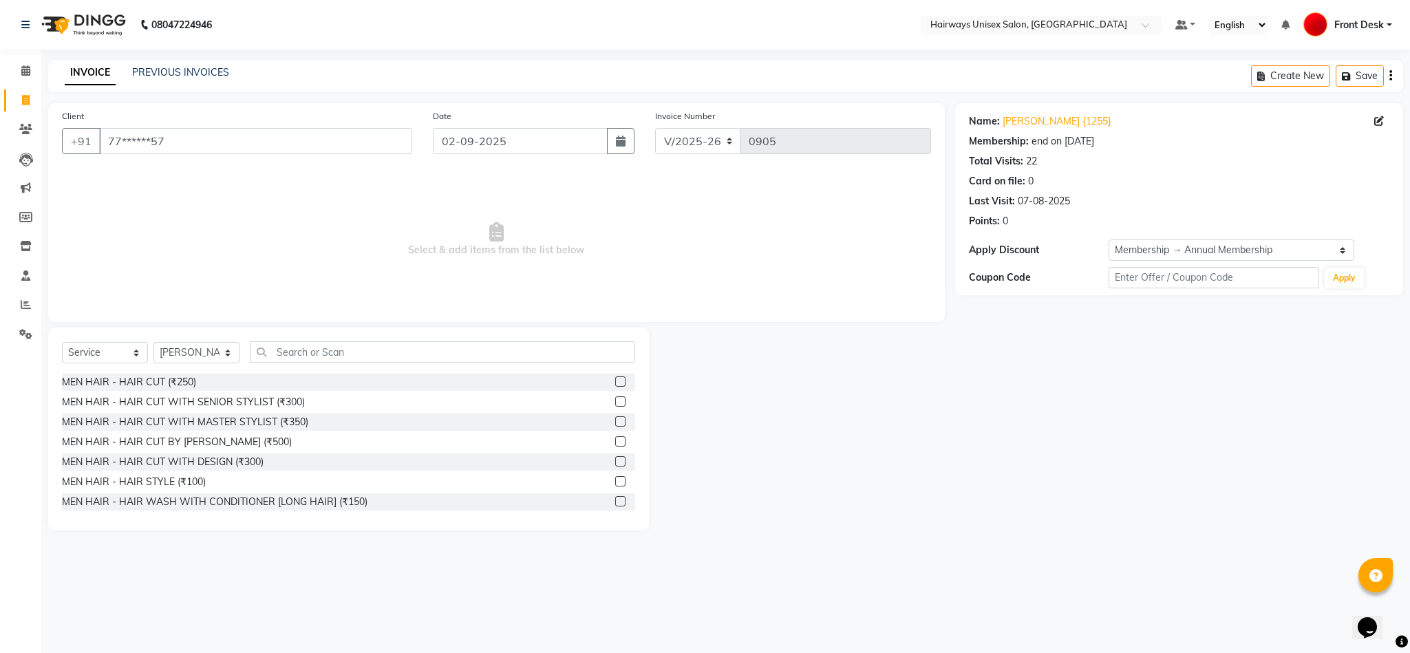
click at [615, 382] on label at bounding box center [620, 381] width 10 height 10
click at [615, 382] on input "checkbox" at bounding box center [619, 382] width 9 height 9
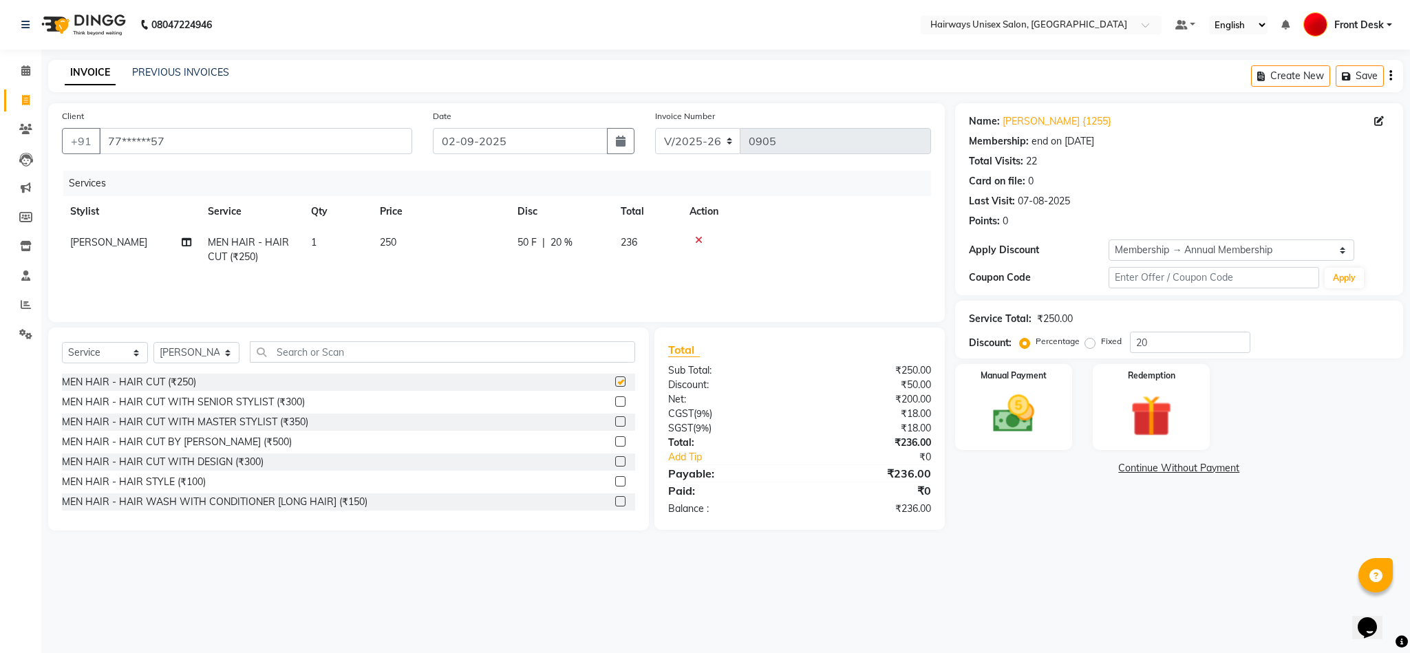
checkbox input "false"
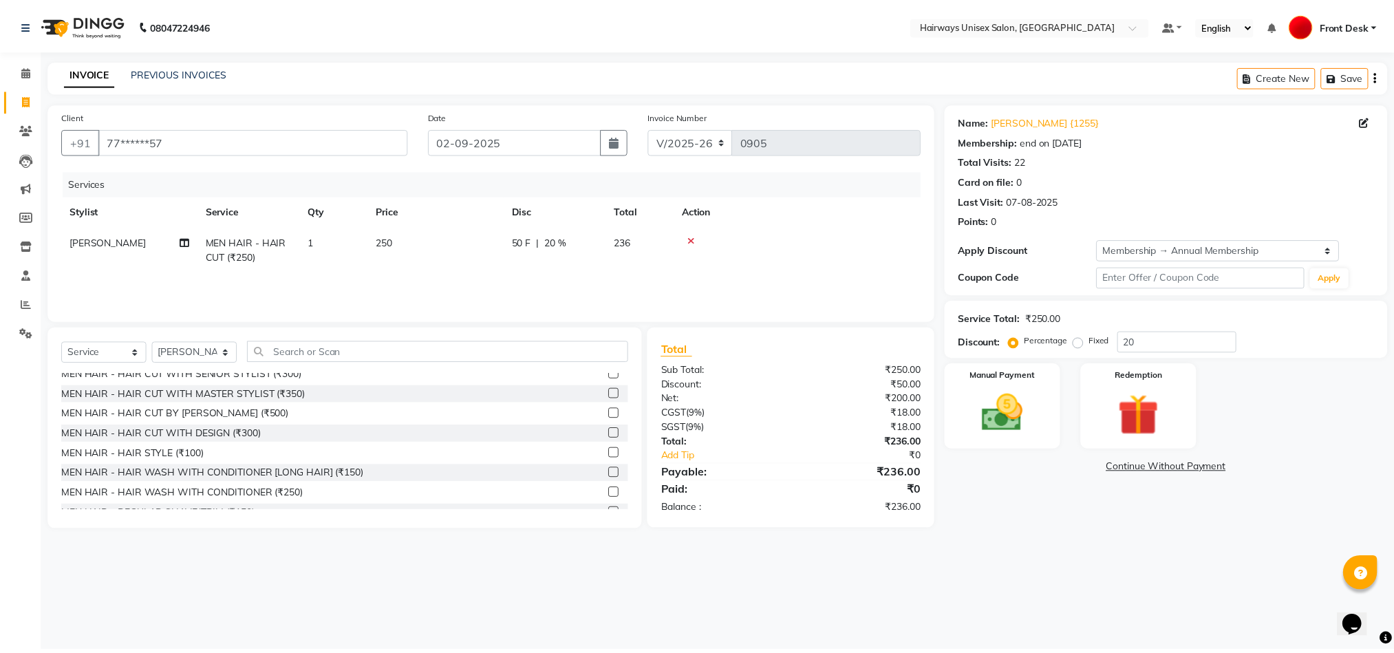
scroll to position [41, 0]
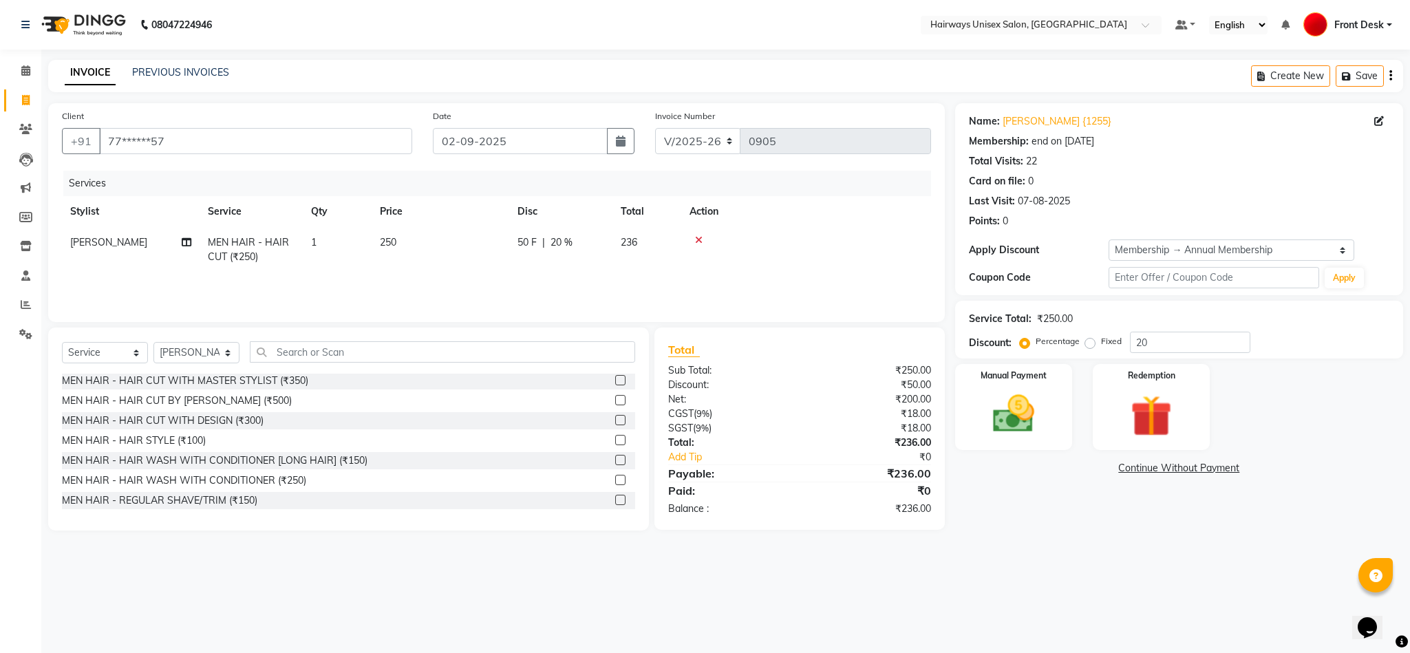
click at [615, 500] on label at bounding box center [620, 500] width 10 height 10
click at [615, 500] on input "checkbox" at bounding box center [619, 500] width 9 height 9
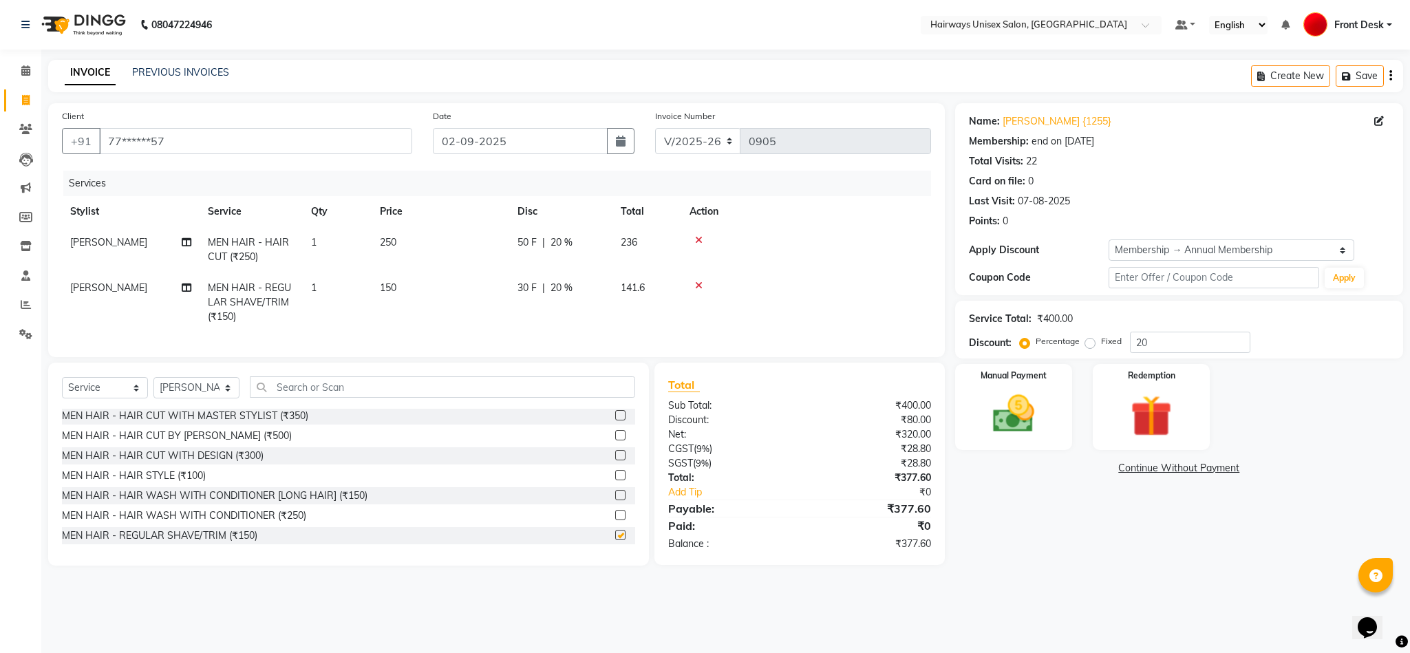
checkbox input "false"
click at [691, 133] on select "INV/25-26 V/2025-26" at bounding box center [698, 141] width 86 height 26
click at [655, 128] on select "INV/25-26 V/2025-26" at bounding box center [698, 141] width 86 height 26
click at [876, 287] on div at bounding box center [805, 286] width 233 height 10
click at [691, 139] on select "INV/25-26 V/2025-26" at bounding box center [698, 141] width 86 height 26
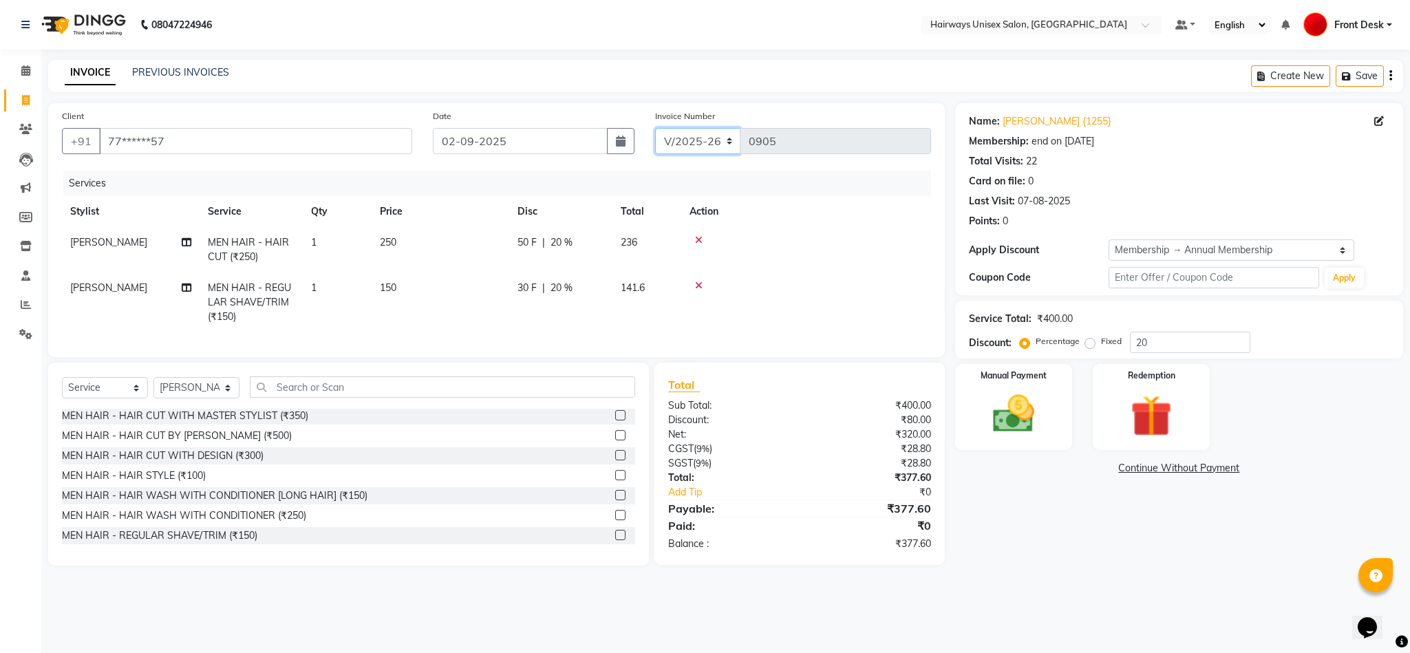
select select "6958"
click at [655, 128] on select "INV/25-26 V/2025-26" at bounding box center [698, 141] width 86 height 26
type input "0661"
click at [1389, 83] on button "button" at bounding box center [1390, 76] width 3 height 32
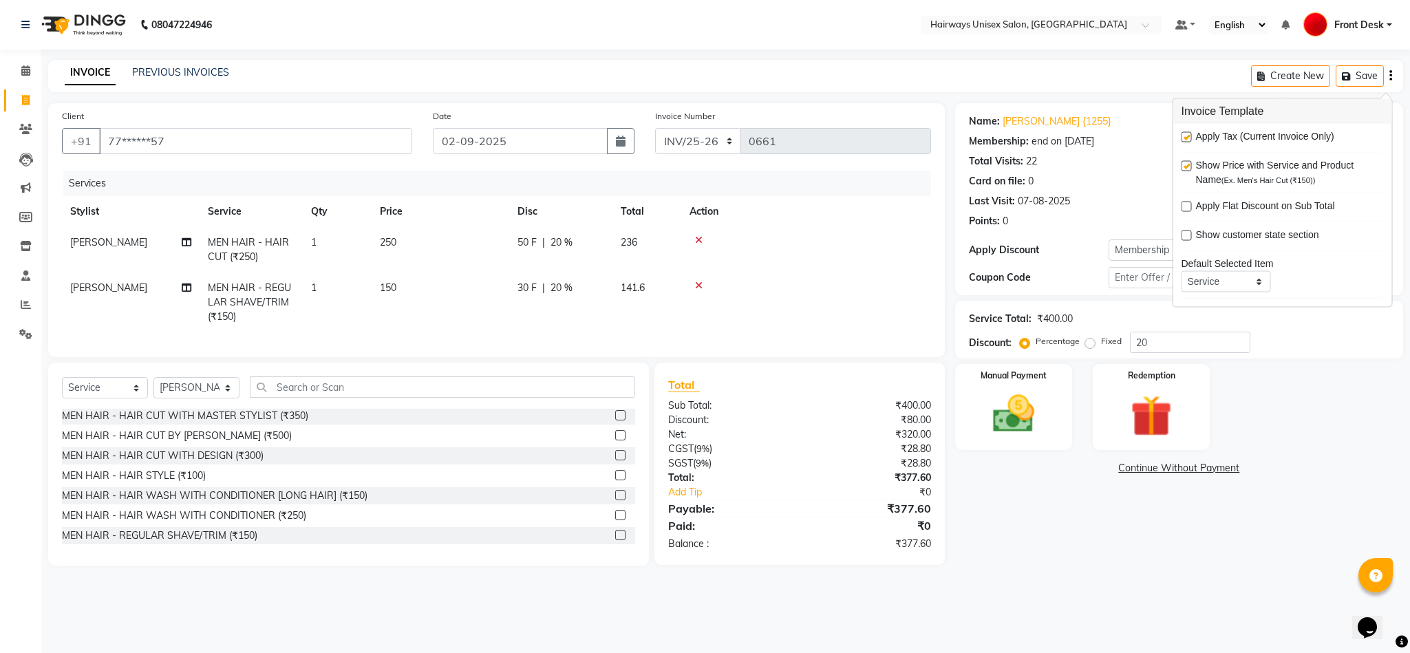
click at [1185, 130] on div "Apply Tax (Current Invoice Only)" at bounding box center [1282, 137] width 202 height 17
click at [1187, 136] on label at bounding box center [1186, 137] width 10 height 10
click at [1187, 136] on input "checkbox" at bounding box center [1185, 137] width 9 height 9
checkbox input "false"
click at [974, 407] on div "Manual Payment" at bounding box center [1013, 407] width 122 height 89
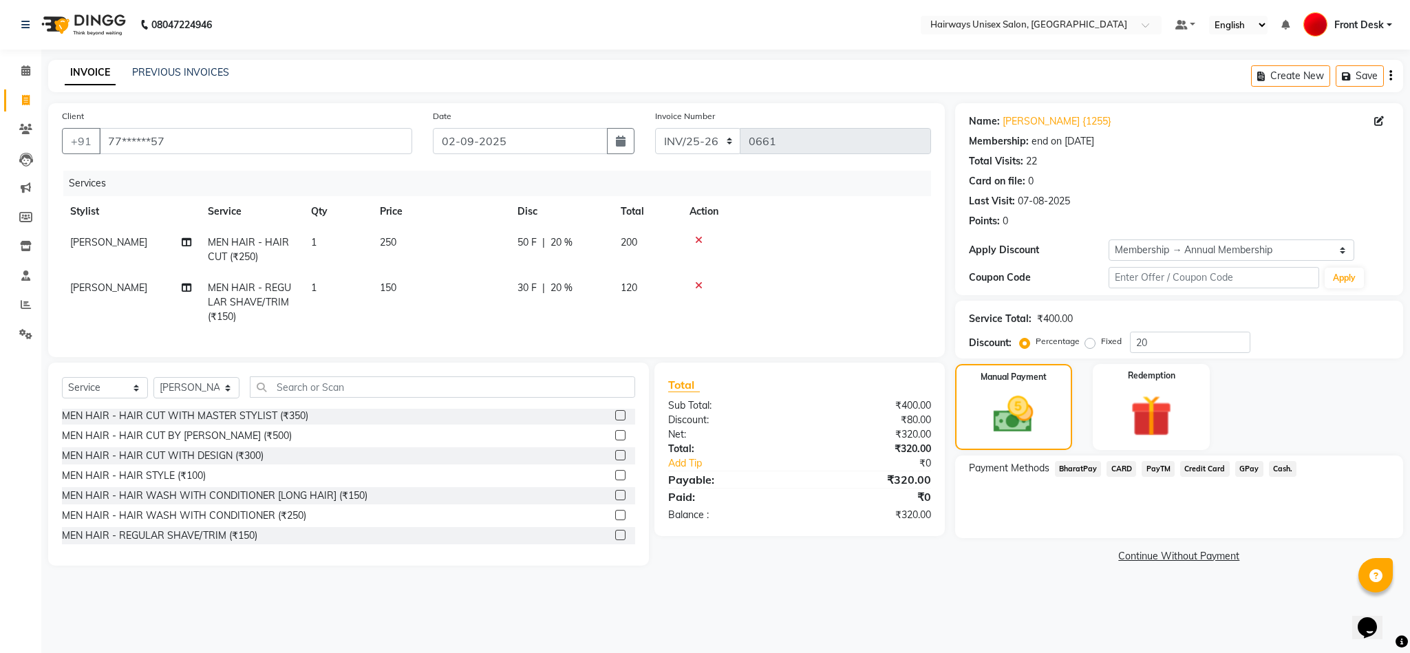
click at [1278, 462] on span "Cash." at bounding box center [1283, 469] width 28 height 16
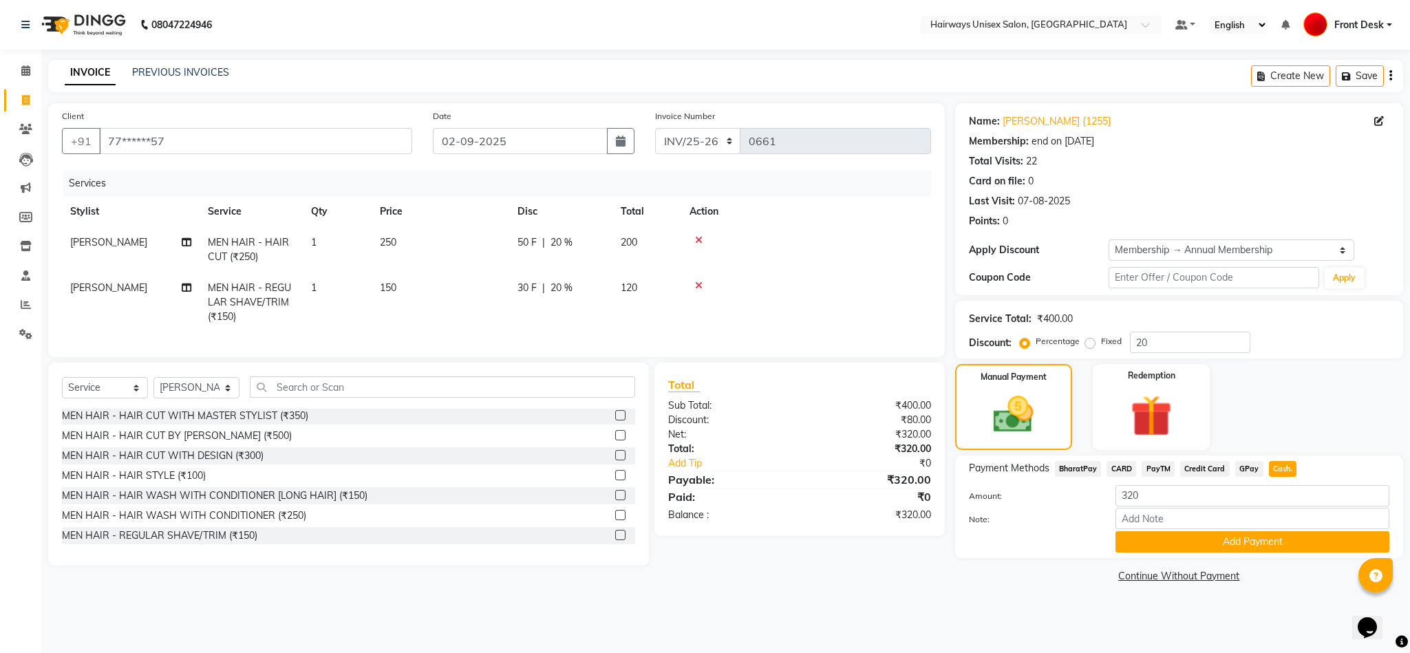
click at [1273, 539] on button "Add Payment" at bounding box center [1252, 541] width 274 height 21
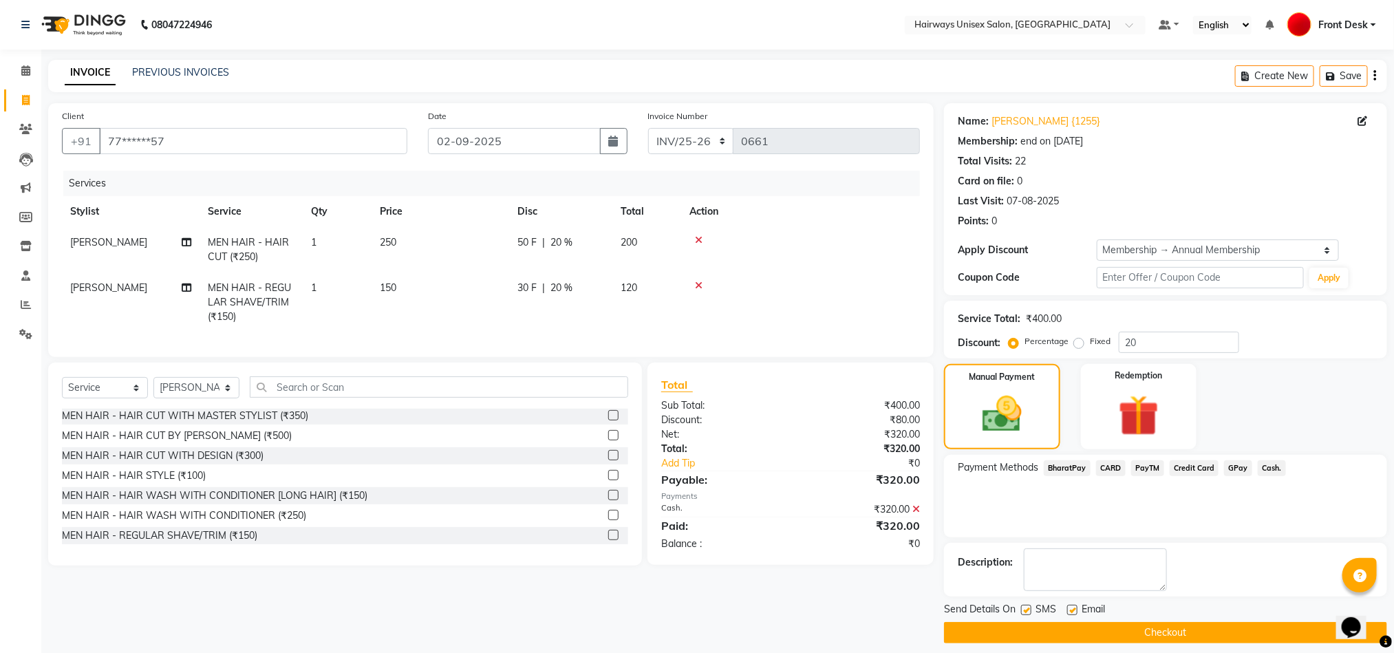
click at [1024, 611] on label at bounding box center [1026, 610] width 10 height 10
click at [1024, 611] on input "checkbox" at bounding box center [1025, 610] width 9 height 9
checkbox input "false"
click at [1043, 642] on button "Checkout" at bounding box center [1165, 632] width 443 height 21
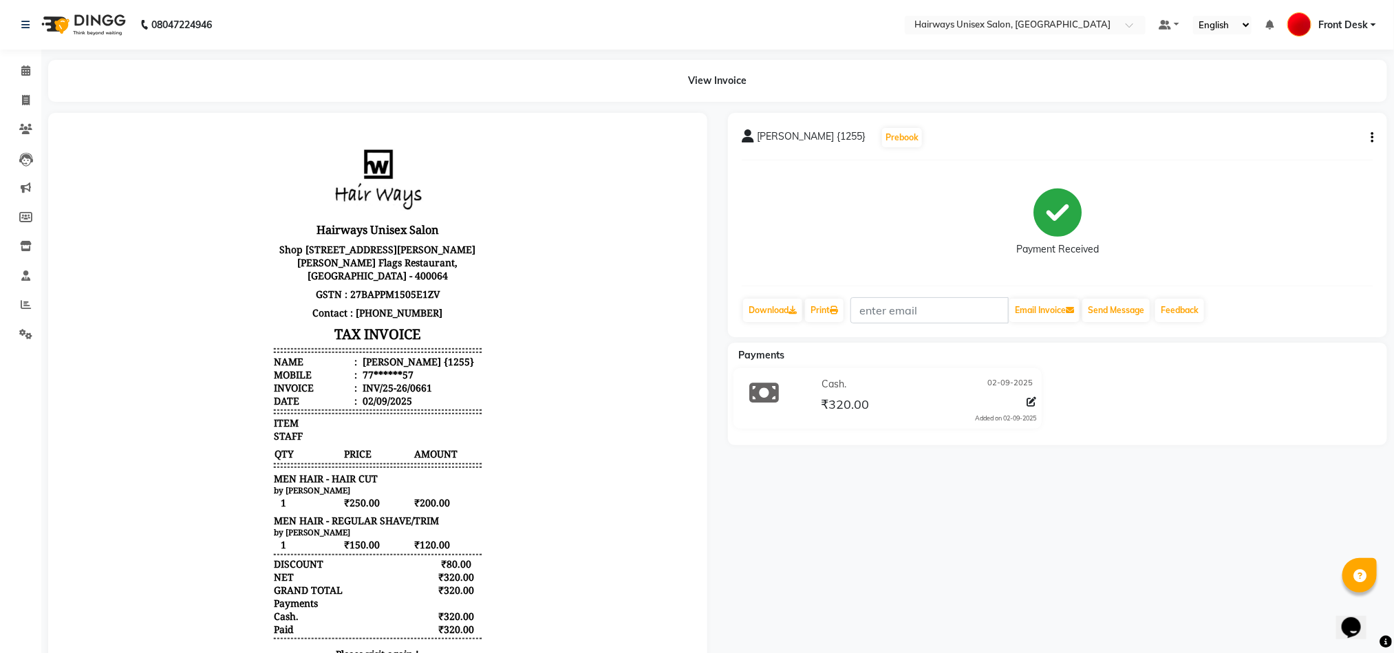
click at [859, 506] on div "DARSHIT SHAH {1255} Prebook Payment Received Download Print Email Invoice Send …" at bounding box center [1057, 413] width 680 height 601
click at [29, 101] on icon at bounding box center [26, 100] width 8 height 10
select select "service"
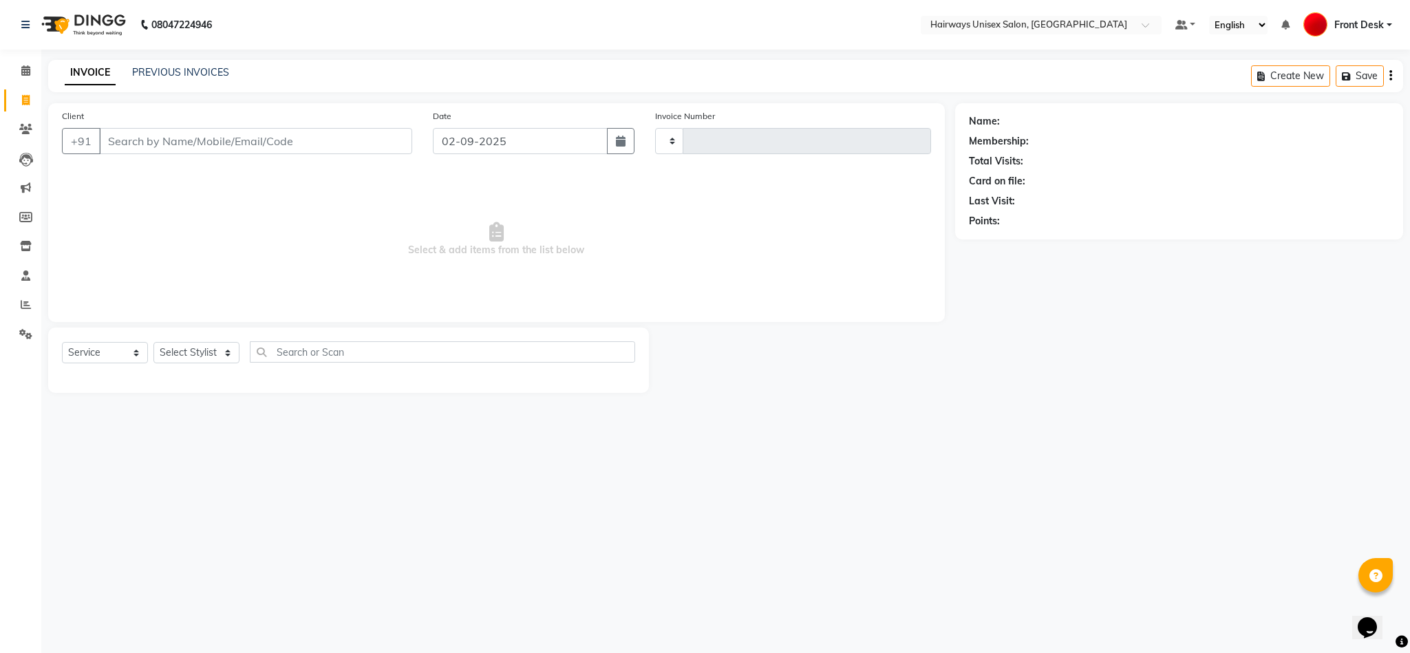
type input "0905"
select select "786"
click at [233, 147] on input "Client" at bounding box center [255, 141] width 313 height 26
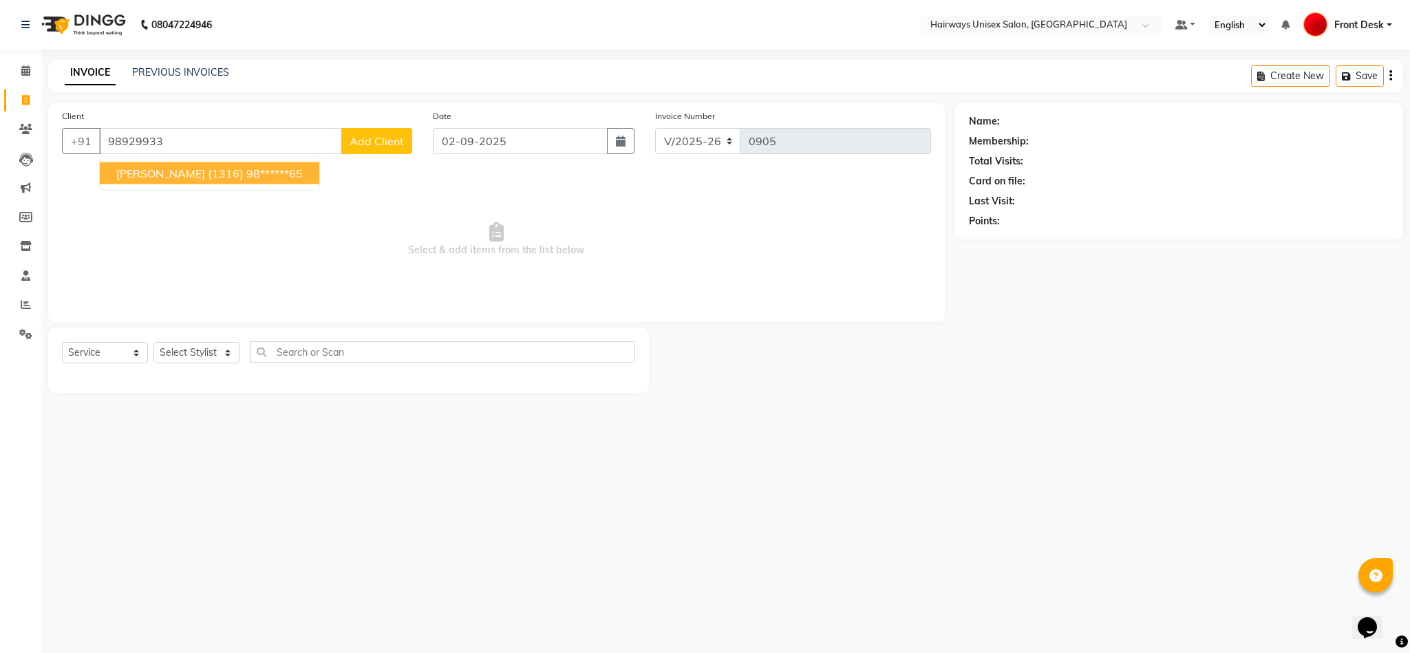
click at [230, 176] on span "MILAN PRAJAPATI {1316}" at bounding box center [179, 173] width 127 height 14
type input "98******65"
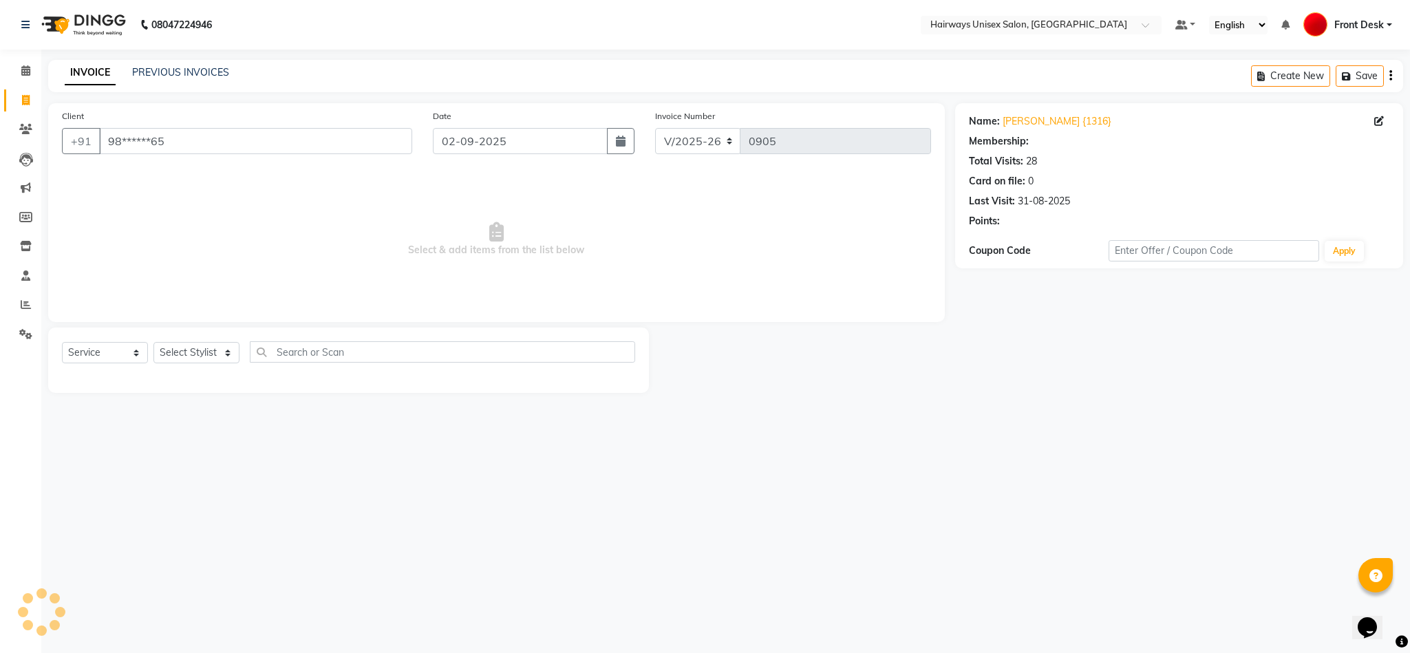
select select "1: Object"
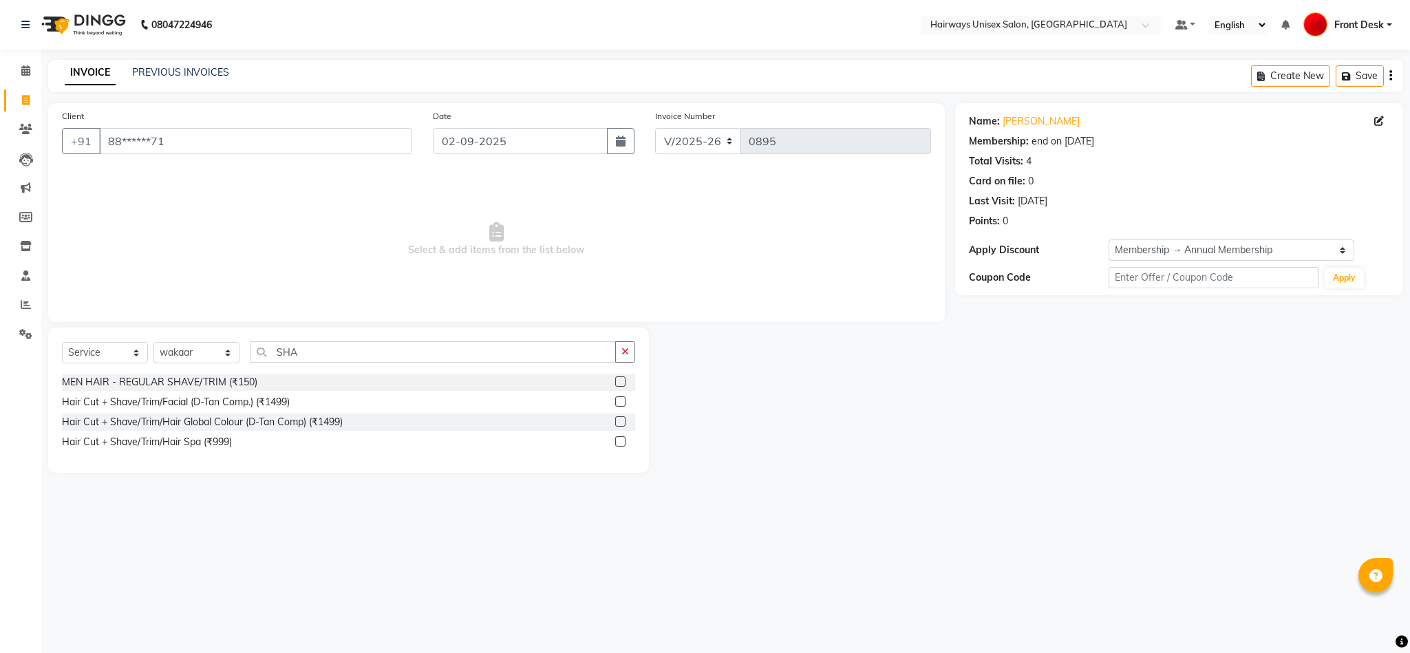
select select "786"
select select "service"
select select "89168"
select select "1: Object"
click at [1189, 502] on div "08047224946 Select Location × Hairways Unisex Salon, Liberty Garden Default Pan…" at bounding box center [705, 326] width 1410 height 653
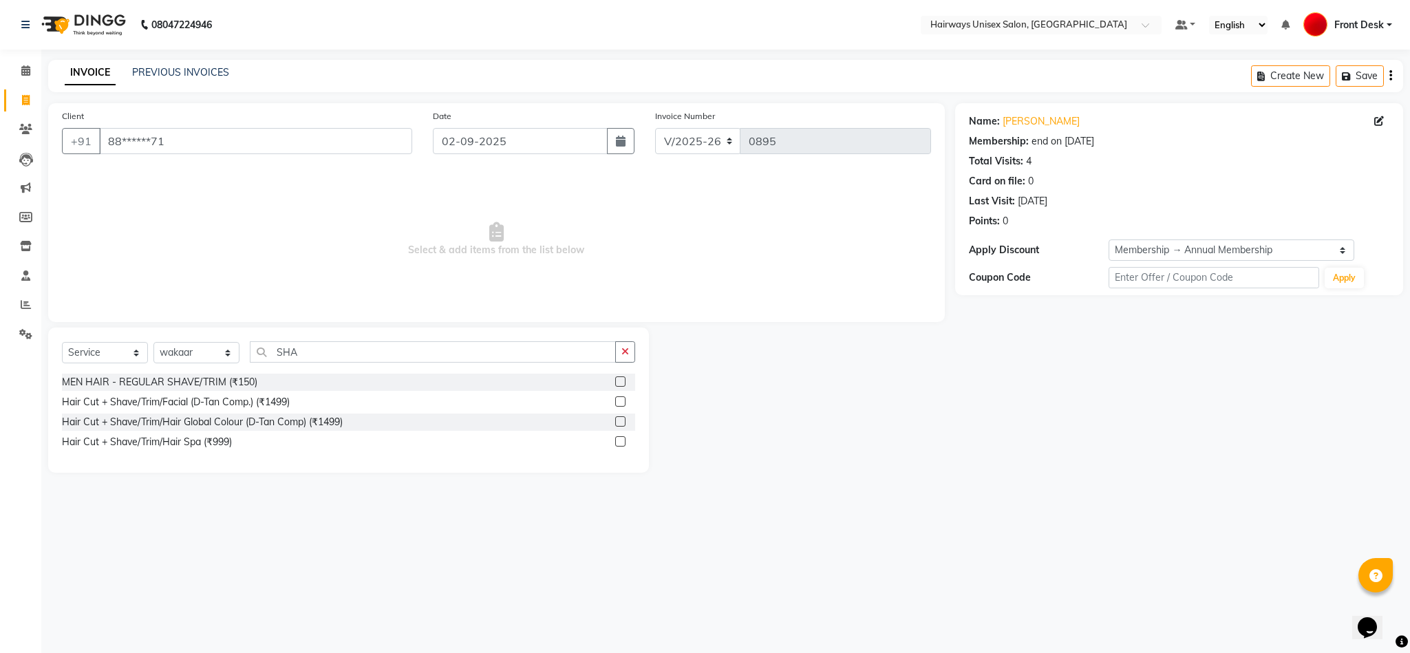
click at [430, 603] on div "08047224946 Select Location × Hairways Unisex Salon, Liberty Garden Default Pan…" at bounding box center [705, 326] width 1410 height 653
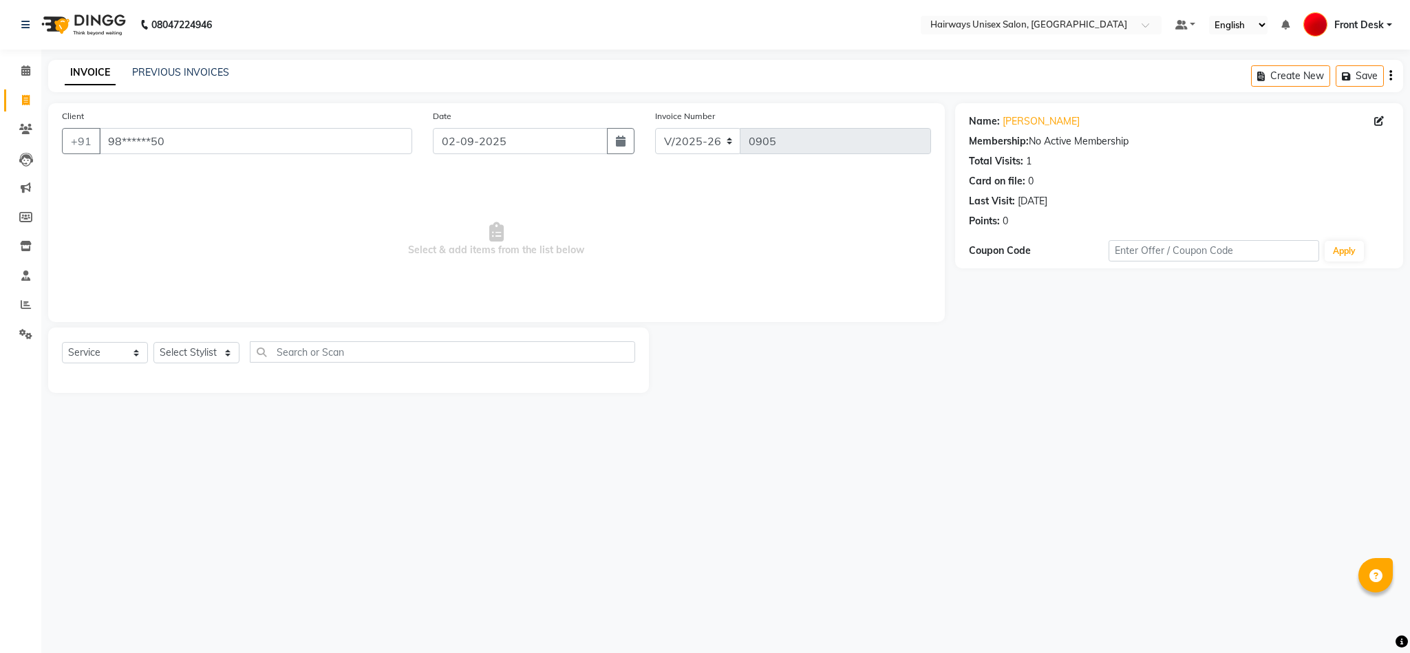
select select "786"
select select "service"
